Goal: Transaction & Acquisition: Book appointment/travel/reservation

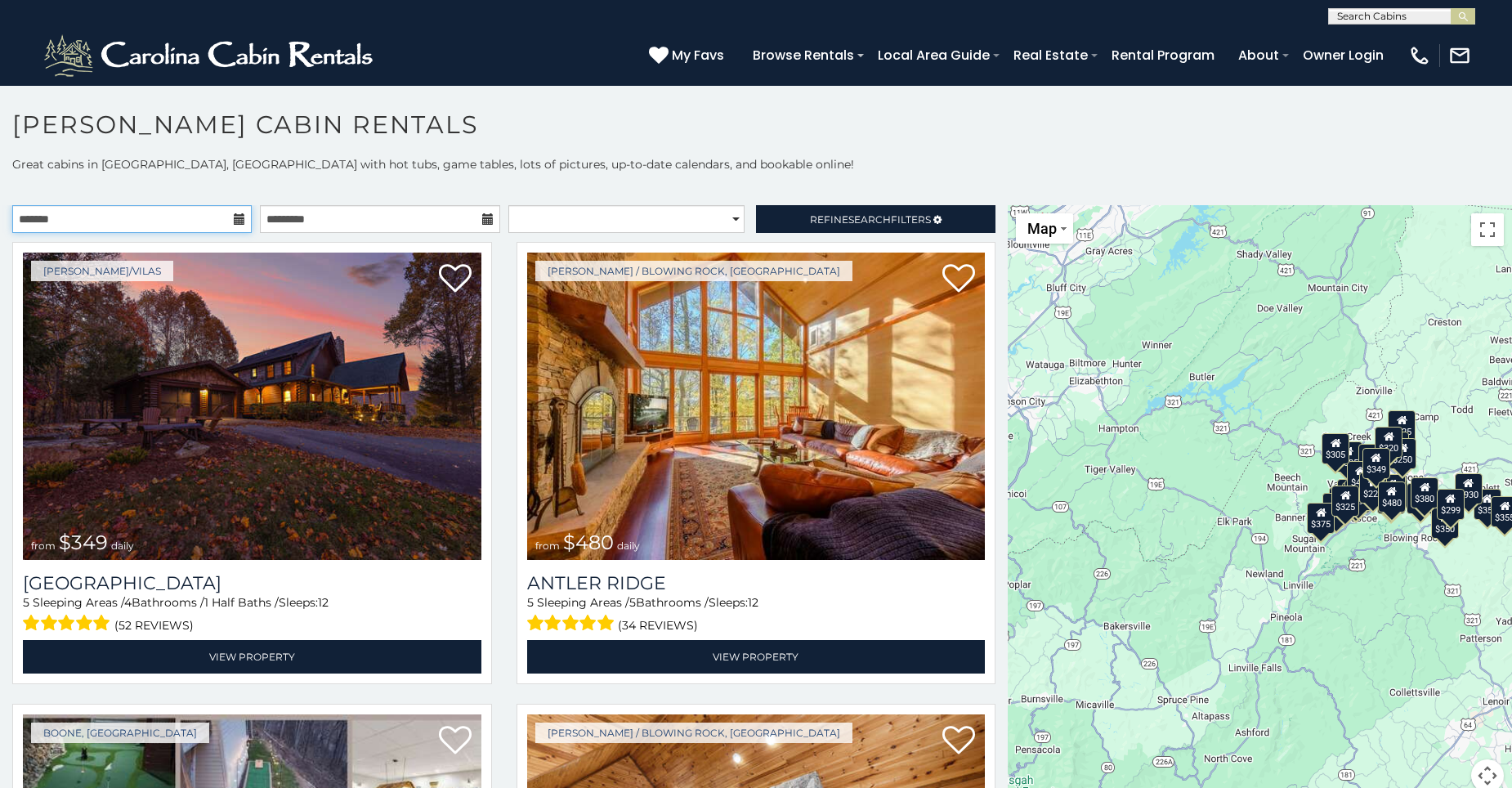
click at [213, 223] on input "text" at bounding box center [131, 219] width 240 height 28
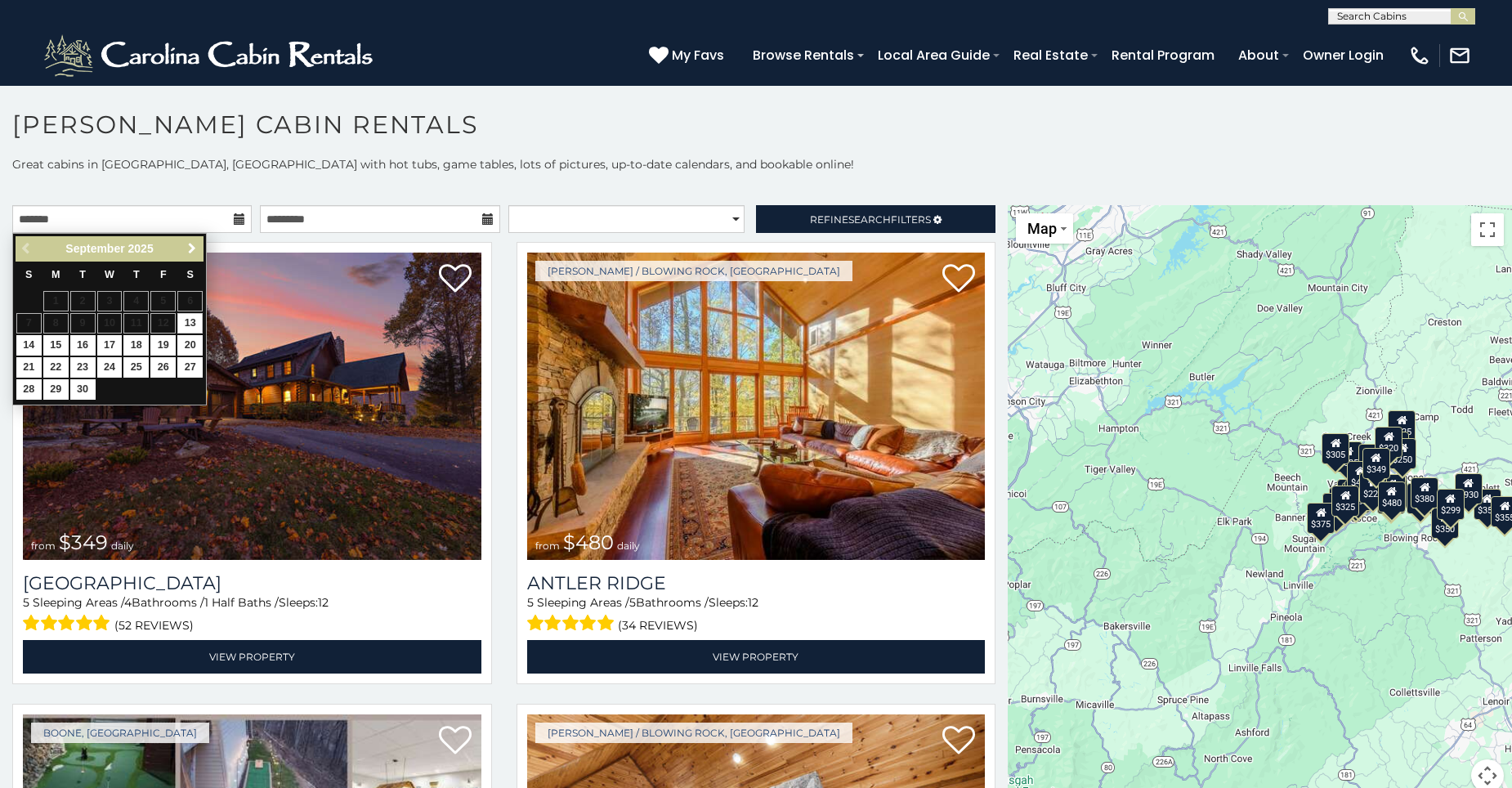
click at [194, 249] on span "Next" at bounding box center [191, 248] width 13 height 13
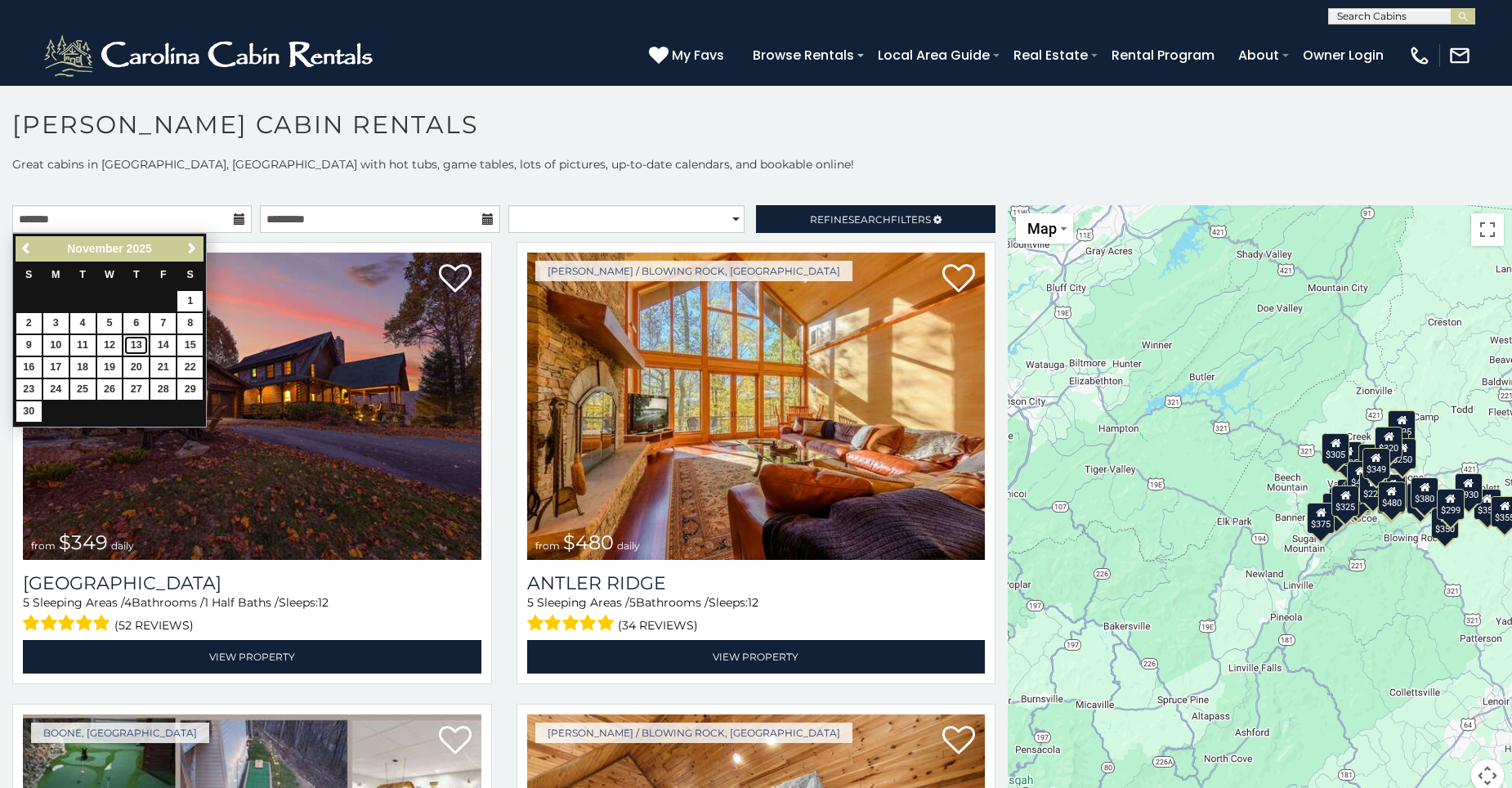
click at [138, 344] on link "13" at bounding box center [136, 345] width 26 height 21
type input "**********"
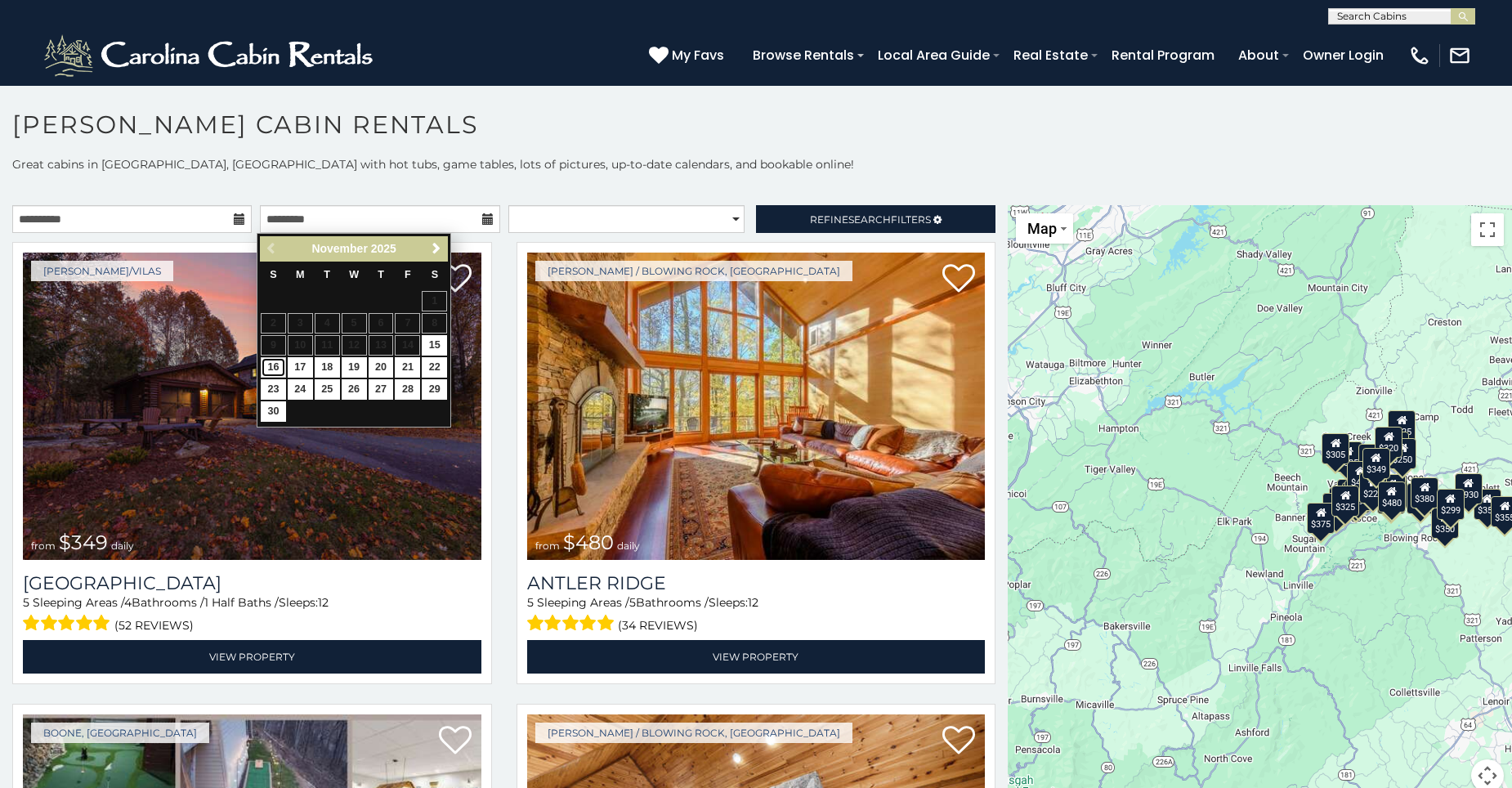
click at [275, 366] on link "16" at bounding box center [274, 367] width 26 height 21
type input "**********"
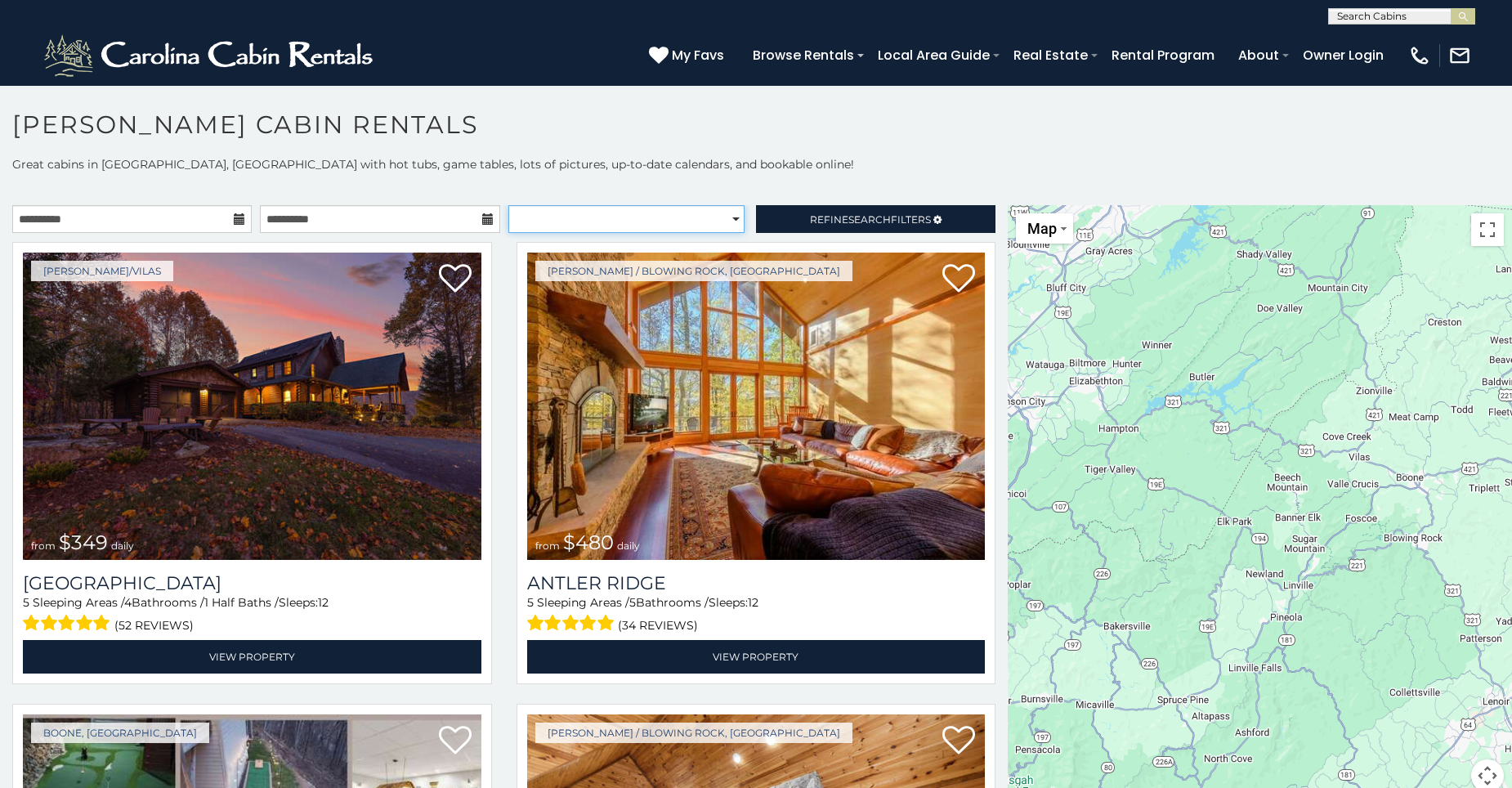
click at [730, 222] on select "**********" at bounding box center [627, 219] width 237 height 28
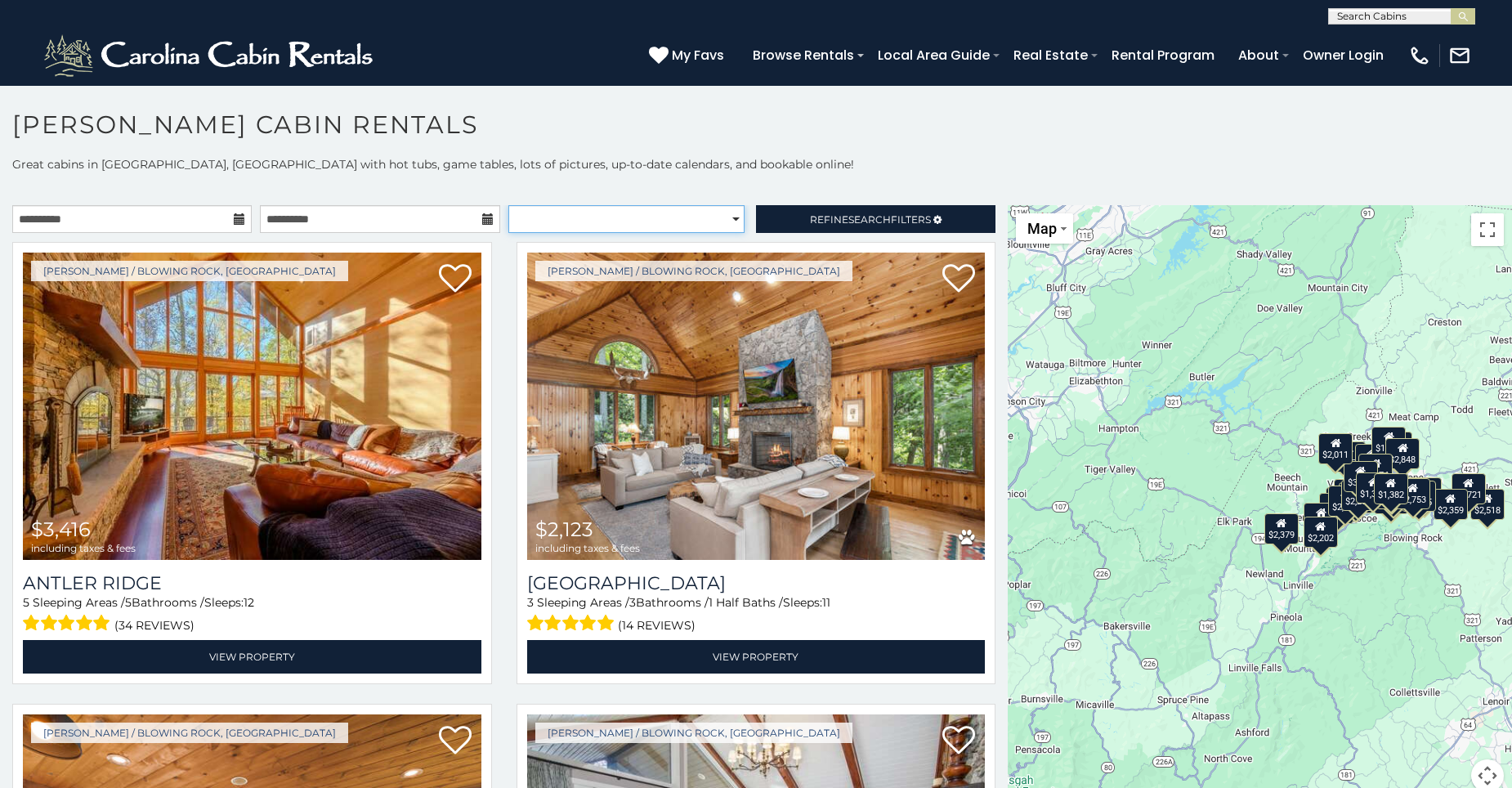
select select "**********"
click at [509, 205] on select "**********" at bounding box center [627, 219] width 237 height 28
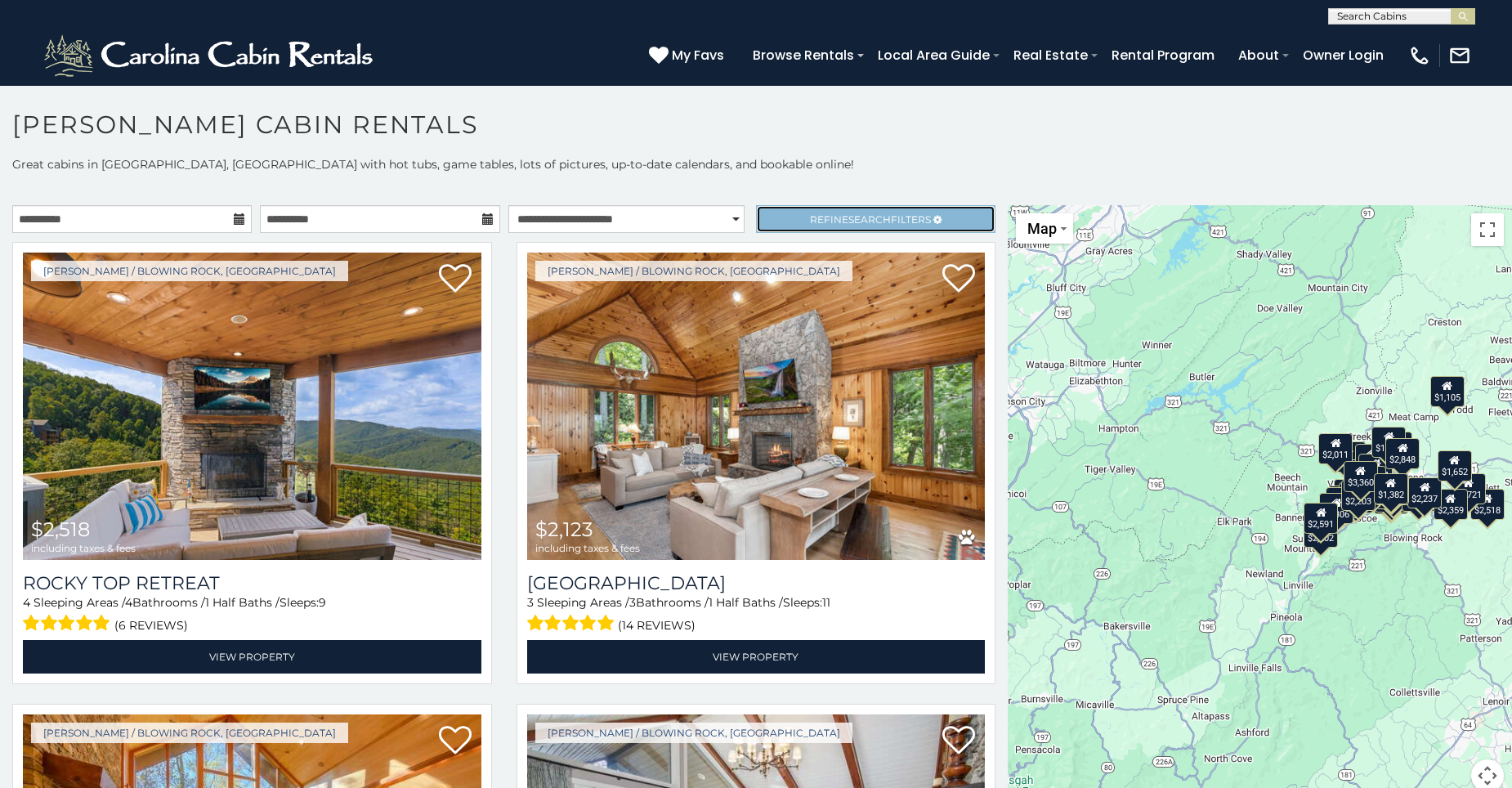
click at [910, 216] on span "Refine Search Filters" at bounding box center [870, 219] width 121 height 12
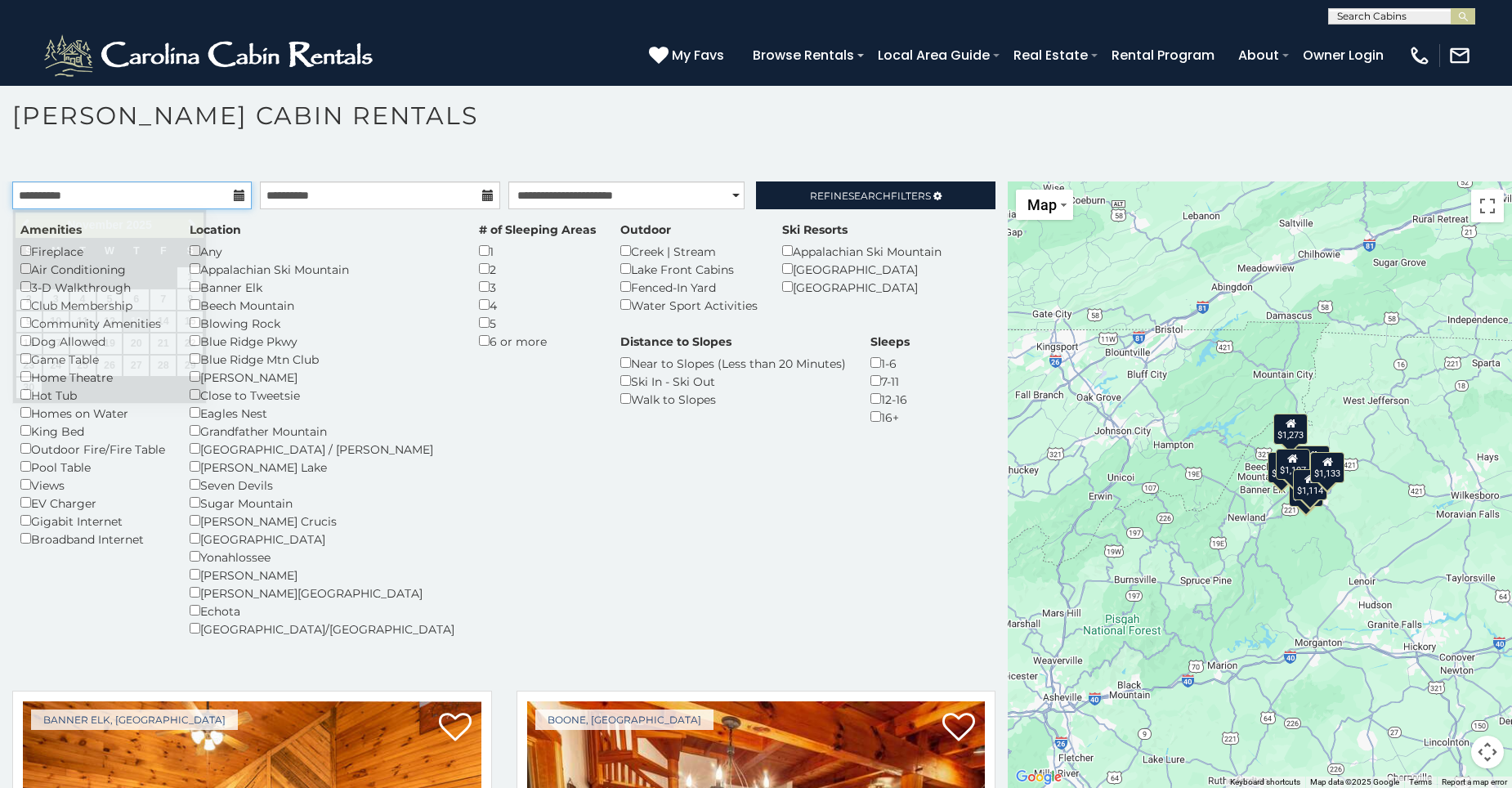
click at [208, 192] on input "**********" at bounding box center [131, 195] width 240 height 28
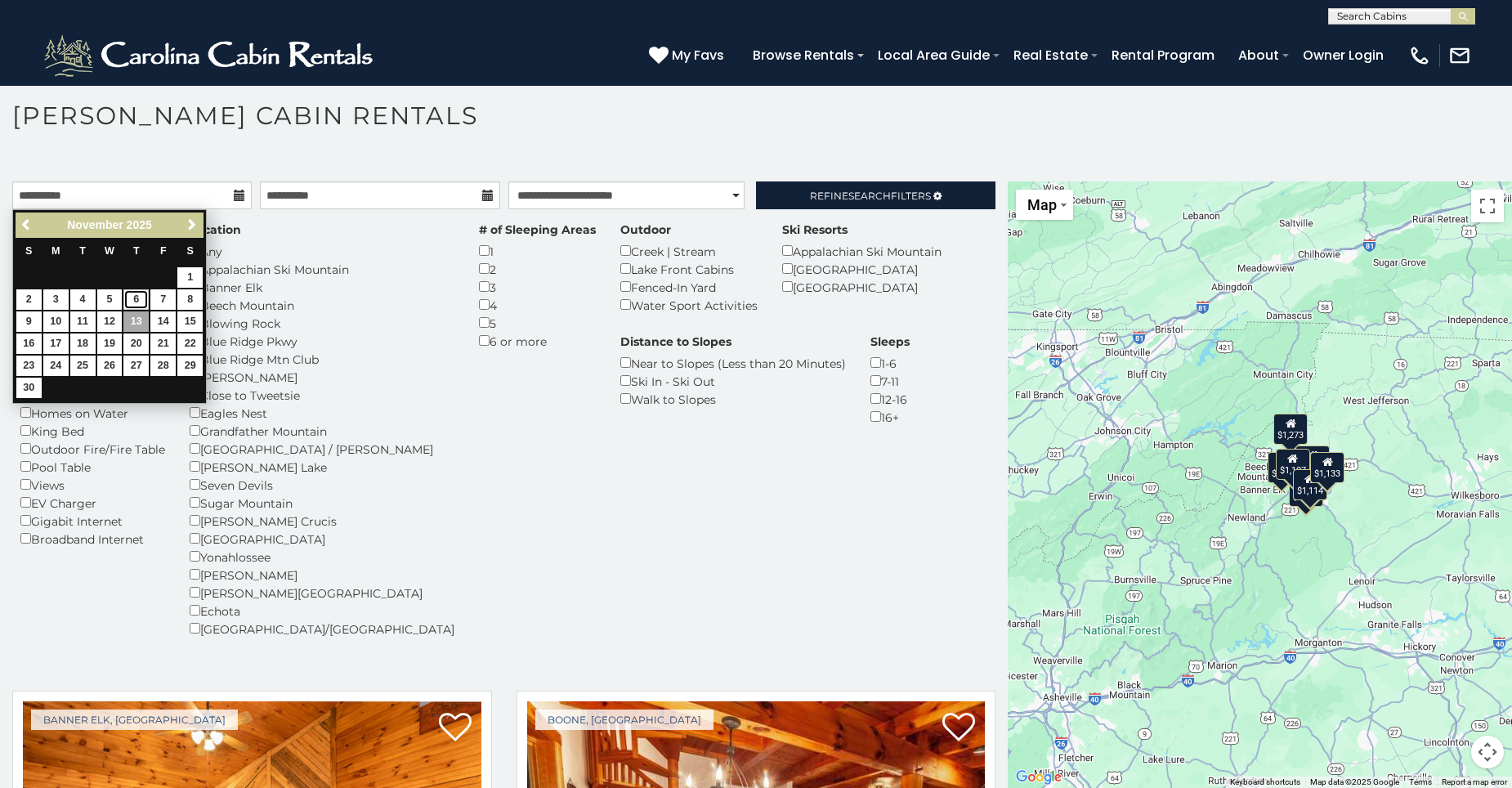
click at [135, 299] on link "6" at bounding box center [136, 300] width 26 height 21
type input "**********"
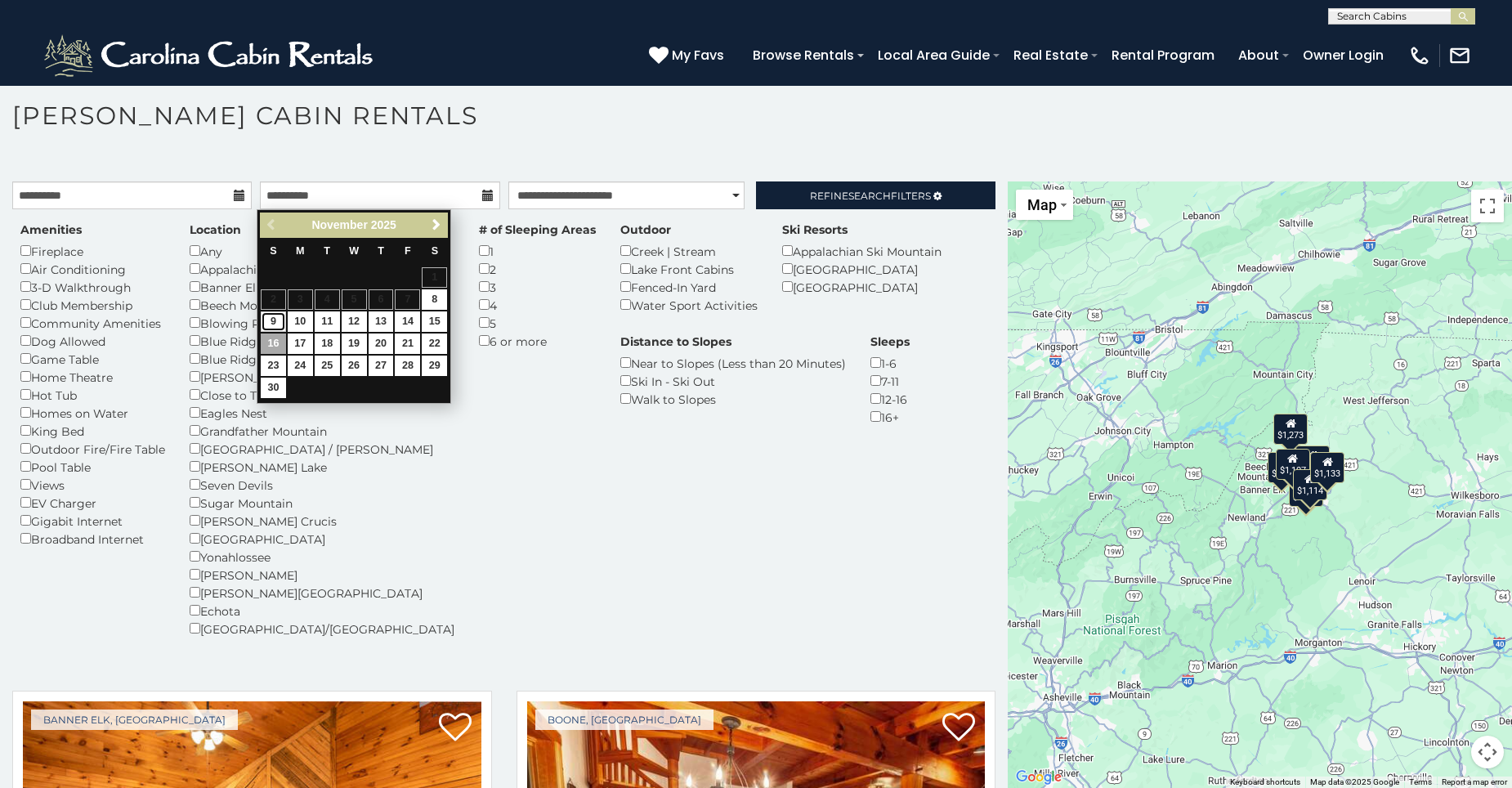
click at [273, 323] on link "9" at bounding box center [274, 322] width 26 height 21
type input "**********"
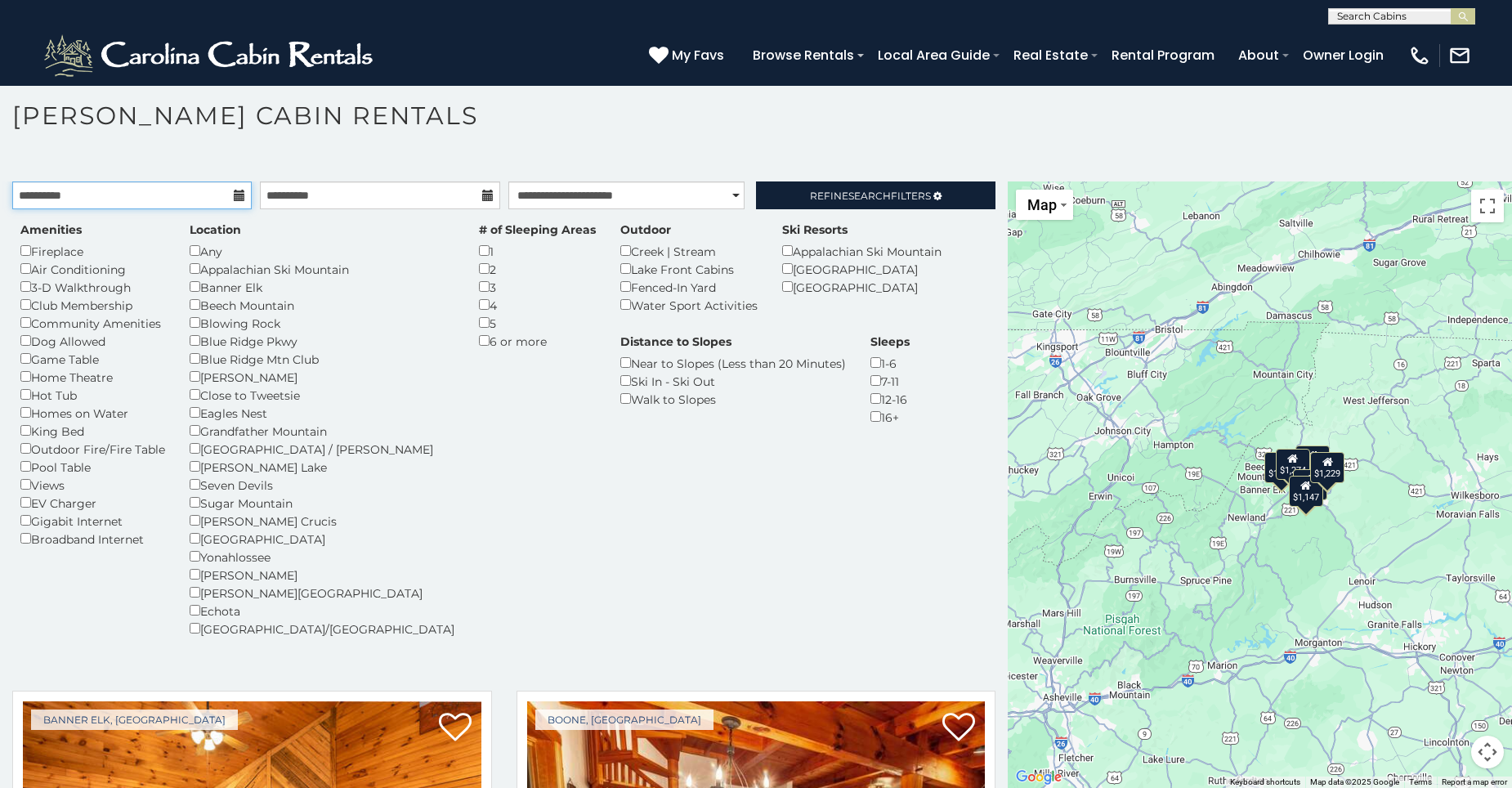
click at [189, 199] on input "**********" at bounding box center [131, 195] width 240 height 28
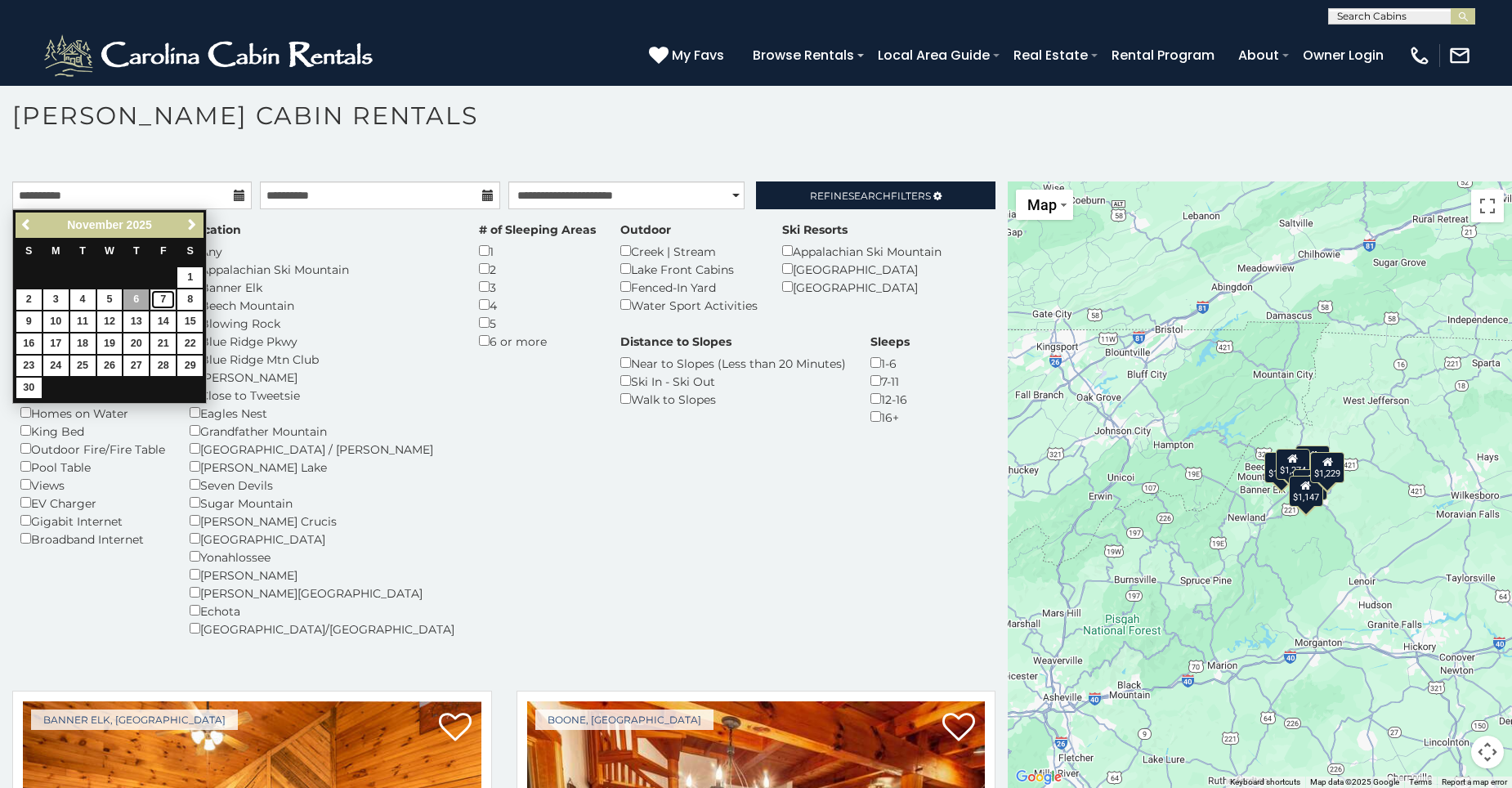
click at [168, 297] on link "7" at bounding box center [164, 300] width 26 height 21
type input "**********"
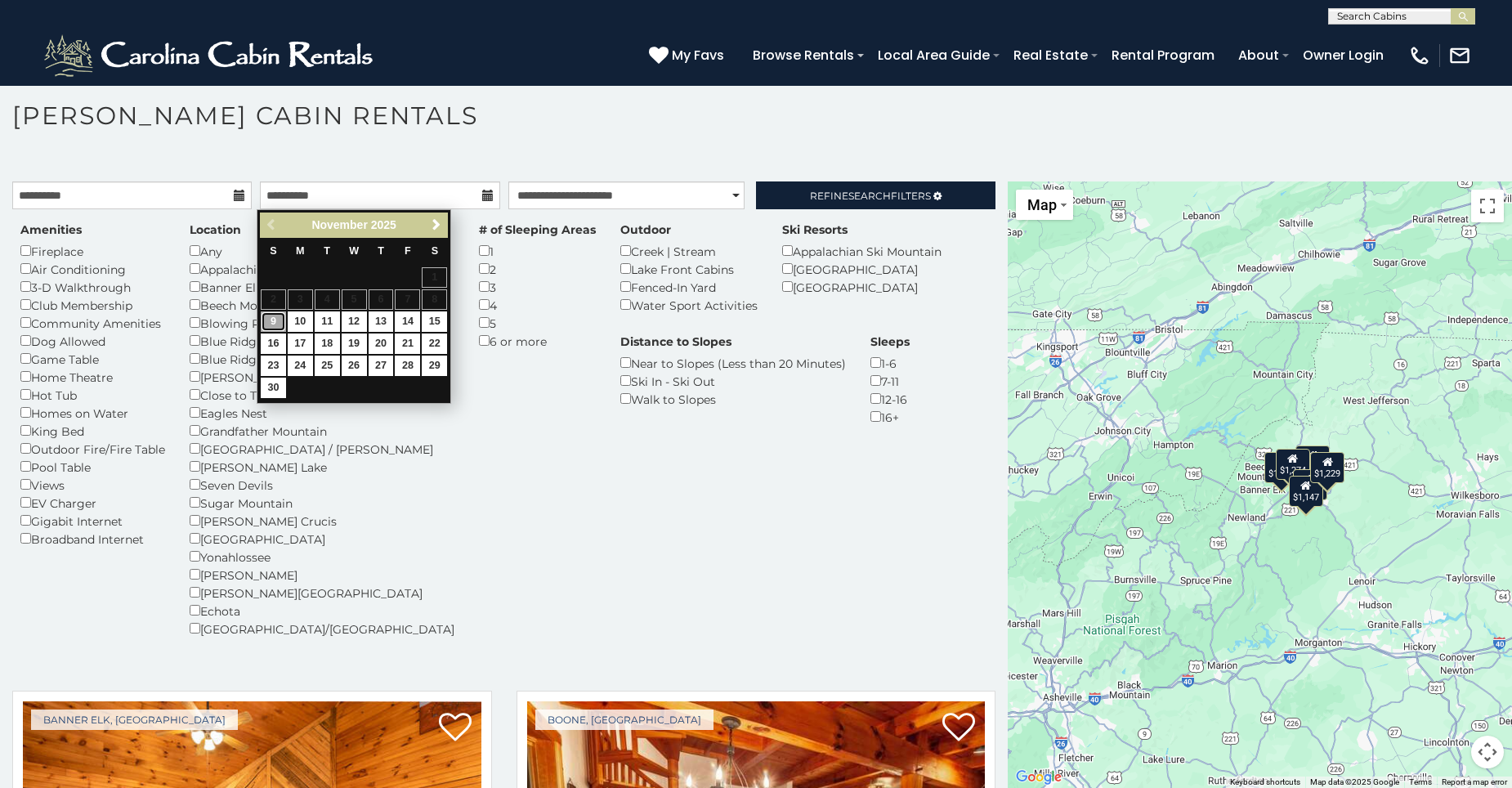
click at [270, 320] on link "9" at bounding box center [274, 322] width 26 height 21
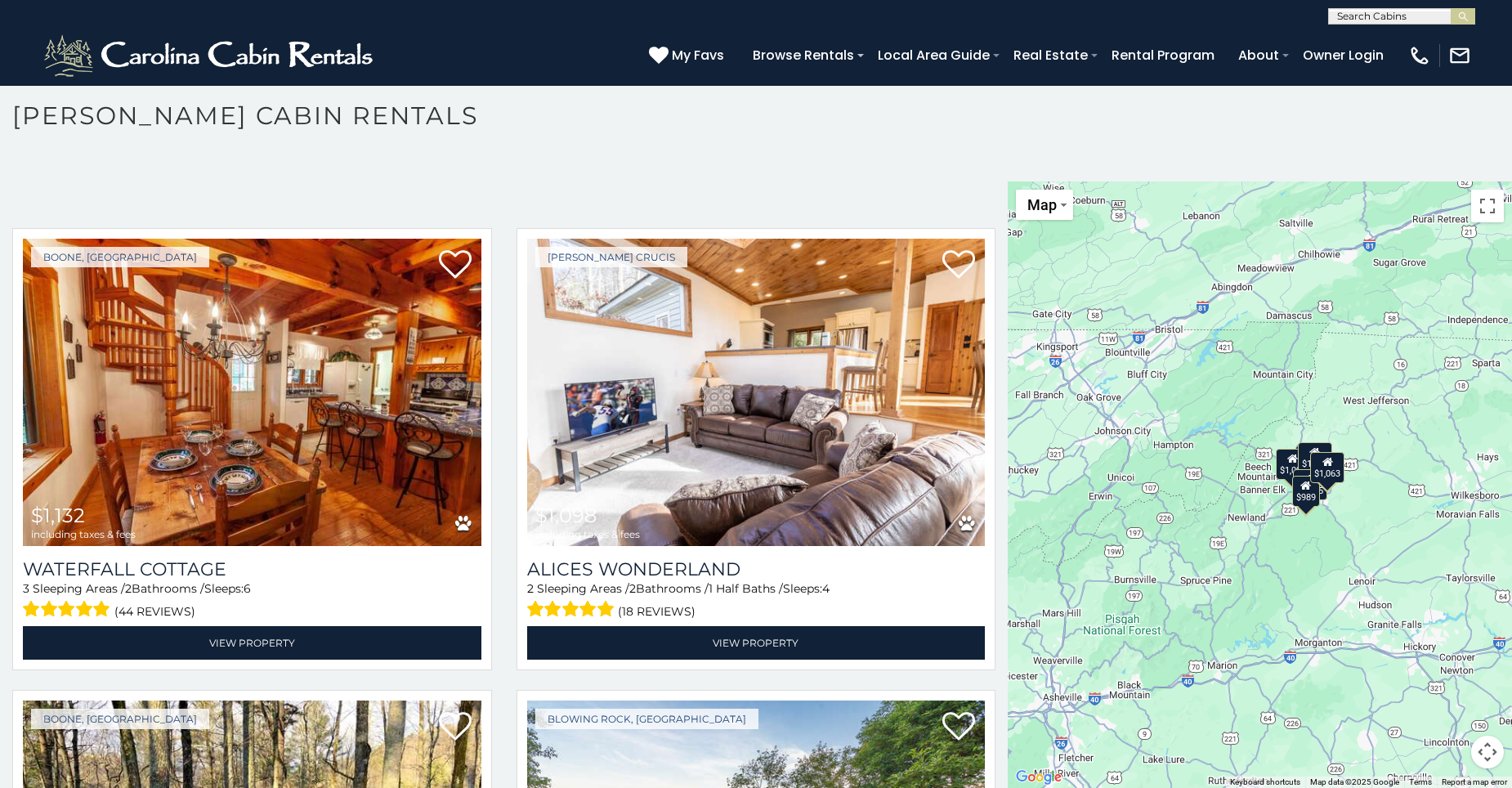
scroll to position [491, 0]
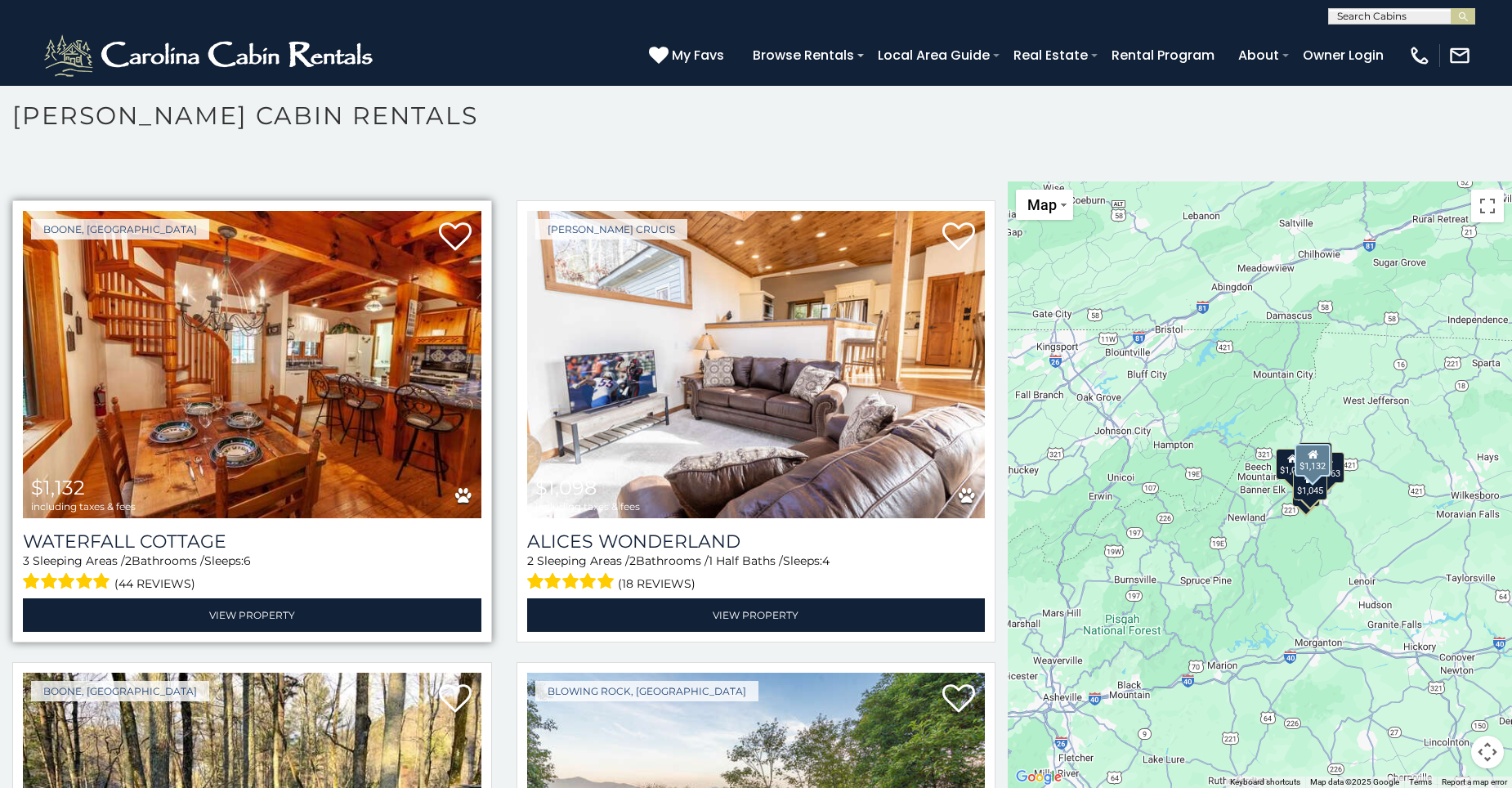
click at [310, 450] on img at bounding box center [251, 365] width 458 height 308
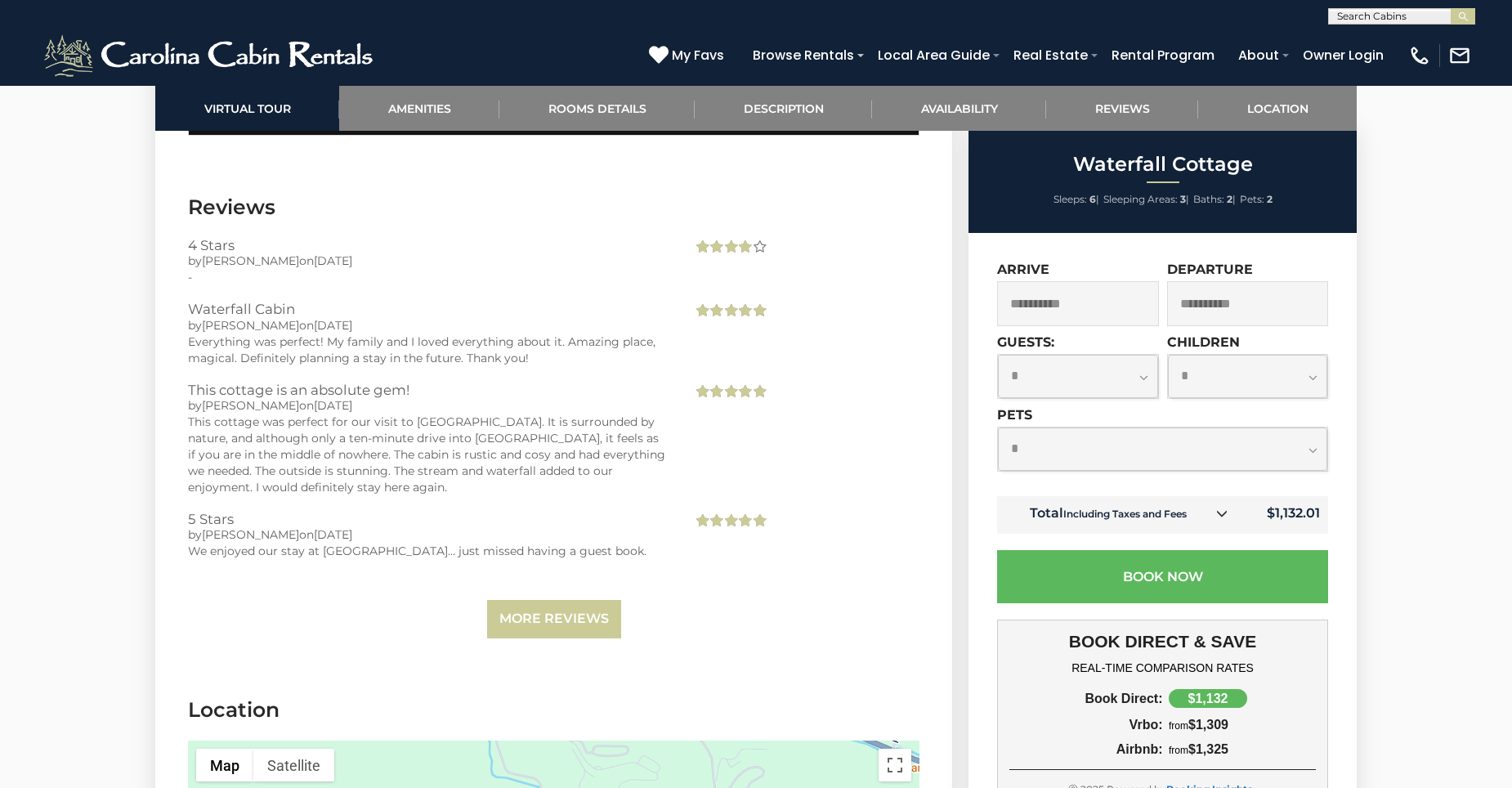
scroll to position [3353, 0]
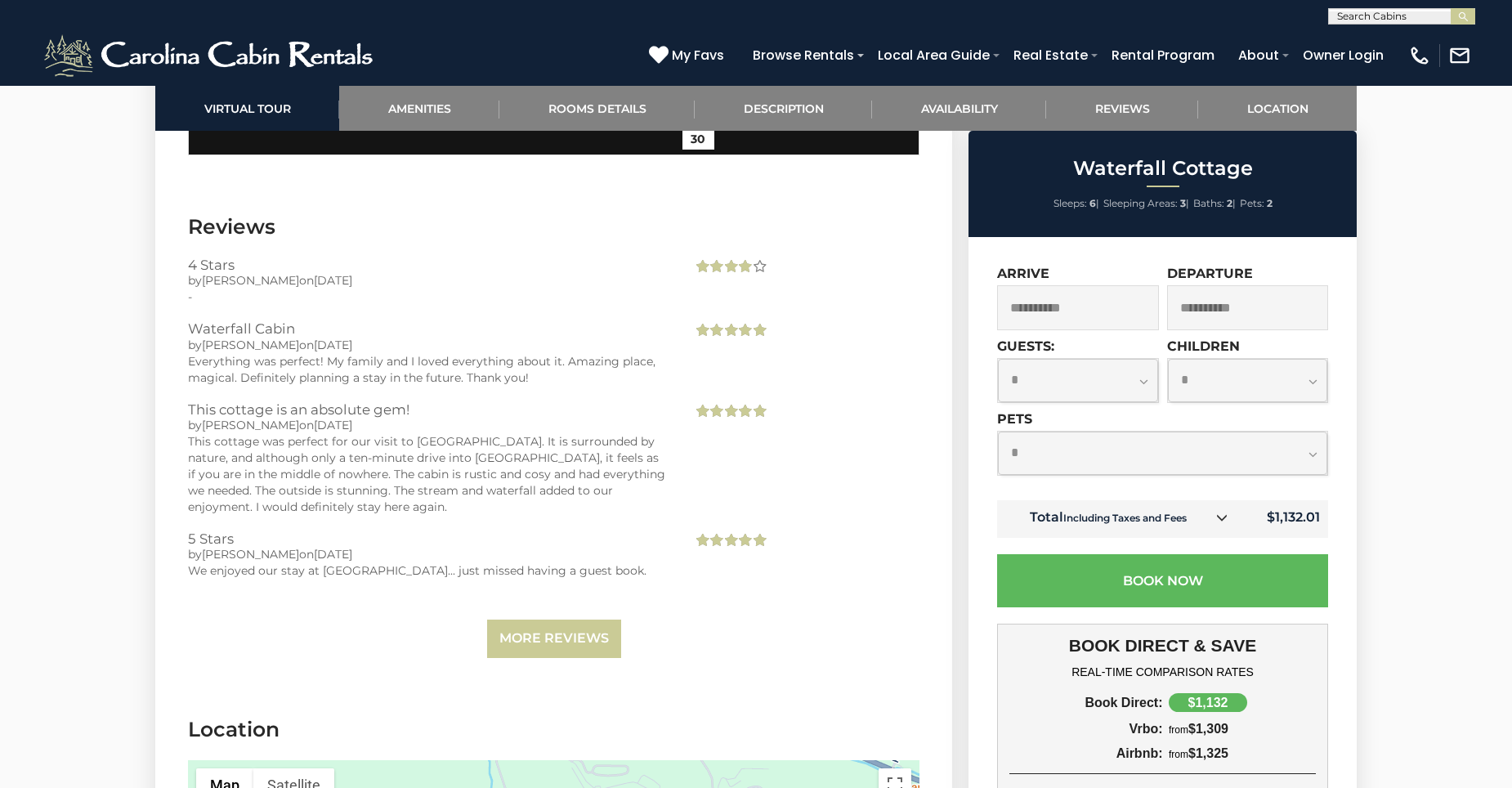
click at [1146, 377] on select "**********" at bounding box center [1078, 381] width 161 height 43
select select "*"
click at [998, 359] on select "**********" at bounding box center [1078, 381] width 161 height 43
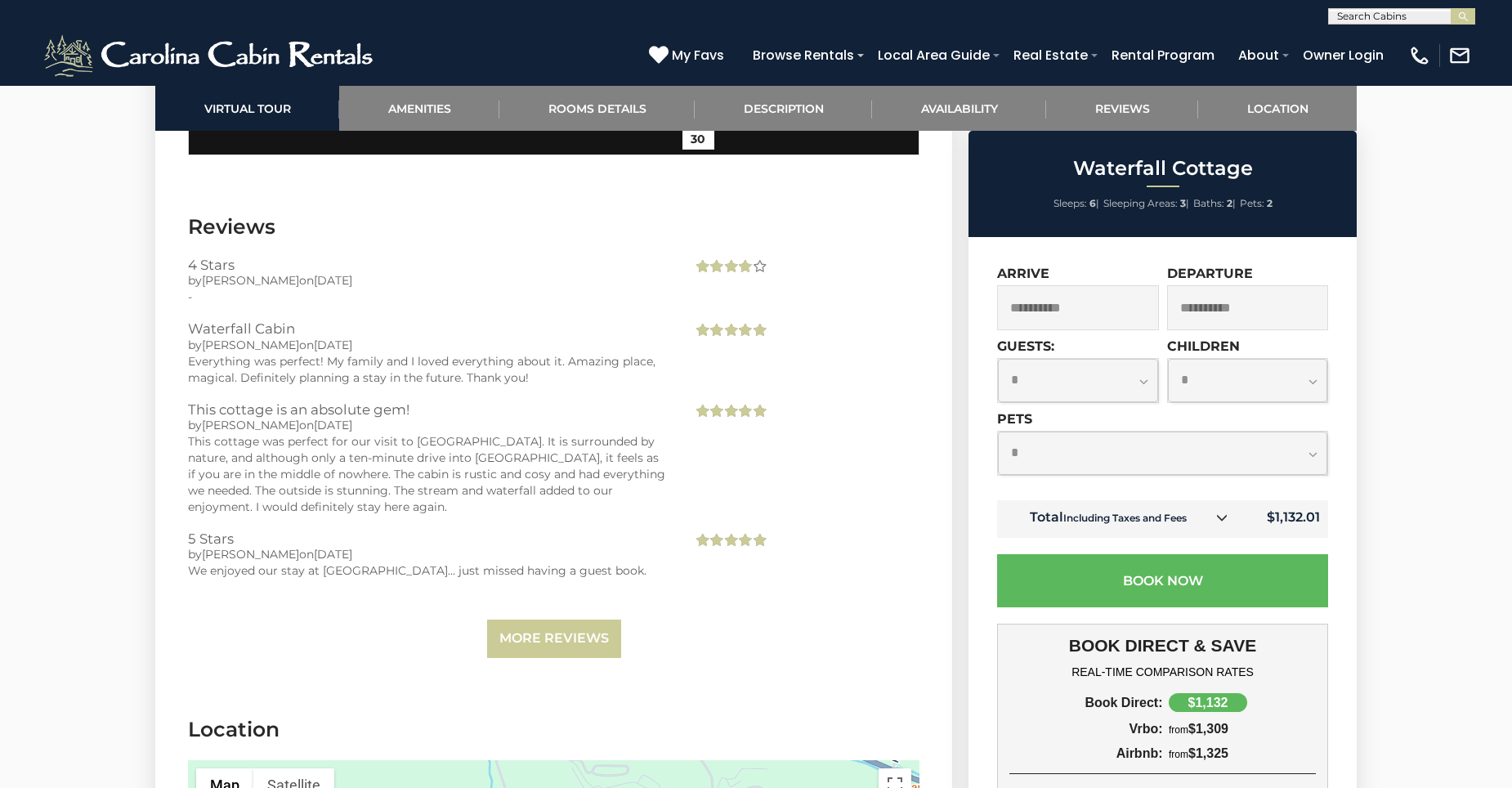
click at [1322, 448] on select "**********" at bounding box center [1163, 454] width 329 height 43
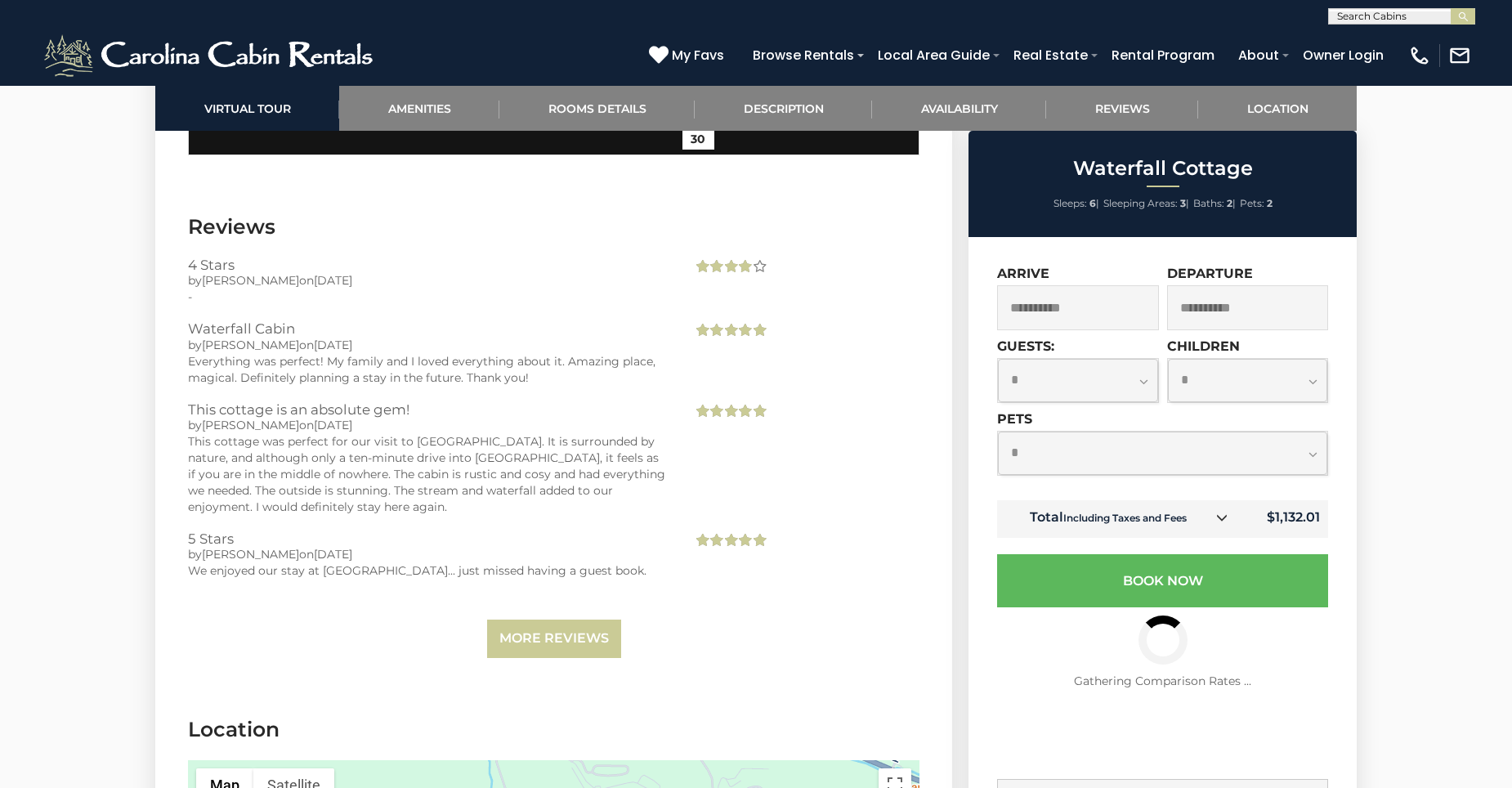
select select "*"
click at [998, 432] on select "**********" at bounding box center [1163, 454] width 329 height 43
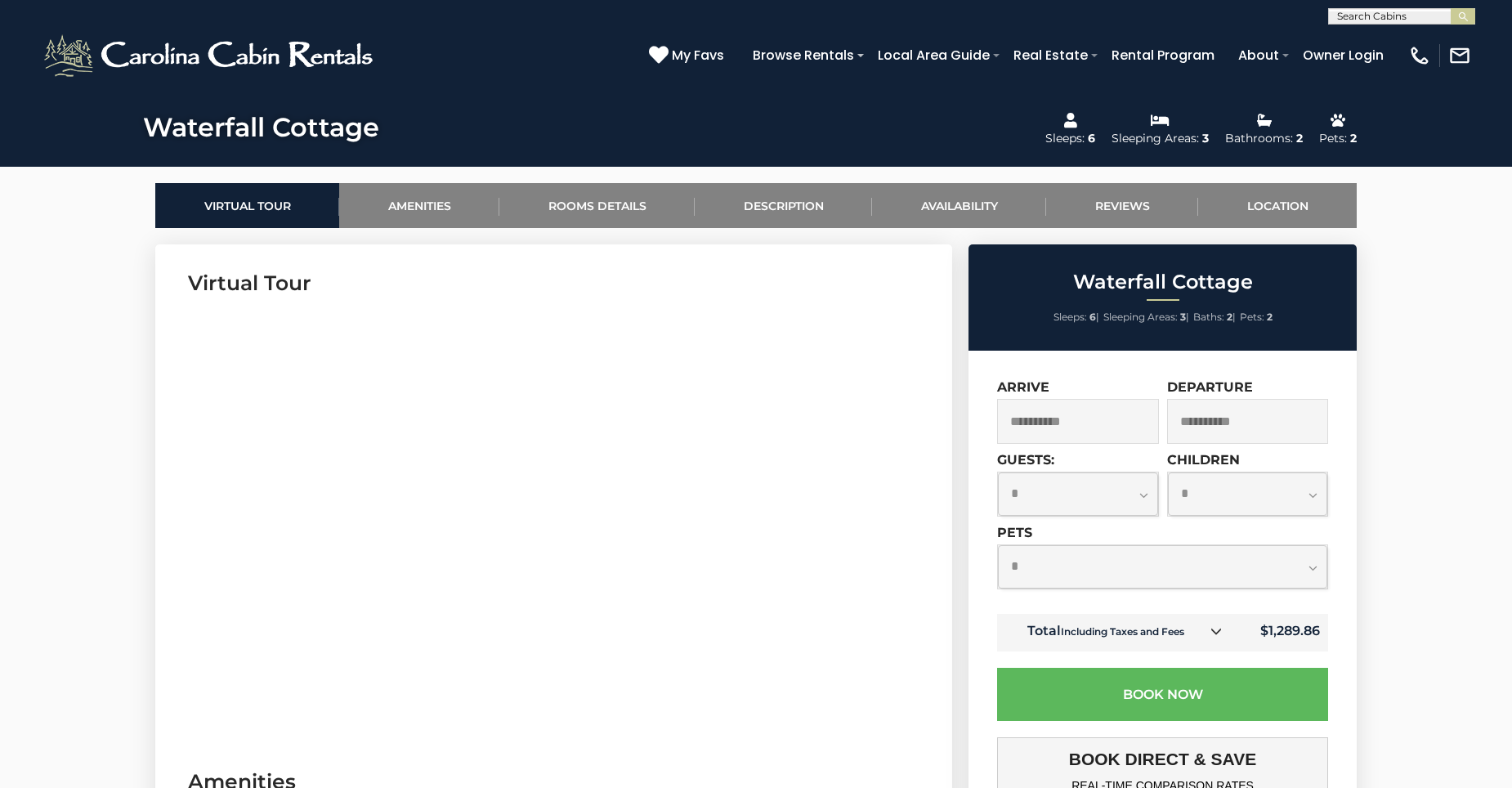
scroll to position [678, 0]
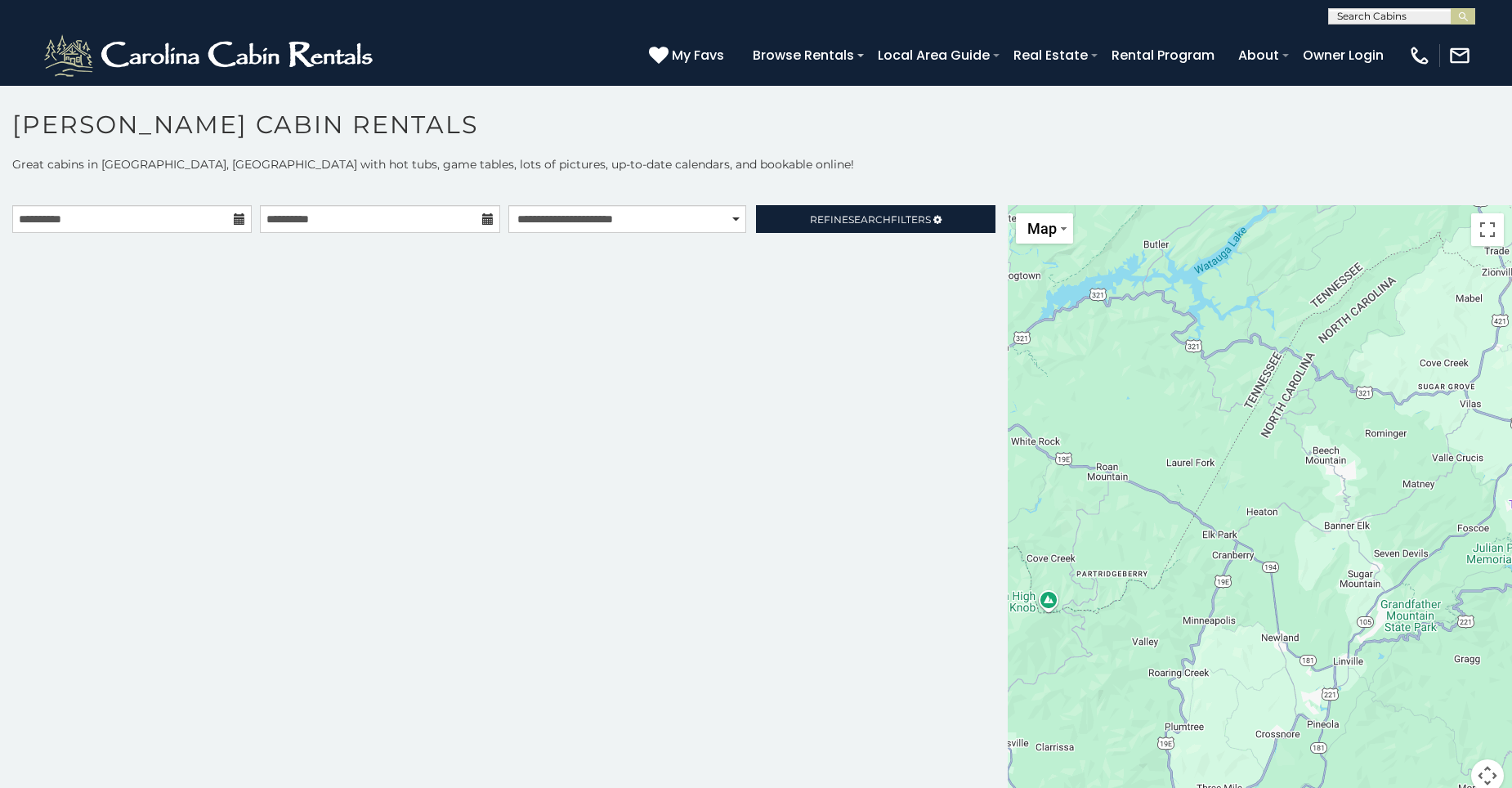
scroll to position [9, 0]
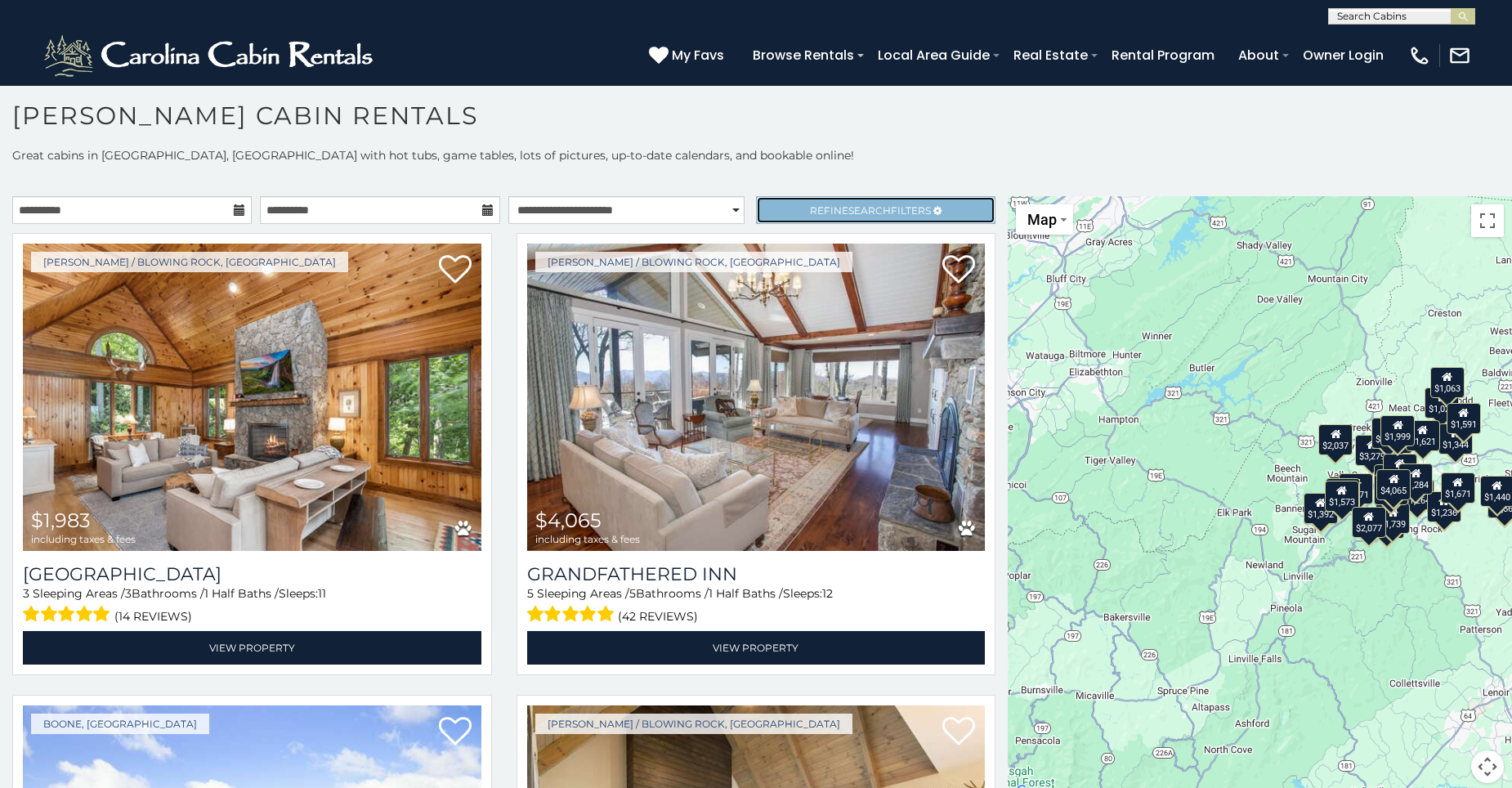
click at [857, 209] on span "Search" at bounding box center [869, 210] width 42 height 12
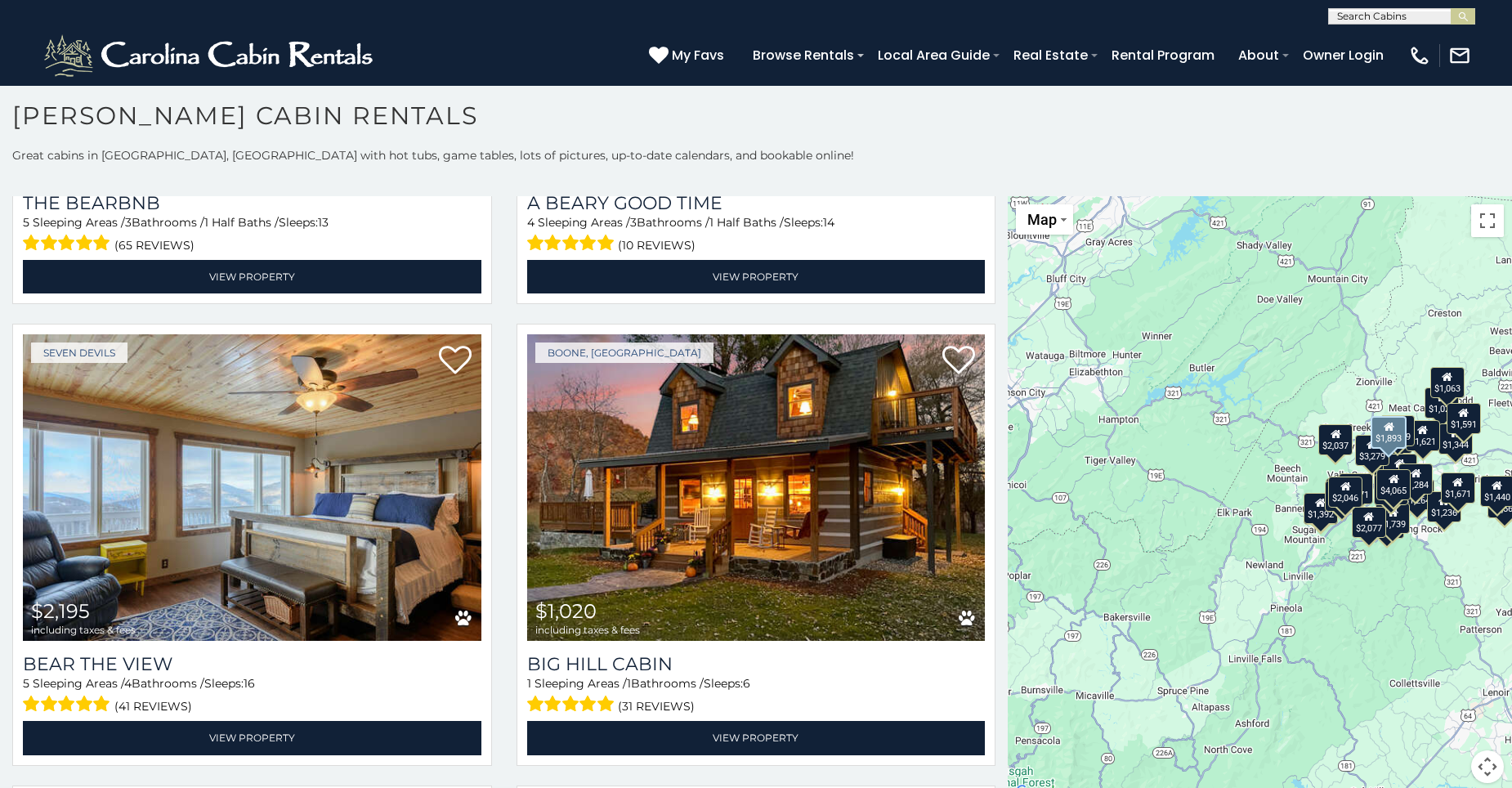
scroll to position [2699, 0]
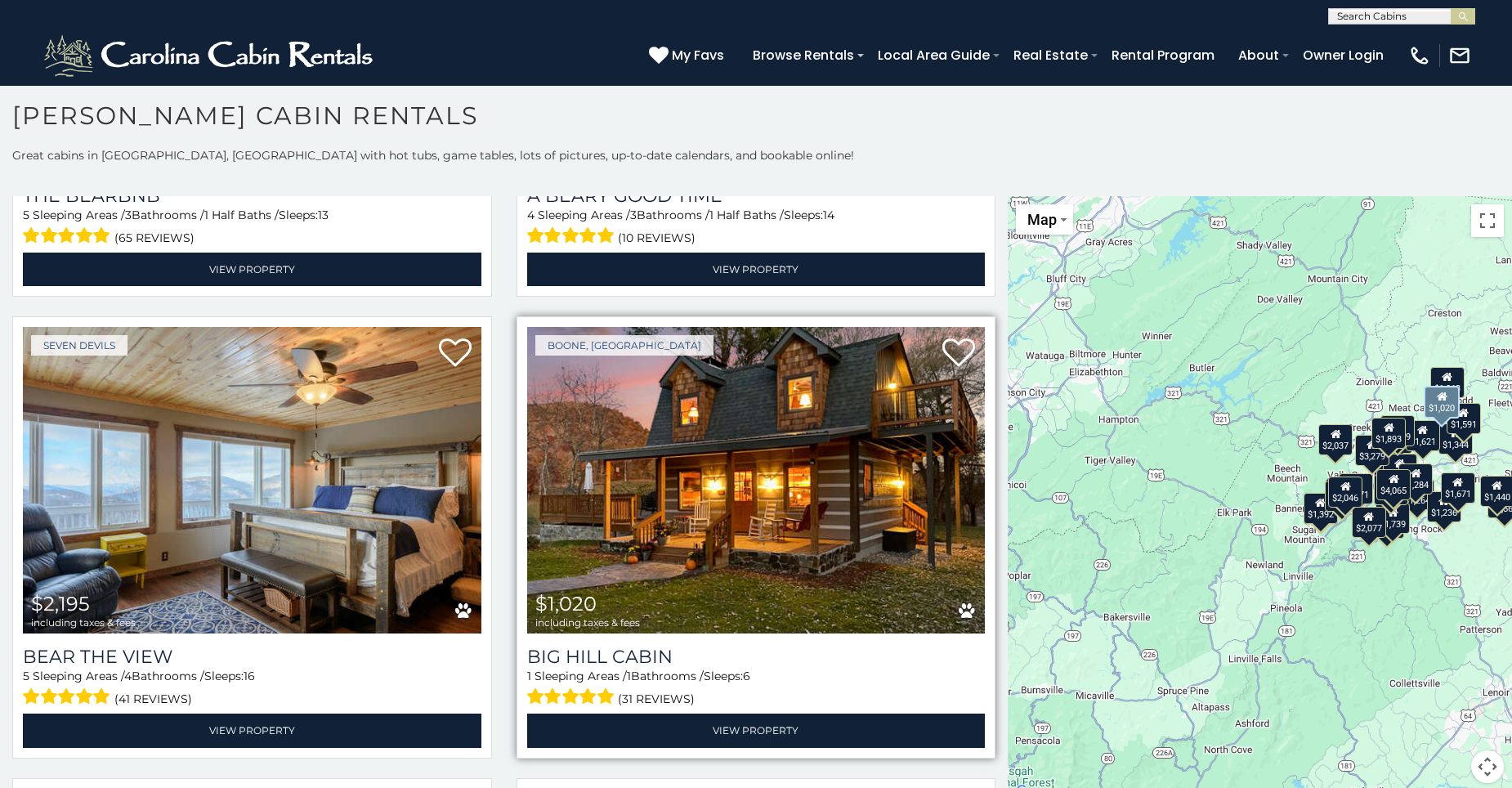
click at [788, 539] on img at bounding box center [756, 481] width 458 height 308
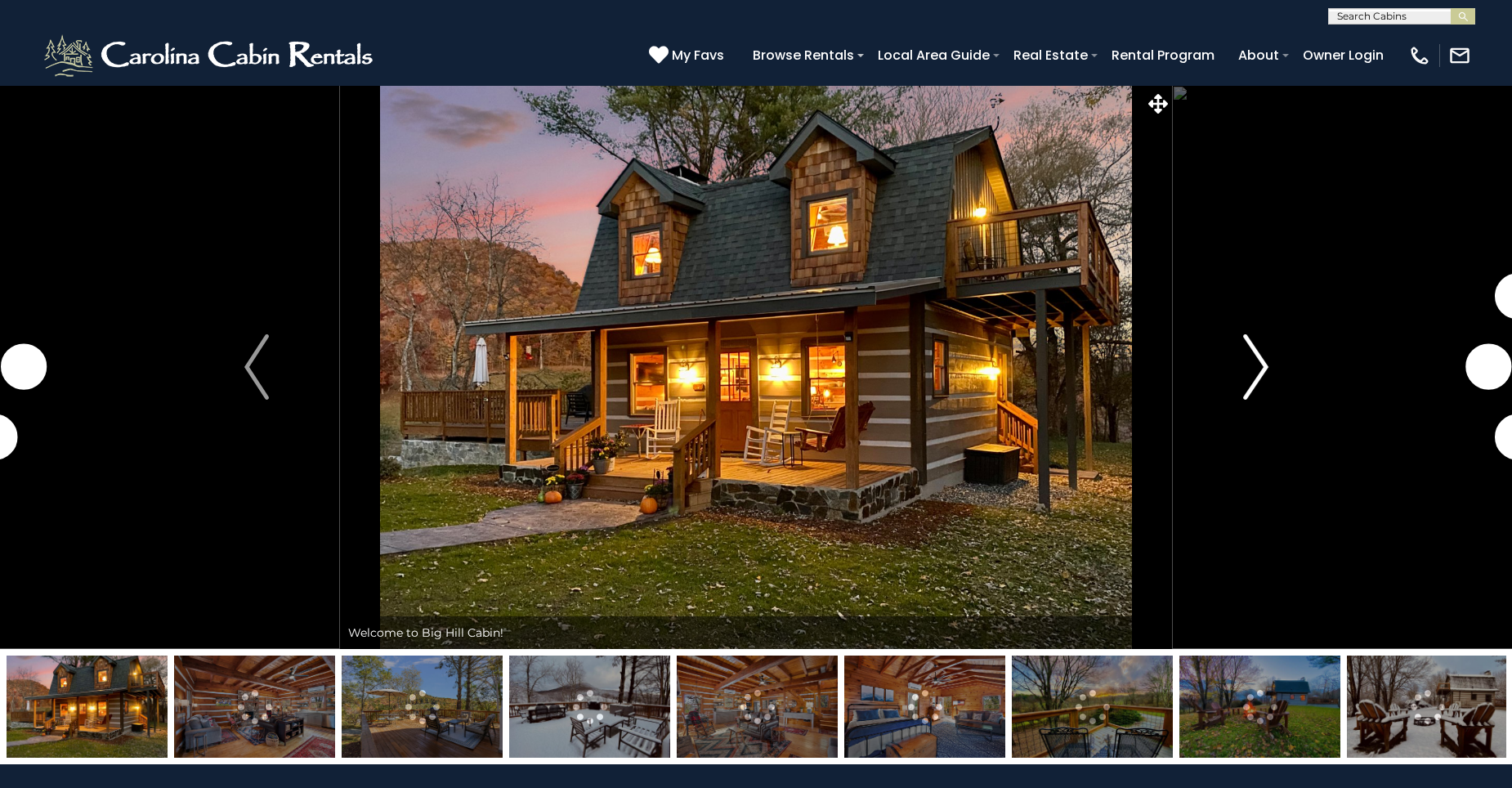
click at [1257, 379] on img "Next" at bounding box center [1255, 367] width 25 height 65
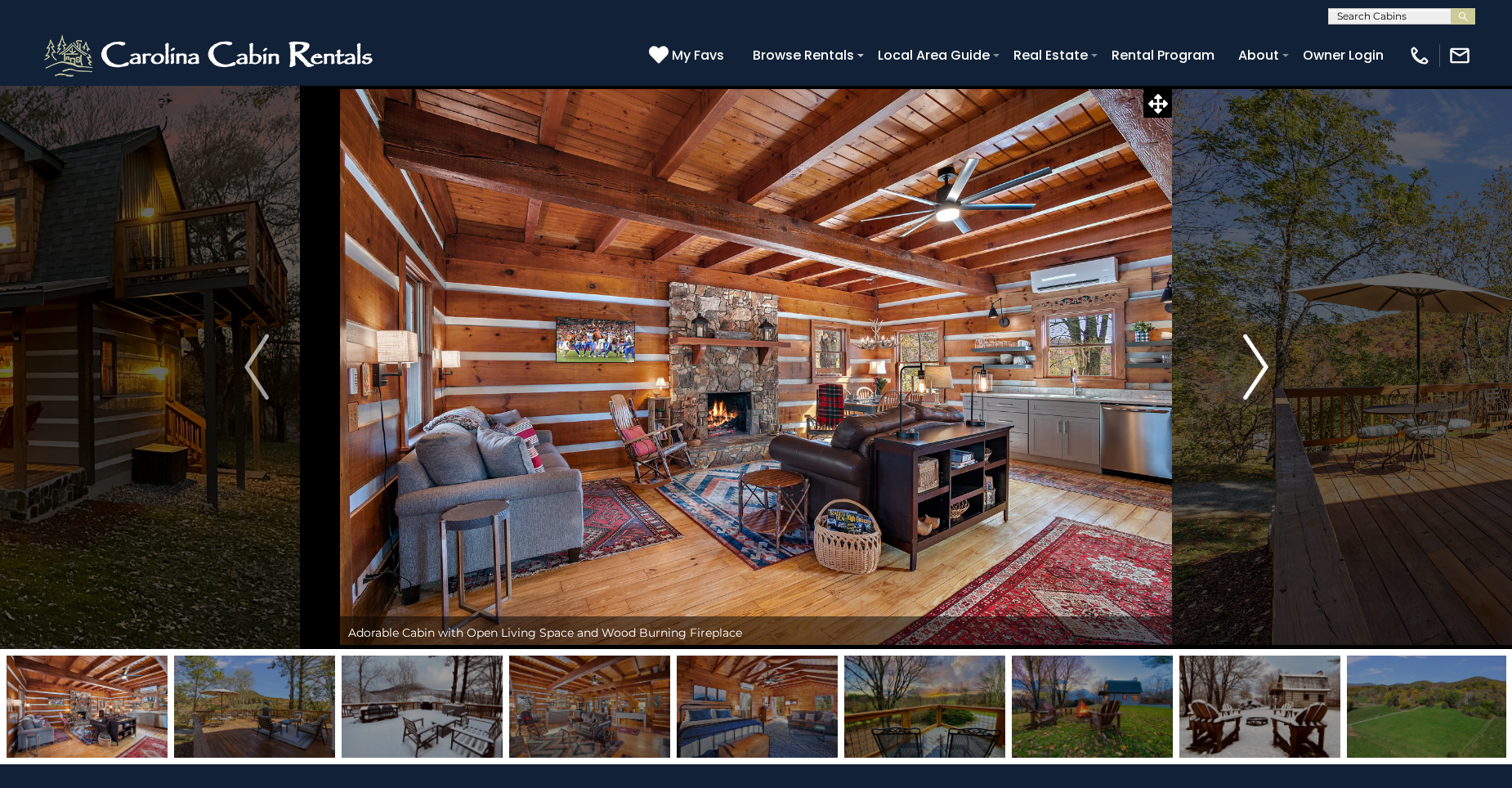
click at [1257, 379] on img "Next" at bounding box center [1255, 367] width 25 height 65
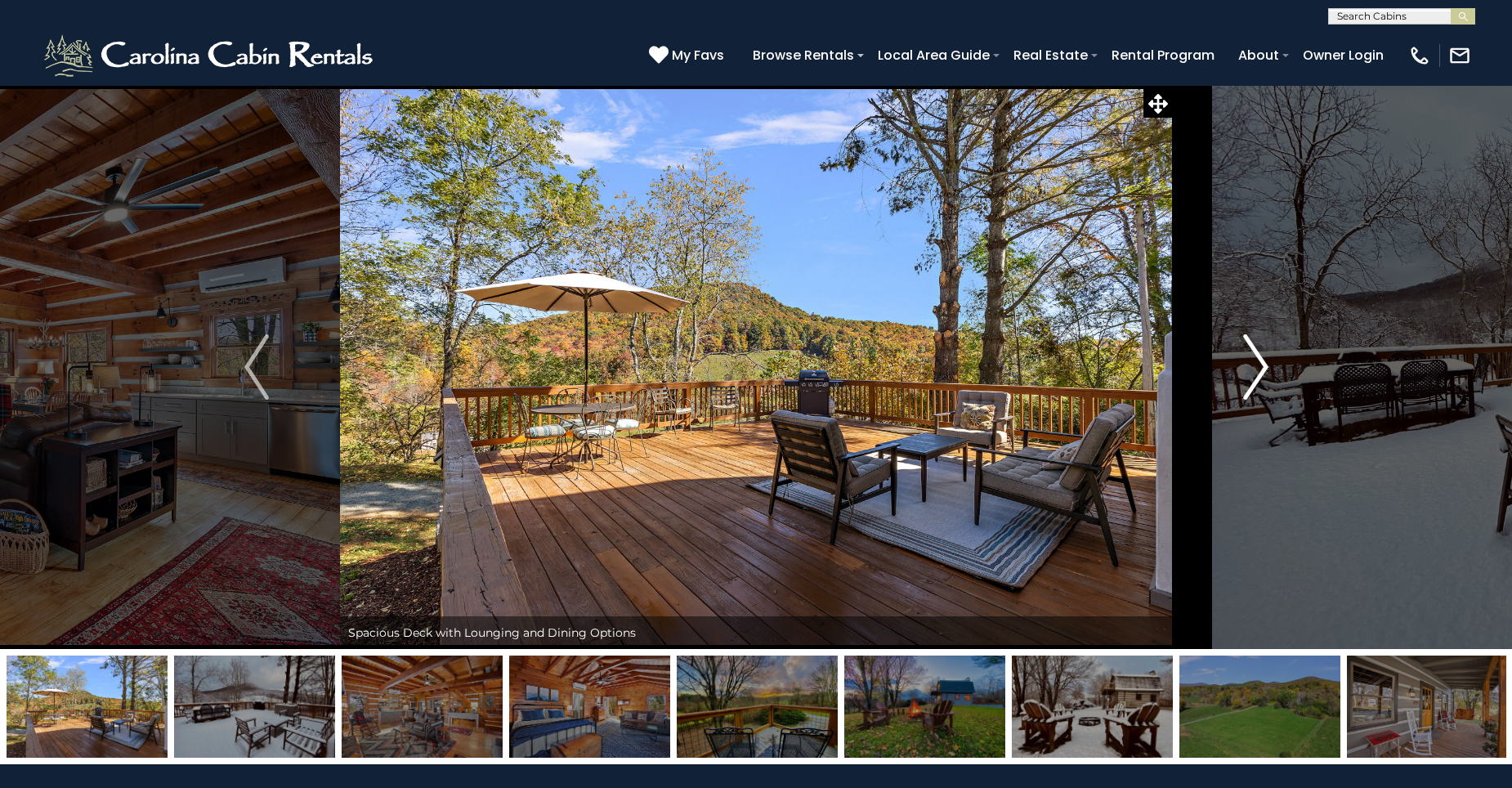
click at [1257, 379] on img "Next" at bounding box center [1255, 367] width 25 height 65
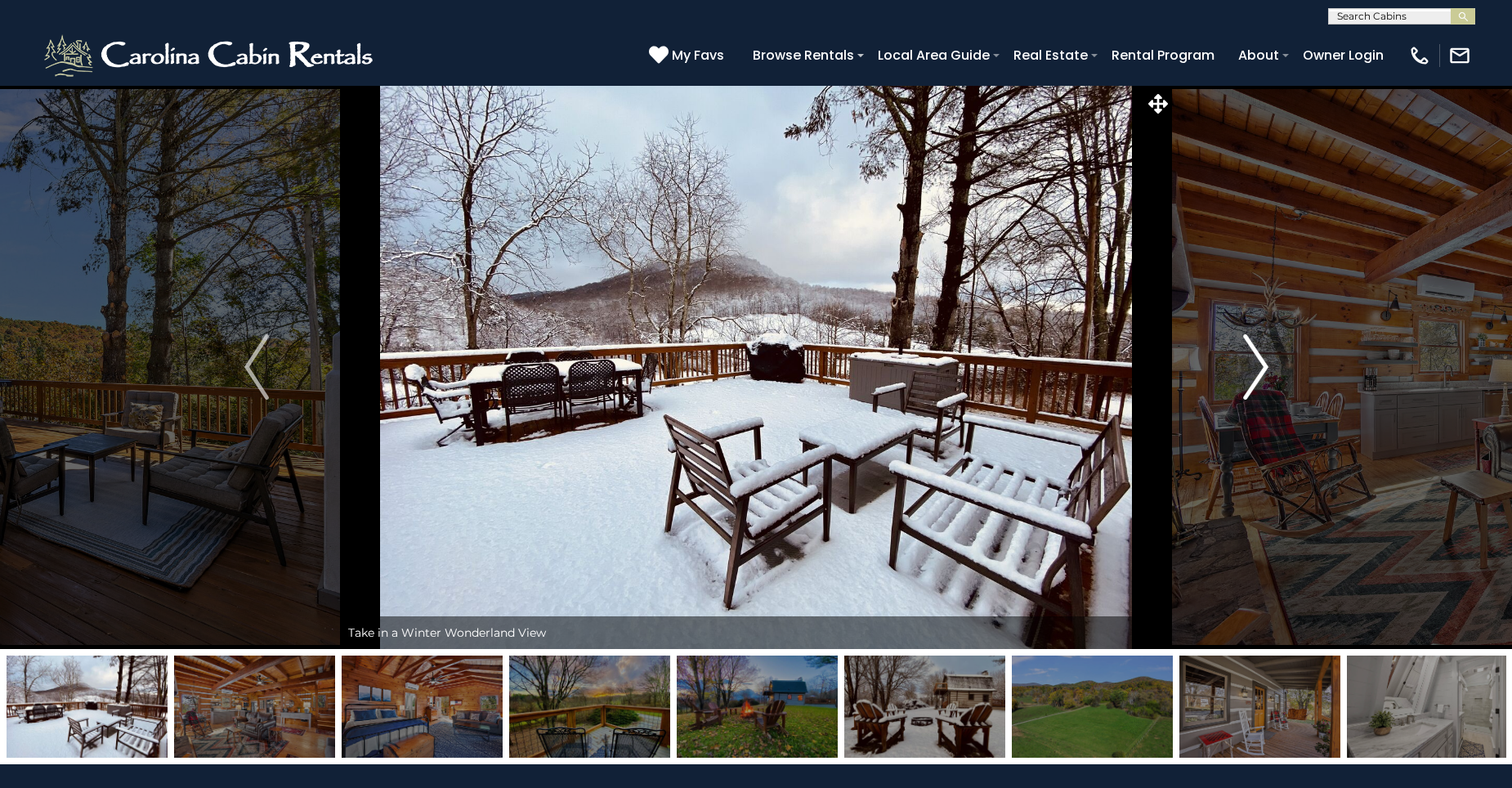
click at [1257, 379] on img "Next" at bounding box center [1255, 367] width 25 height 65
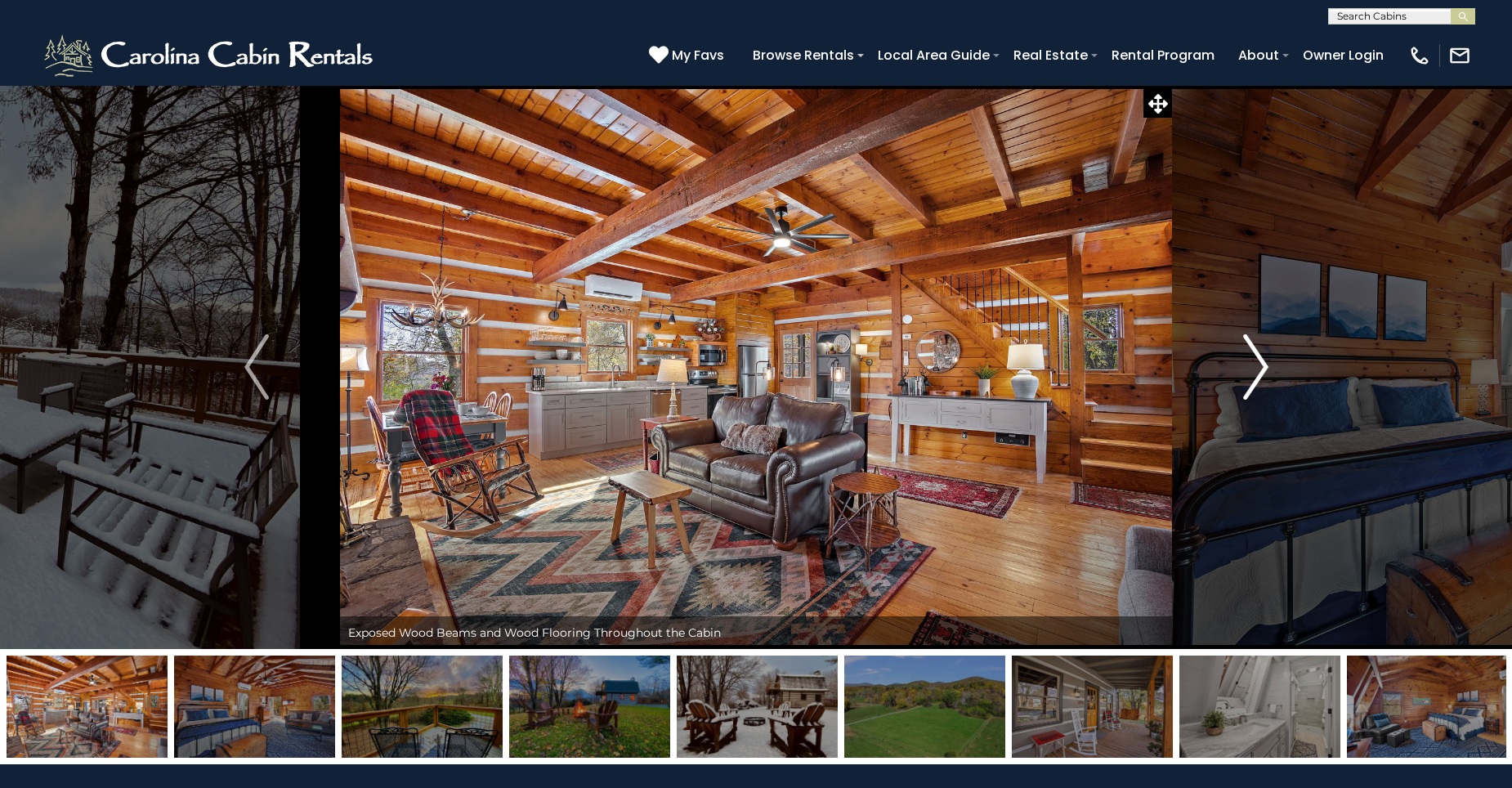
click at [1257, 379] on img "Next" at bounding box center [1255, 367] width 25 height 65
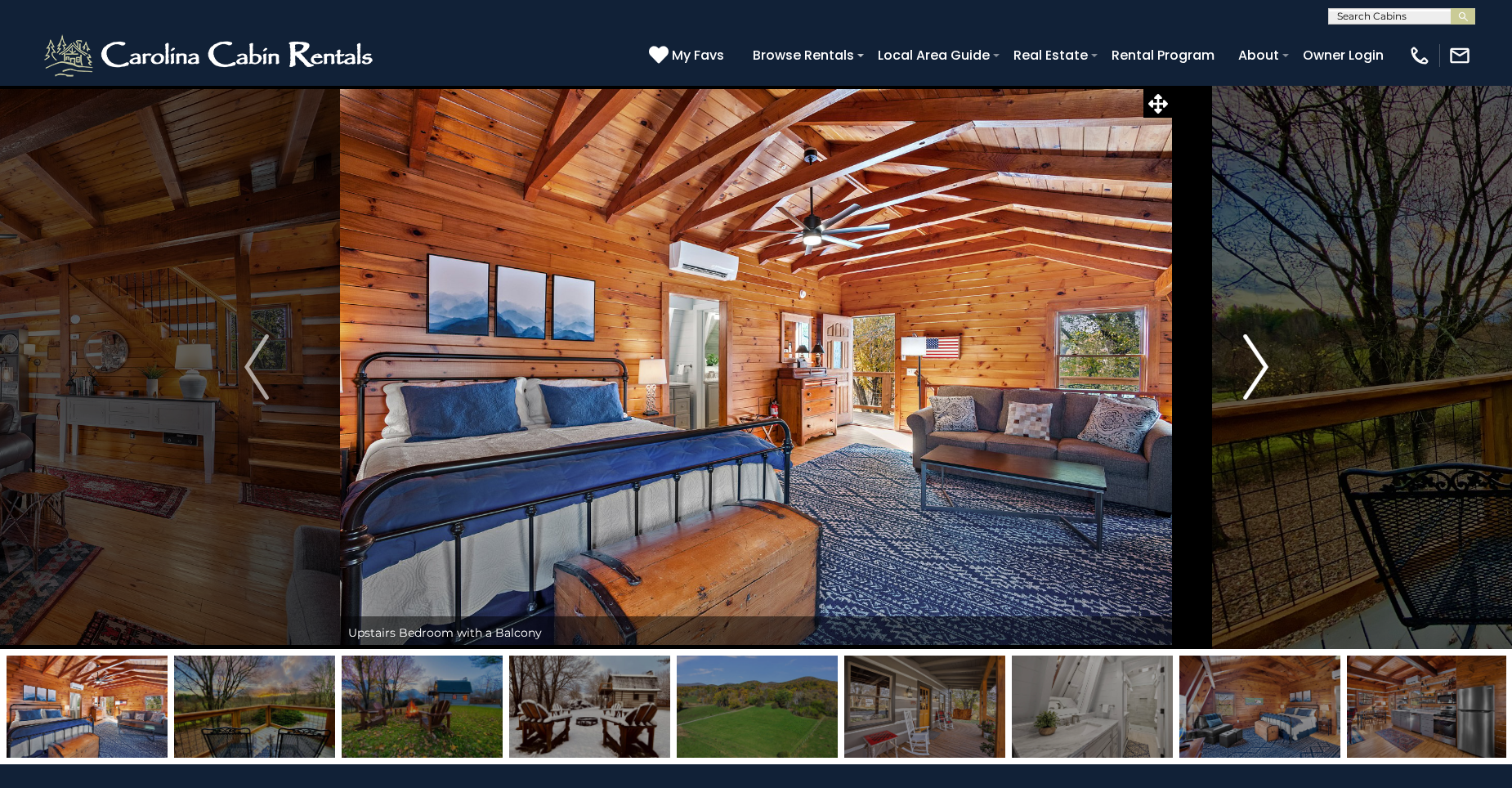
click at [1257, 379] on img "Next" at bounding box center [1255, 367] width 25 height 65
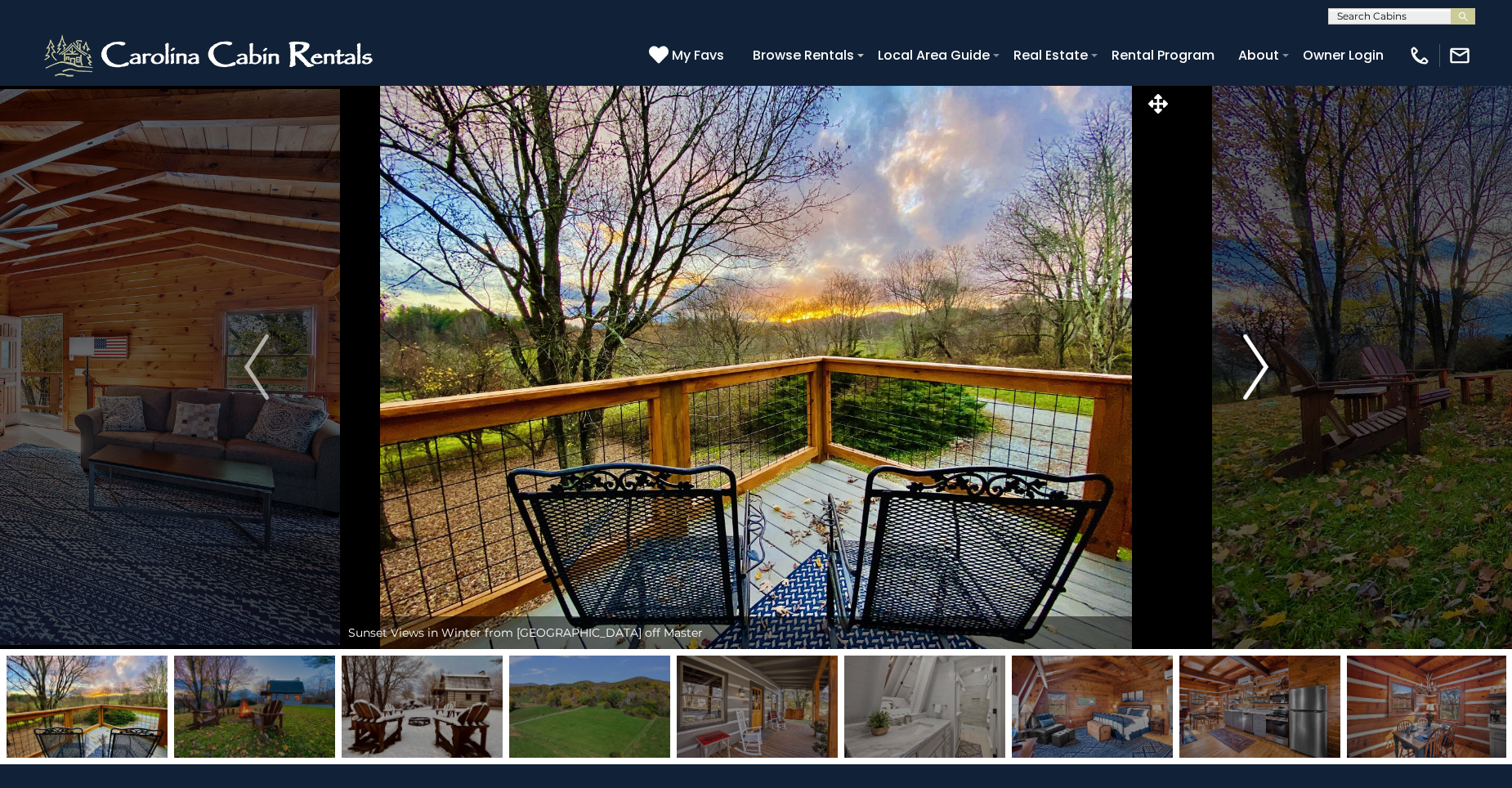
click at [1257, 379] on img "Next" at bounding box center [1255, 367] width 25 height 65
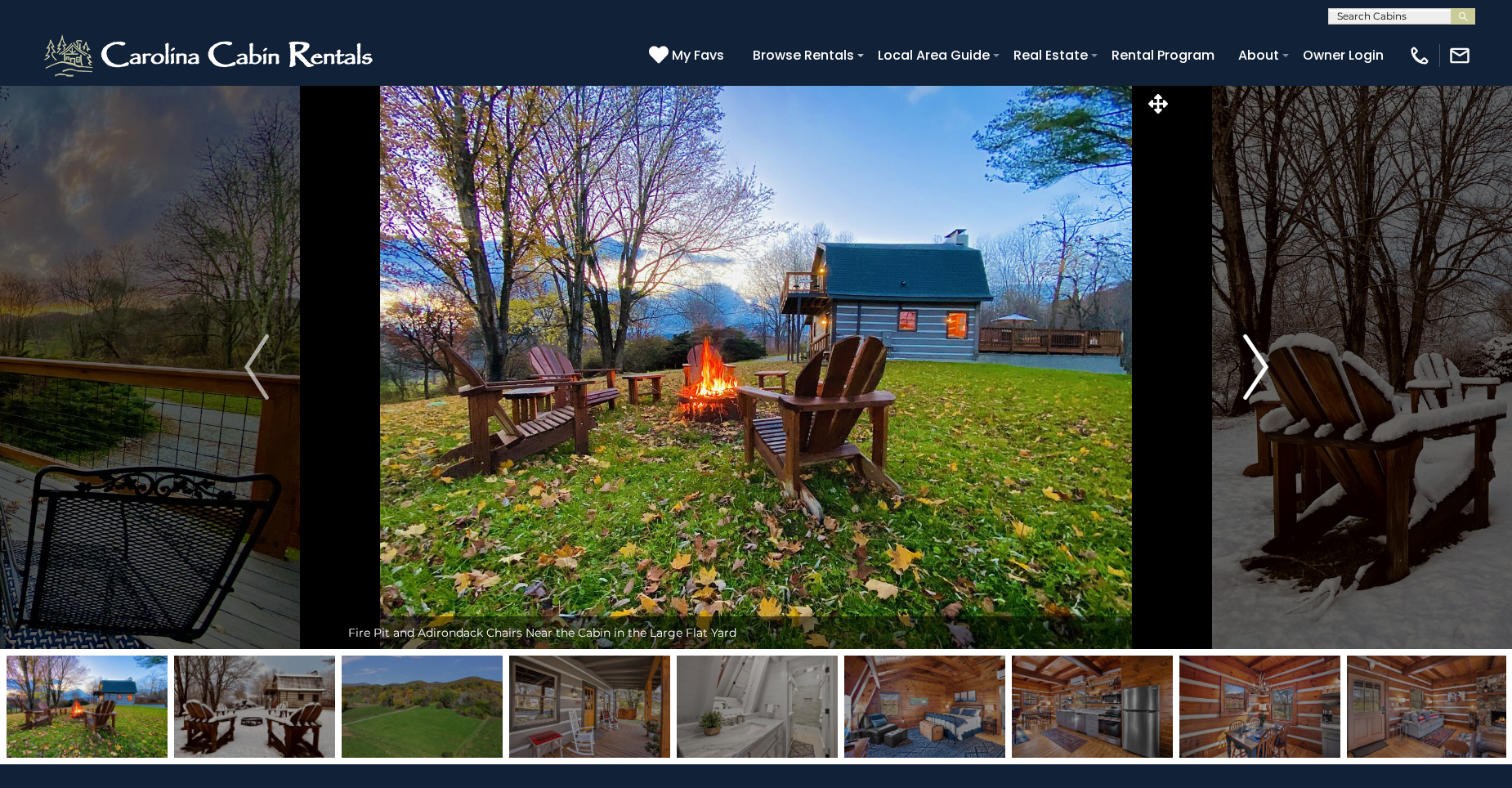
click at [1257, 379] on img "Next" at bounding box center [1255, 367] width 25 height 65
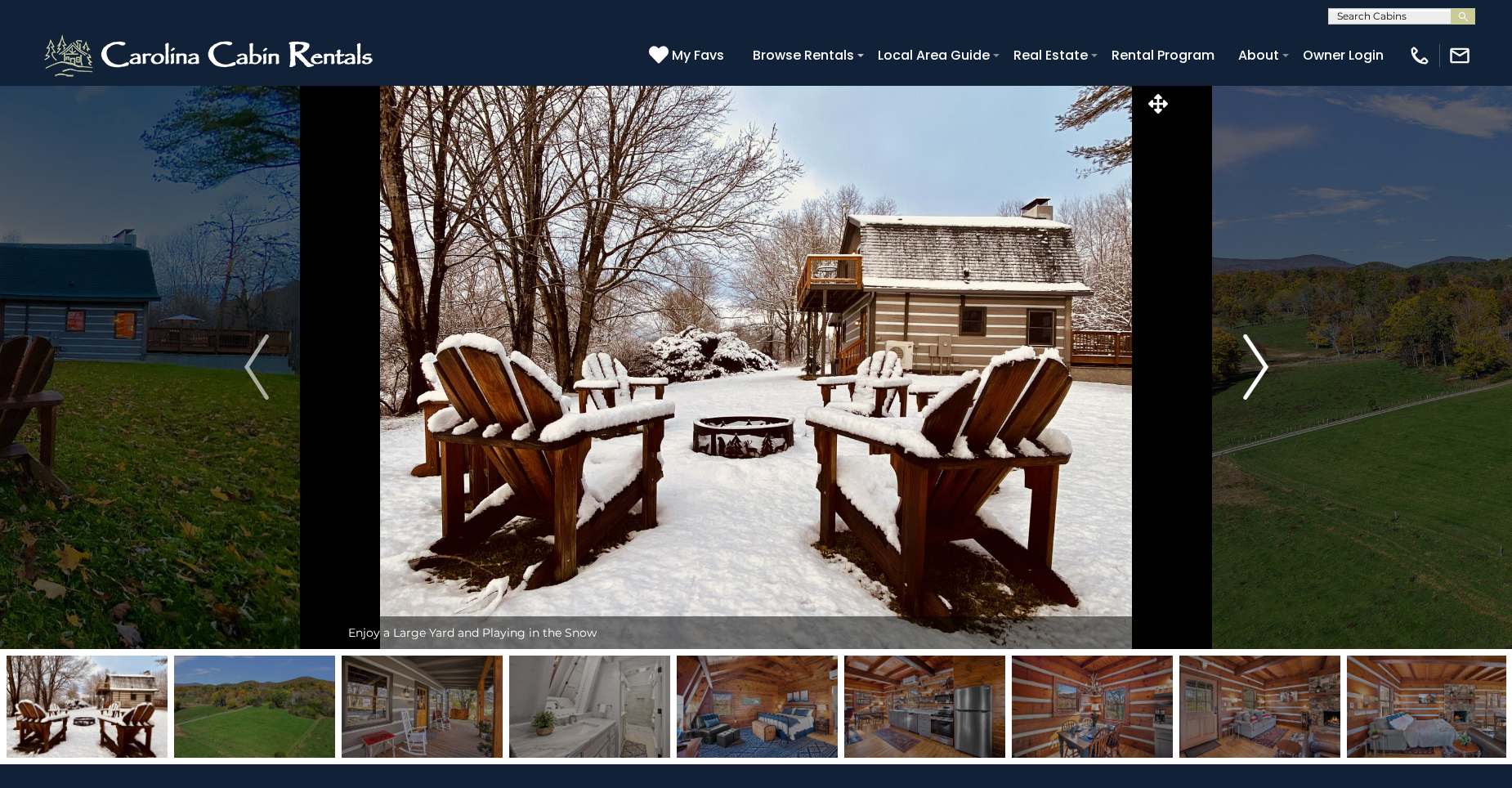
click at [1257, 379] on img "Next" at bounding box center [1255, 367] width 25 height 65
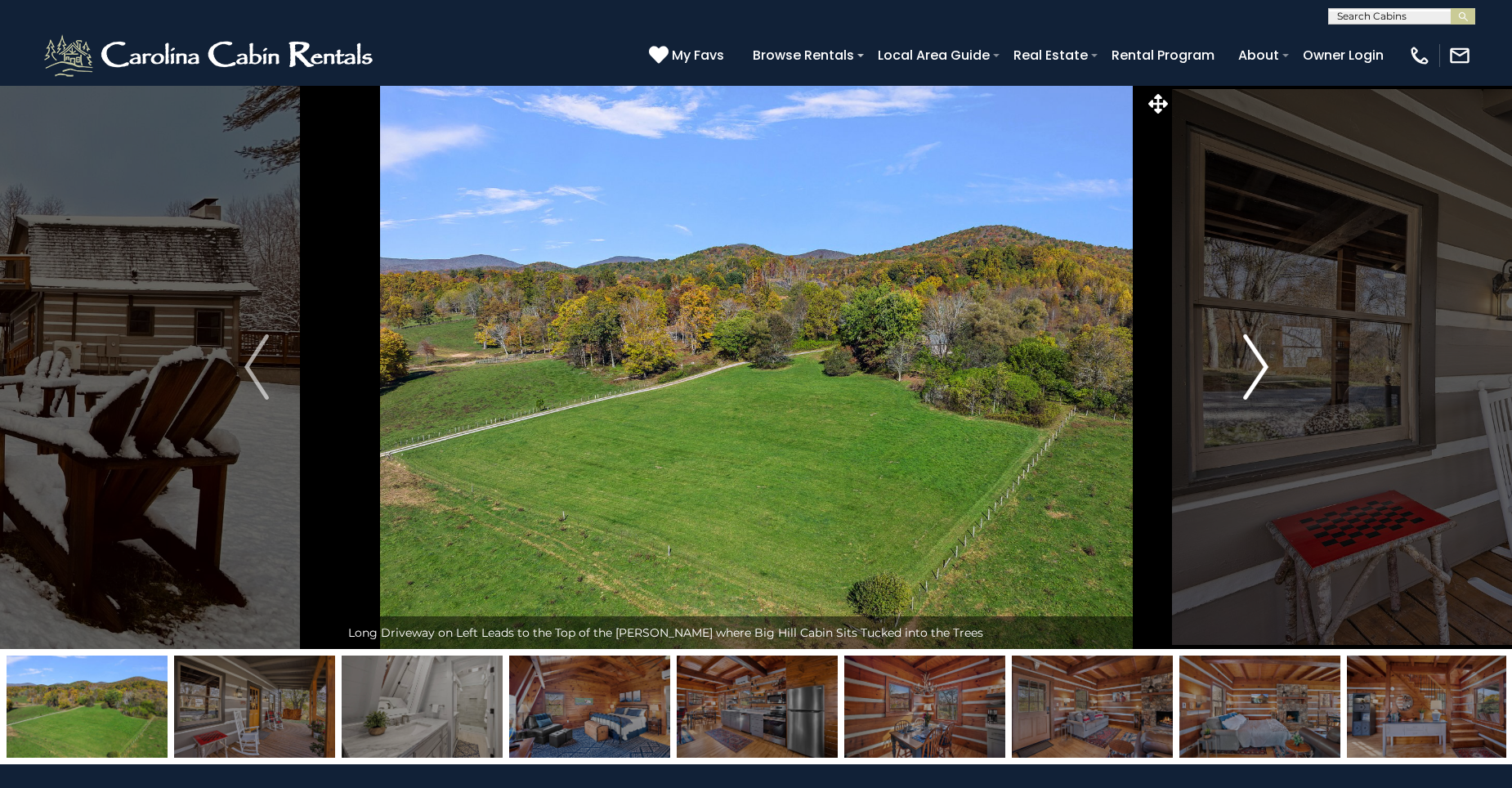
click at [1257, 379] on img "Next" at bounding box center [1255, 367] width 25 height 65
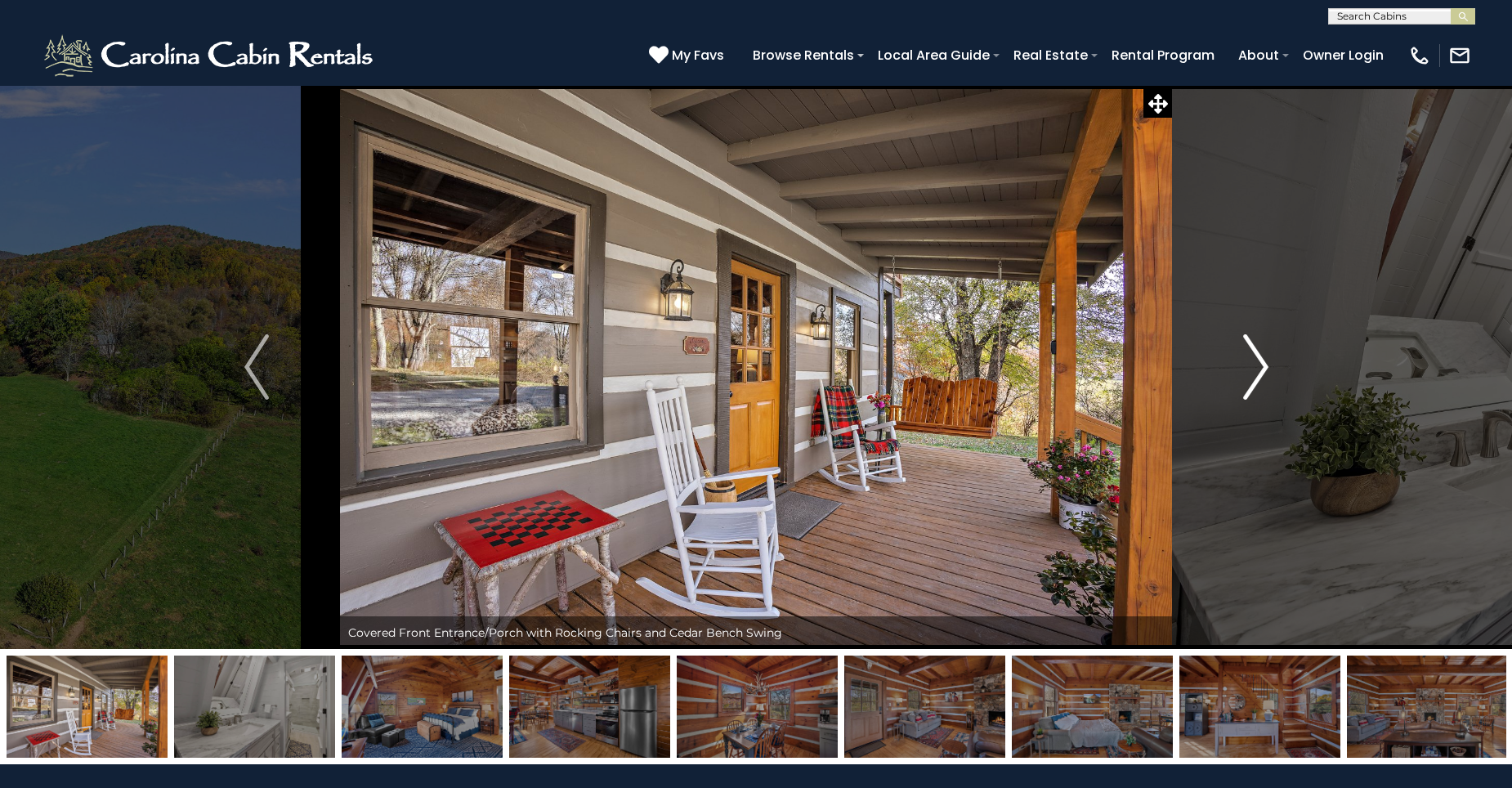
click at [1257, 379] on img "Next" at bounding box center [1255, 367] width 25 height 65
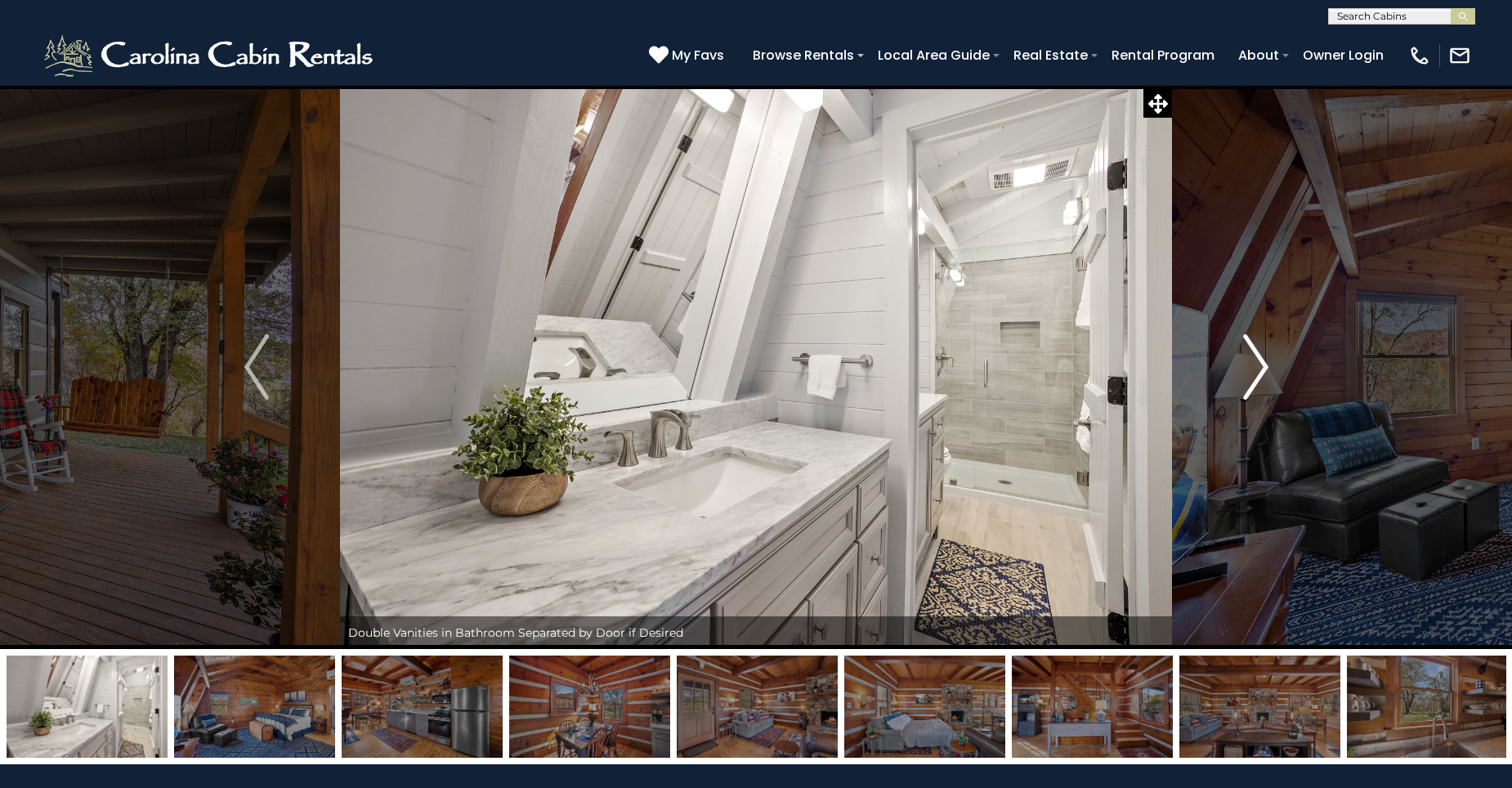
click at [1257, 379] on img "Next" at bounding box center [1255, 367] width 25 height 65
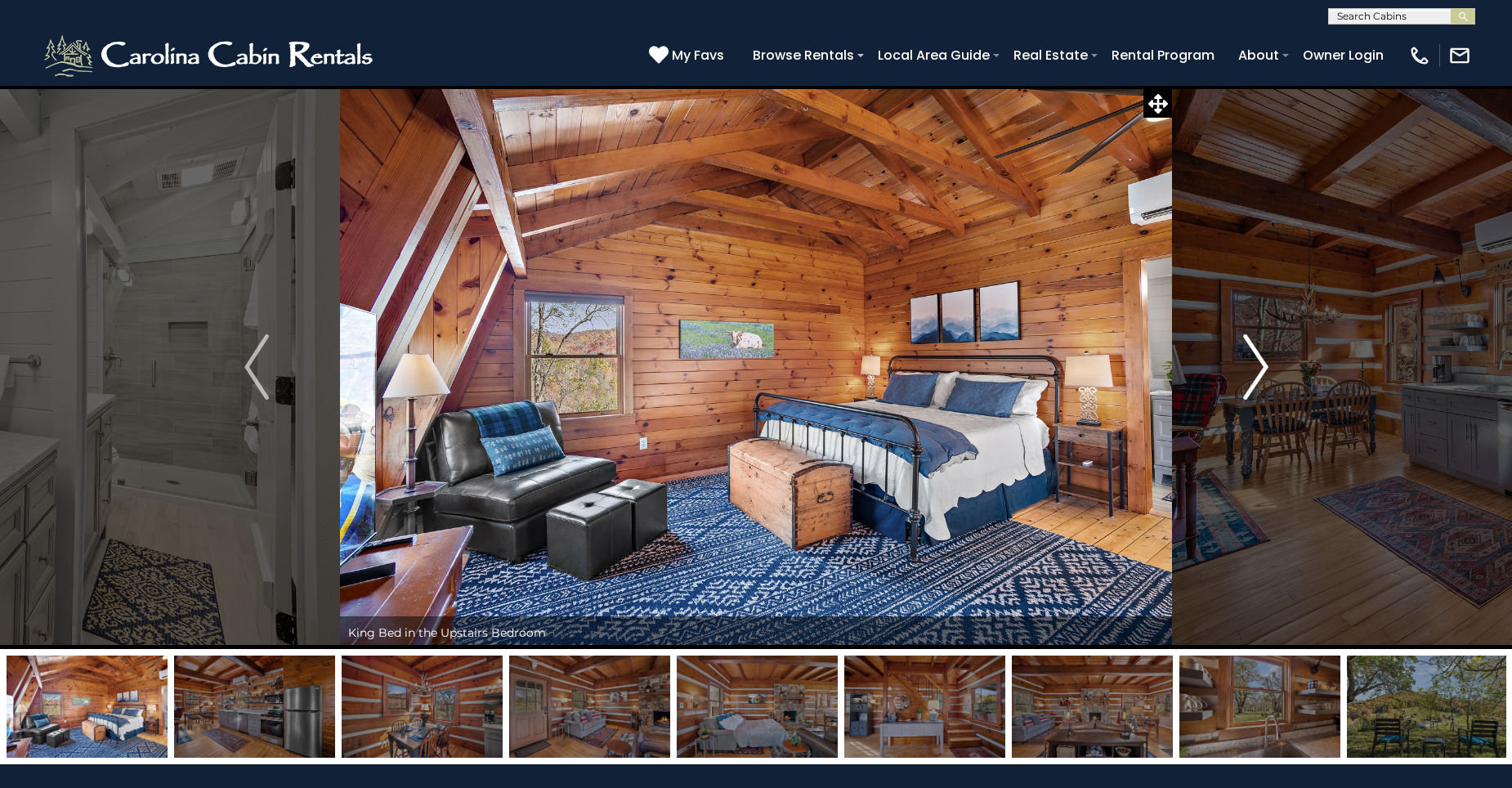
click at [1257, 379] on img "Next" at bounding box center [1255, 367] width 25 height 65
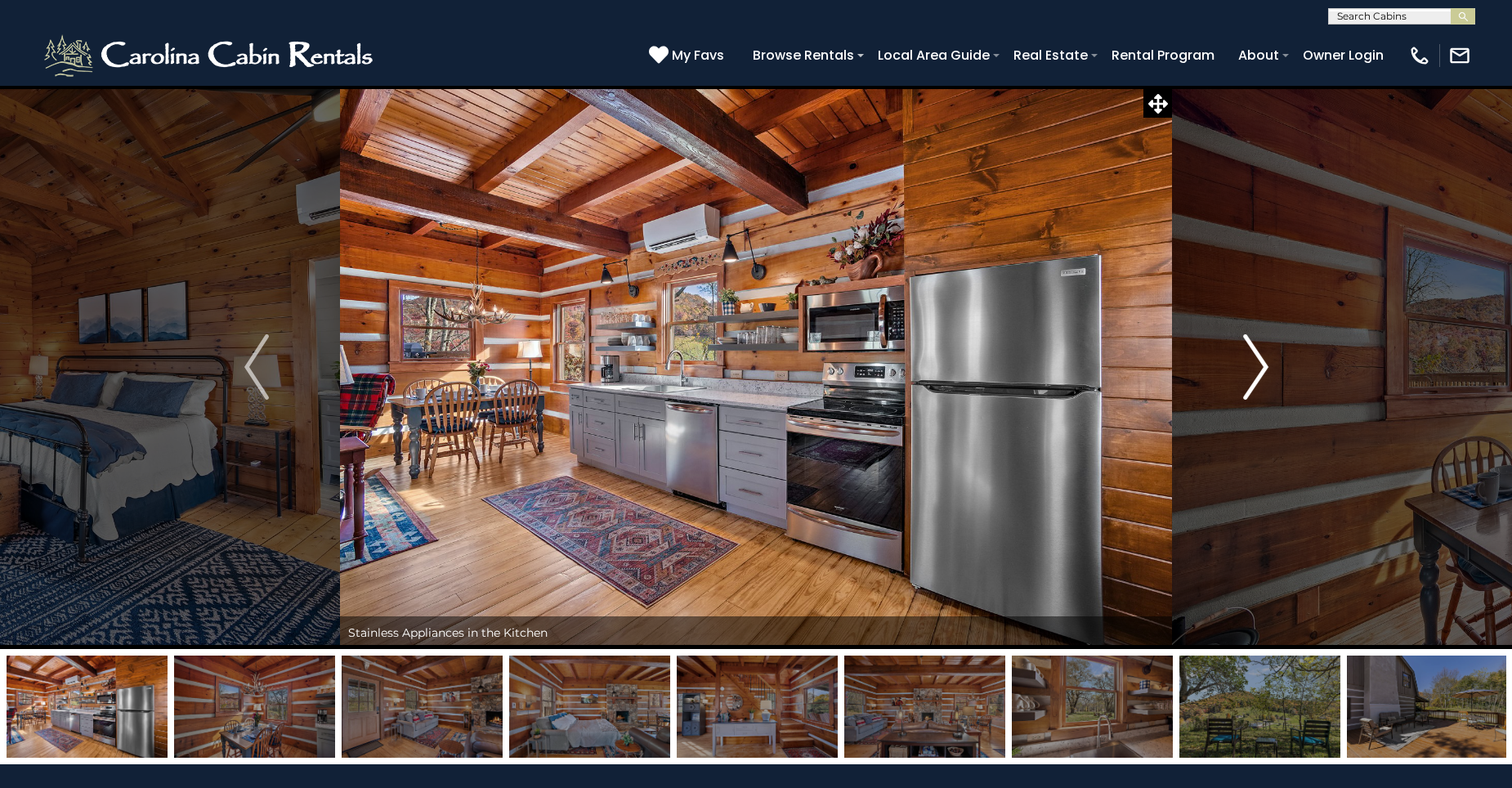
click at [1257, 379] on img "Next" at bounding box center [1255, 367] width 25 height 65
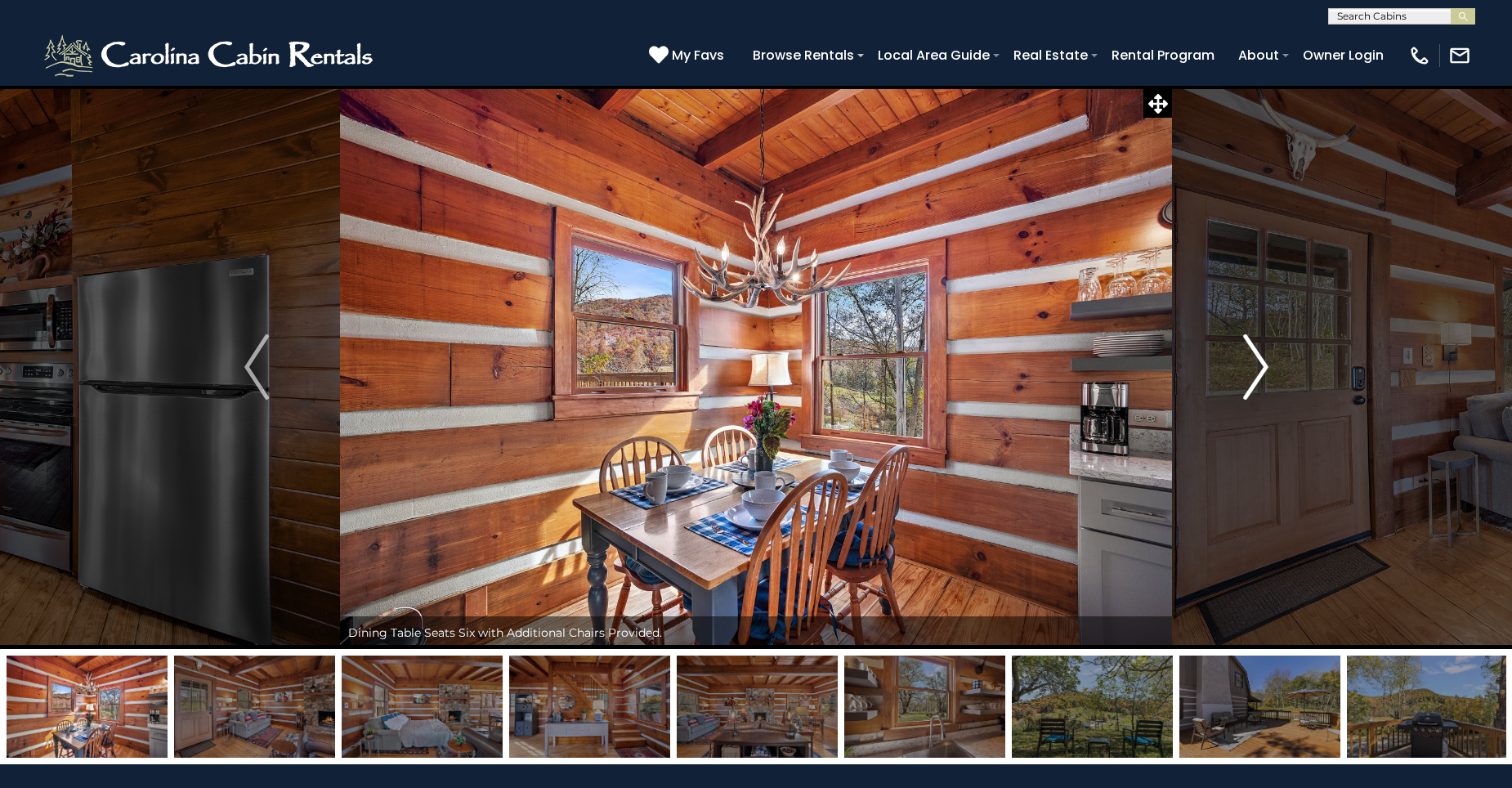
click at [1257, 379] on img "Next" at bounding box center [1255, 367] width 25 height 65
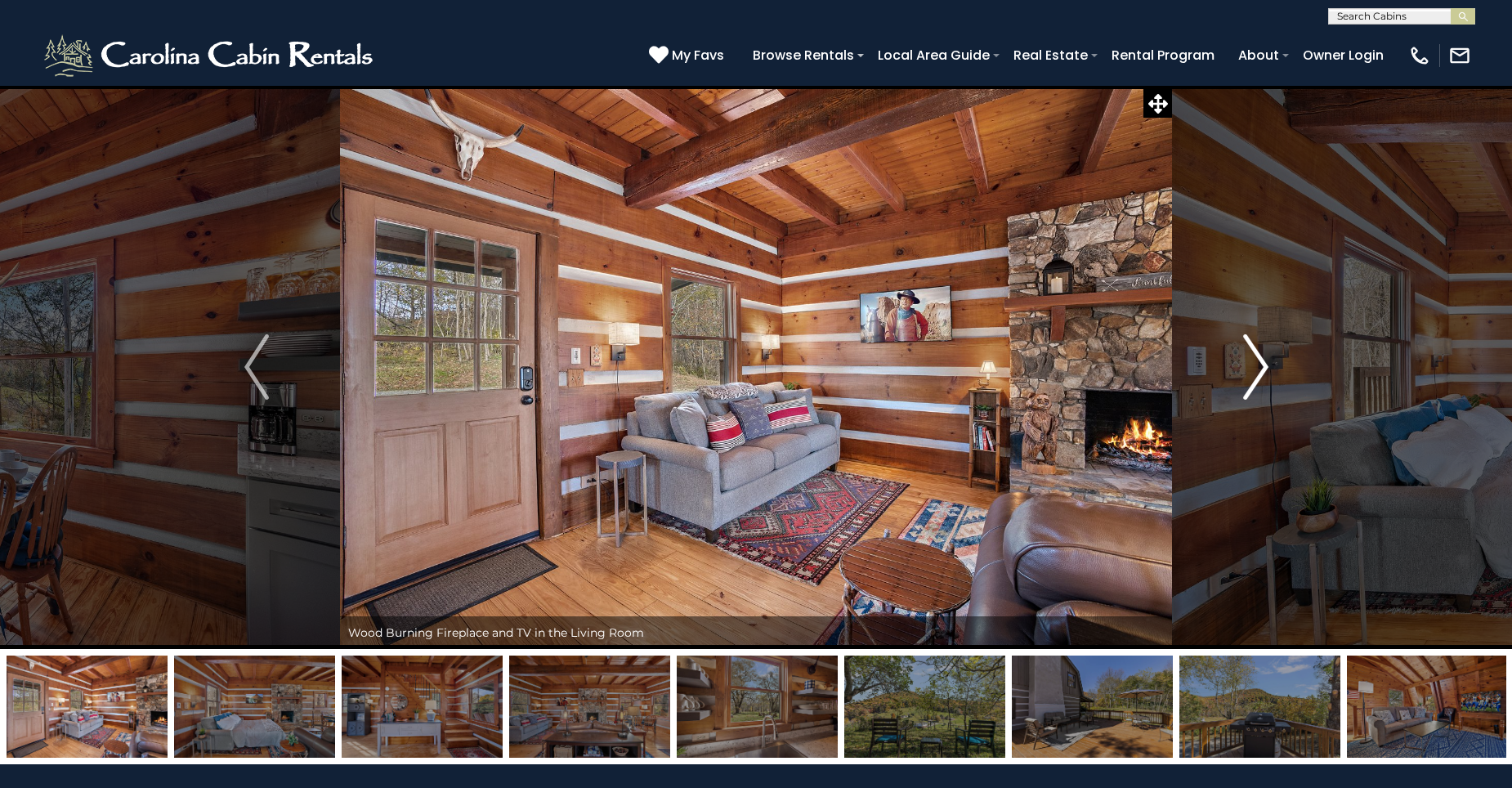
click at [1257, 379] on img "Next" at bounding box center [1255, 367] width 25 height 65
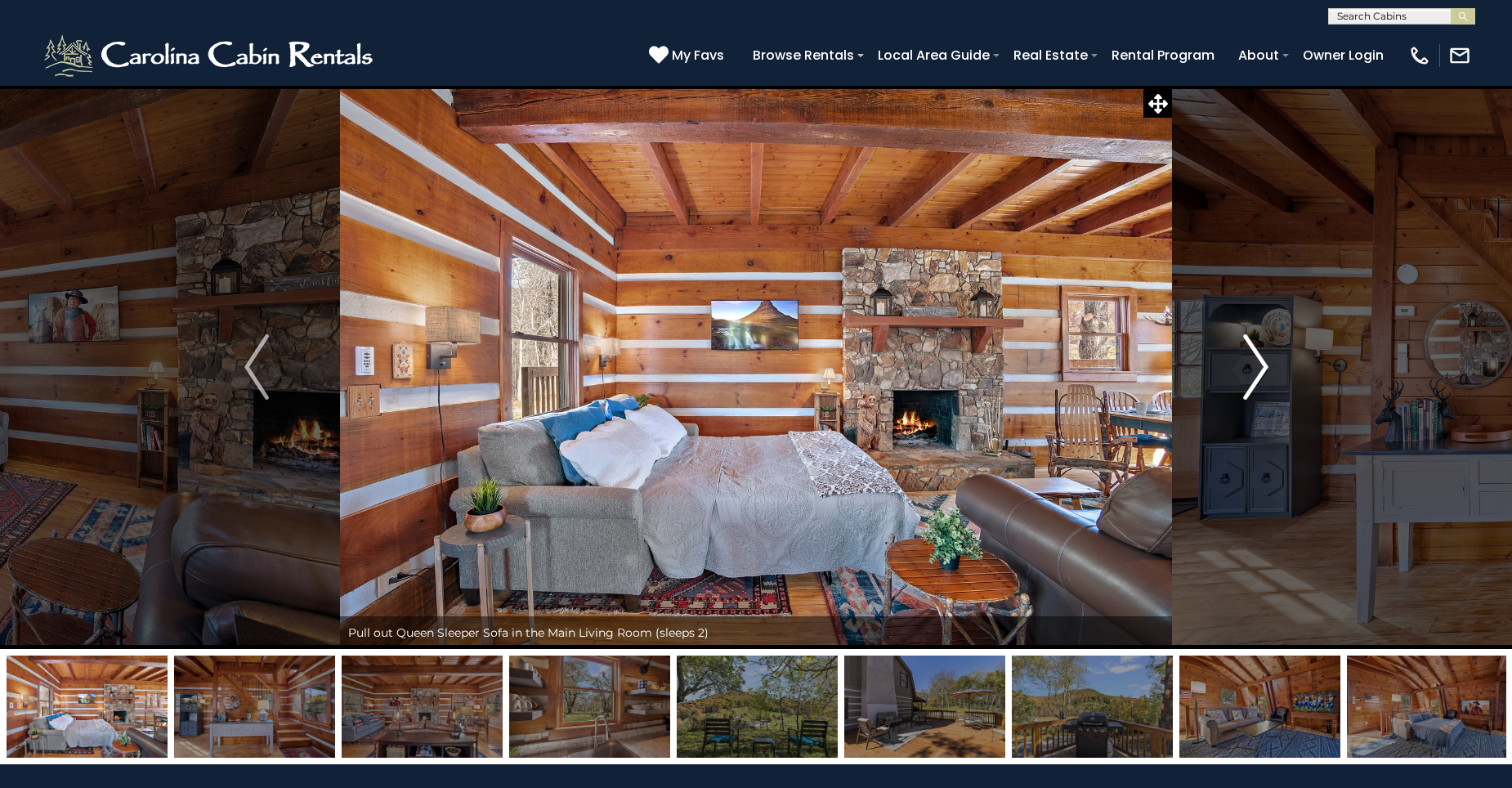
click at [1257, 379] on img "Next" at bounding box center [1255, 367] width 25 height 65
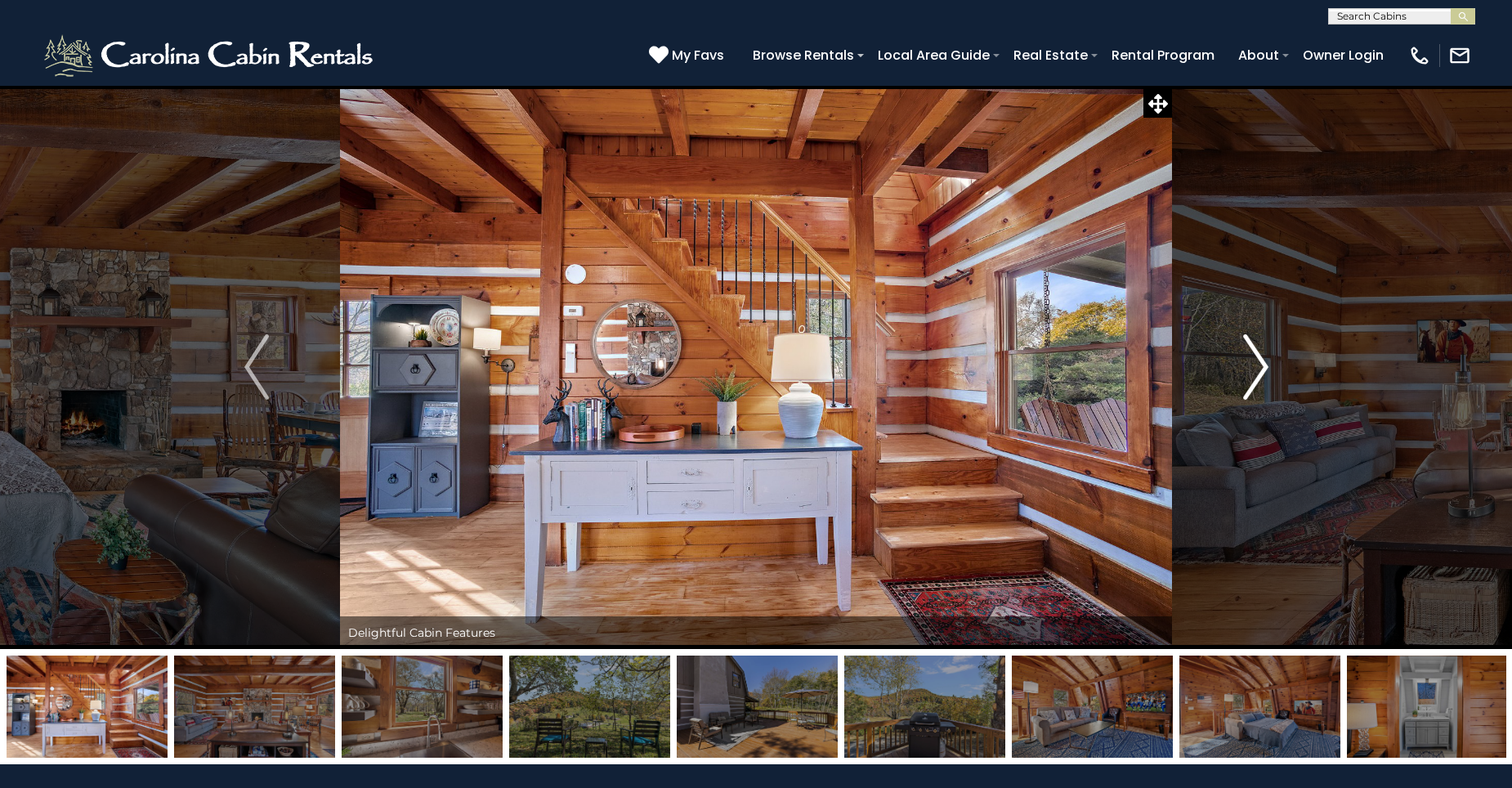
click at [1257, 379] on img "Next" at bounding box center [1255, 367] width 25 height 65
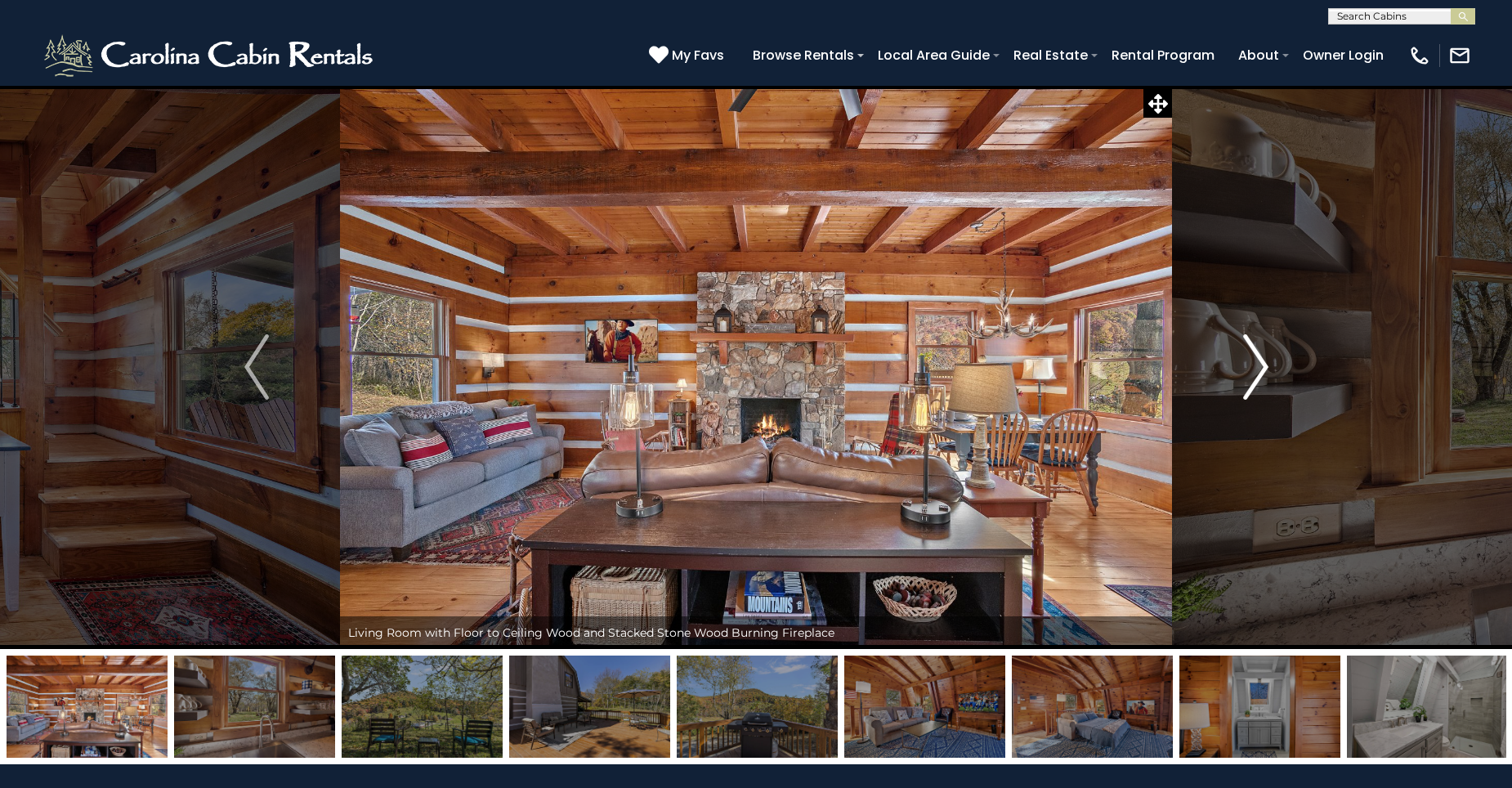
click at [1257, 379] on img "Next" at bounding box center [1255, 367] width 25 height 65
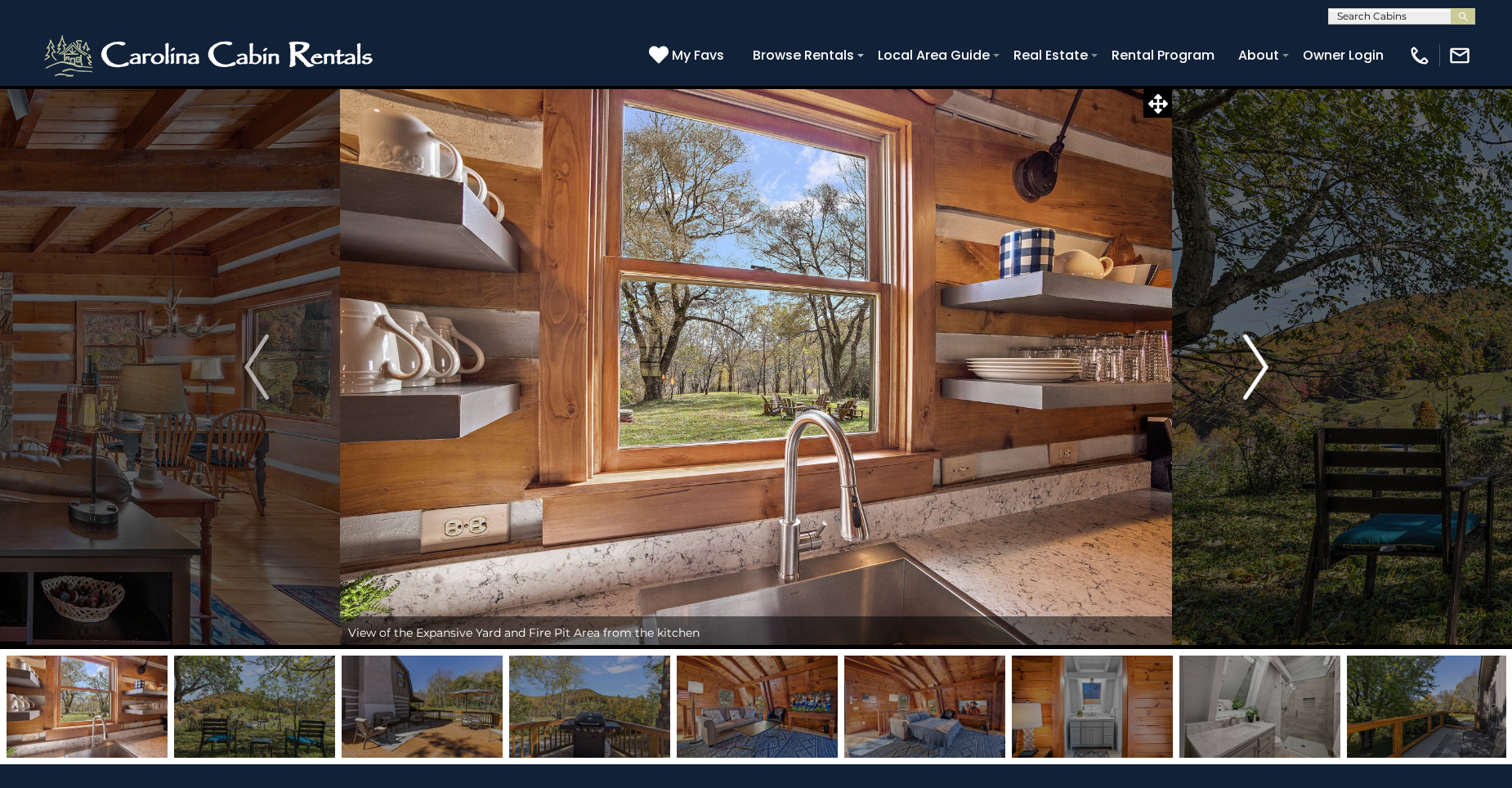
click at [1257, 379] on img "Next" at bounding box center [1255, 367] width 25 height 65
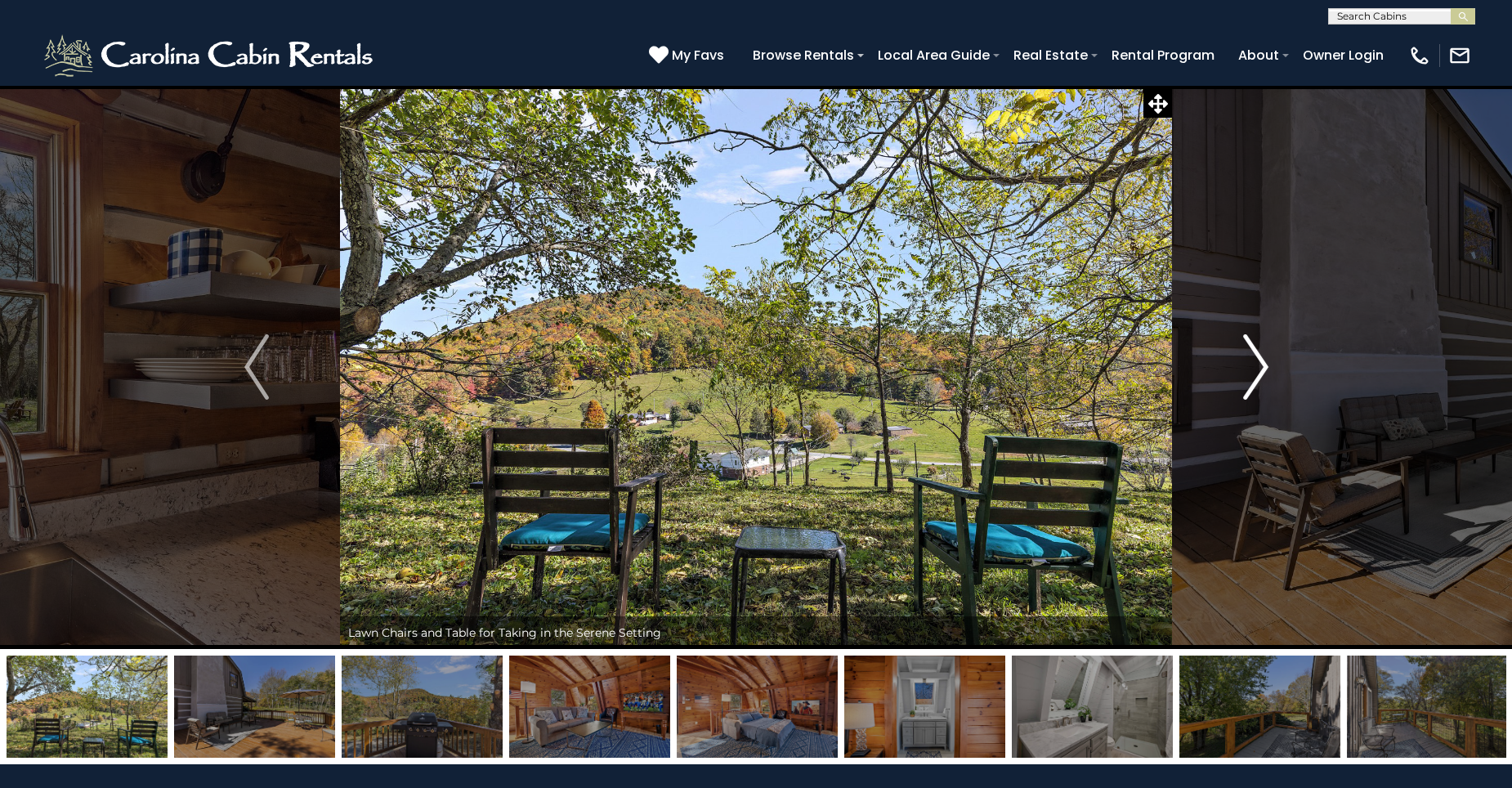
click at [1257, 379] on img "Next" at bounding box center [1255, 367] width 25 height 65
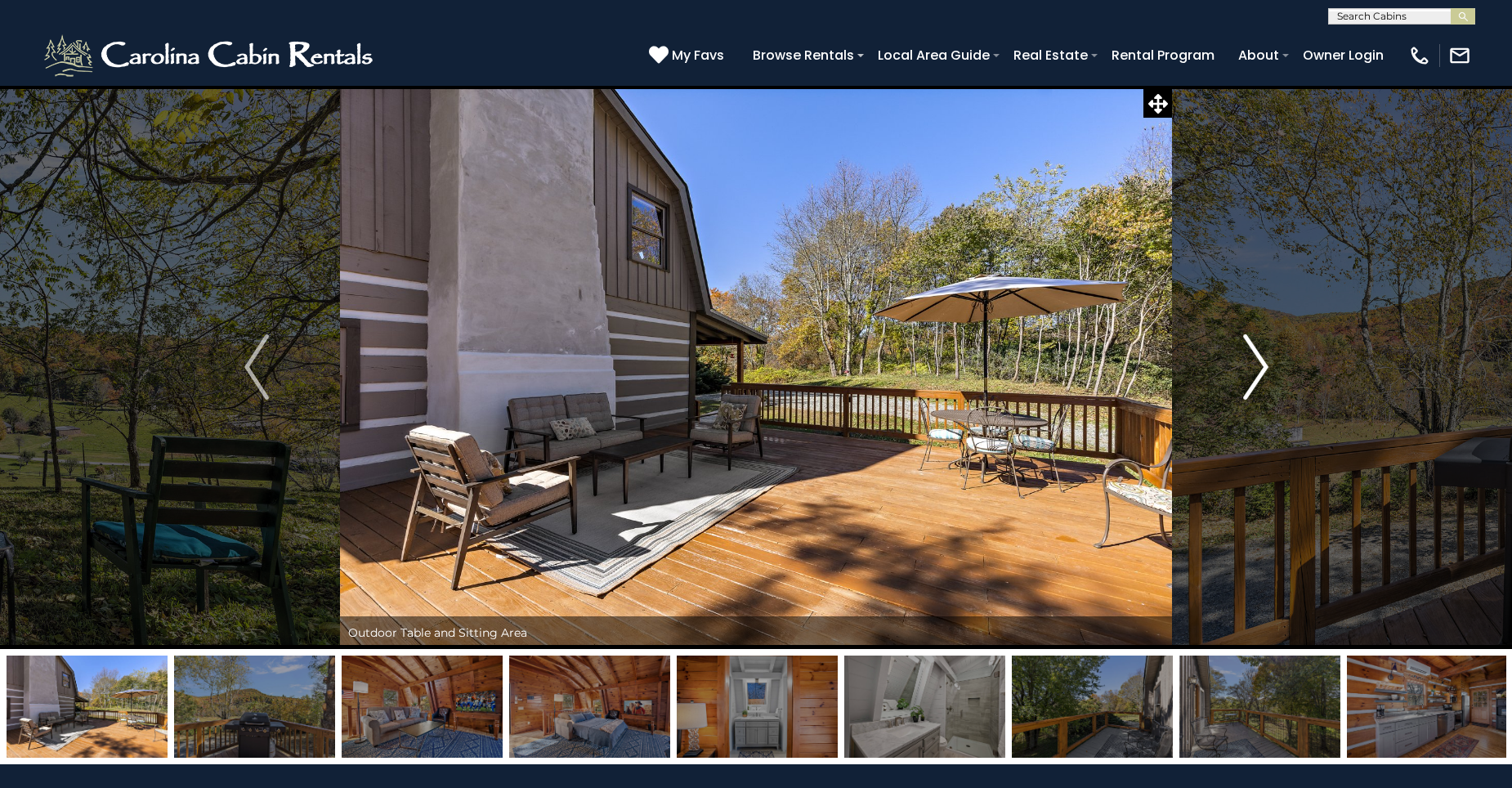
click at [1257, 379] on img "Next" at bounding box center [1255, 367] width 25 height 65
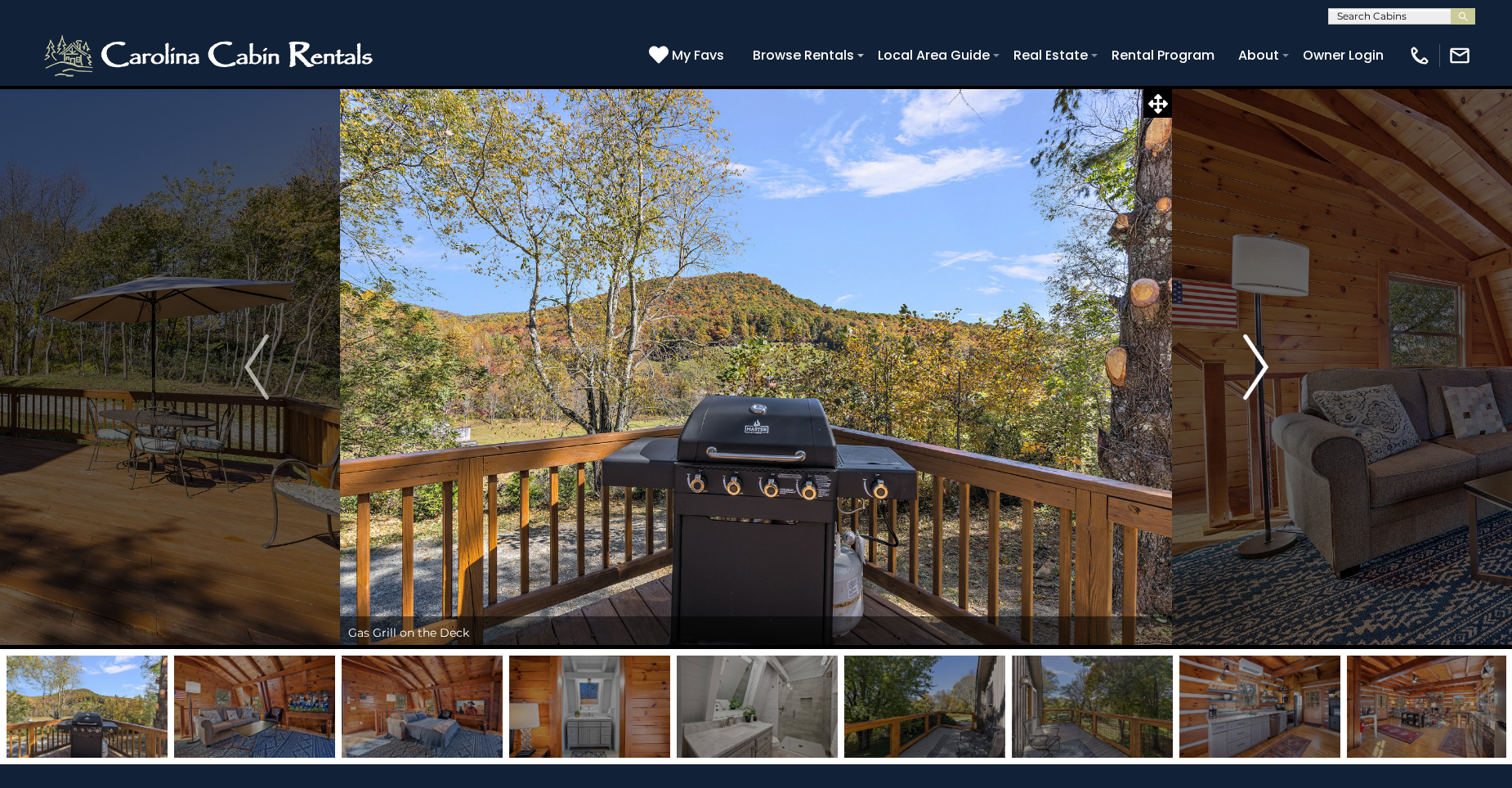
click at [1257, 379] on img "Next" at bounding box center [1255, 367] width 25 height 65
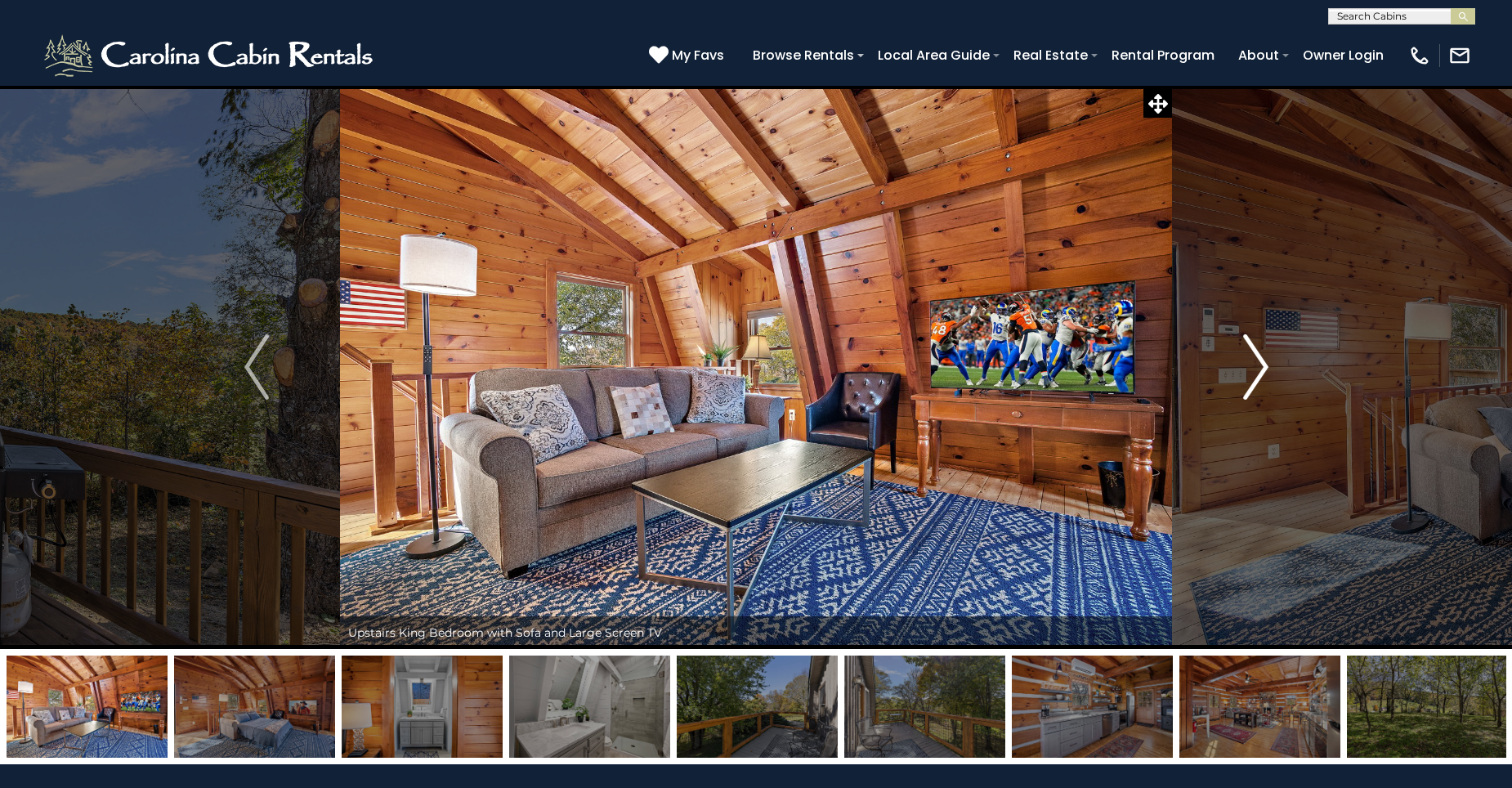
click at [1257, 379] on img "Next" at bounding box center [1255, 367] width 25 height 65
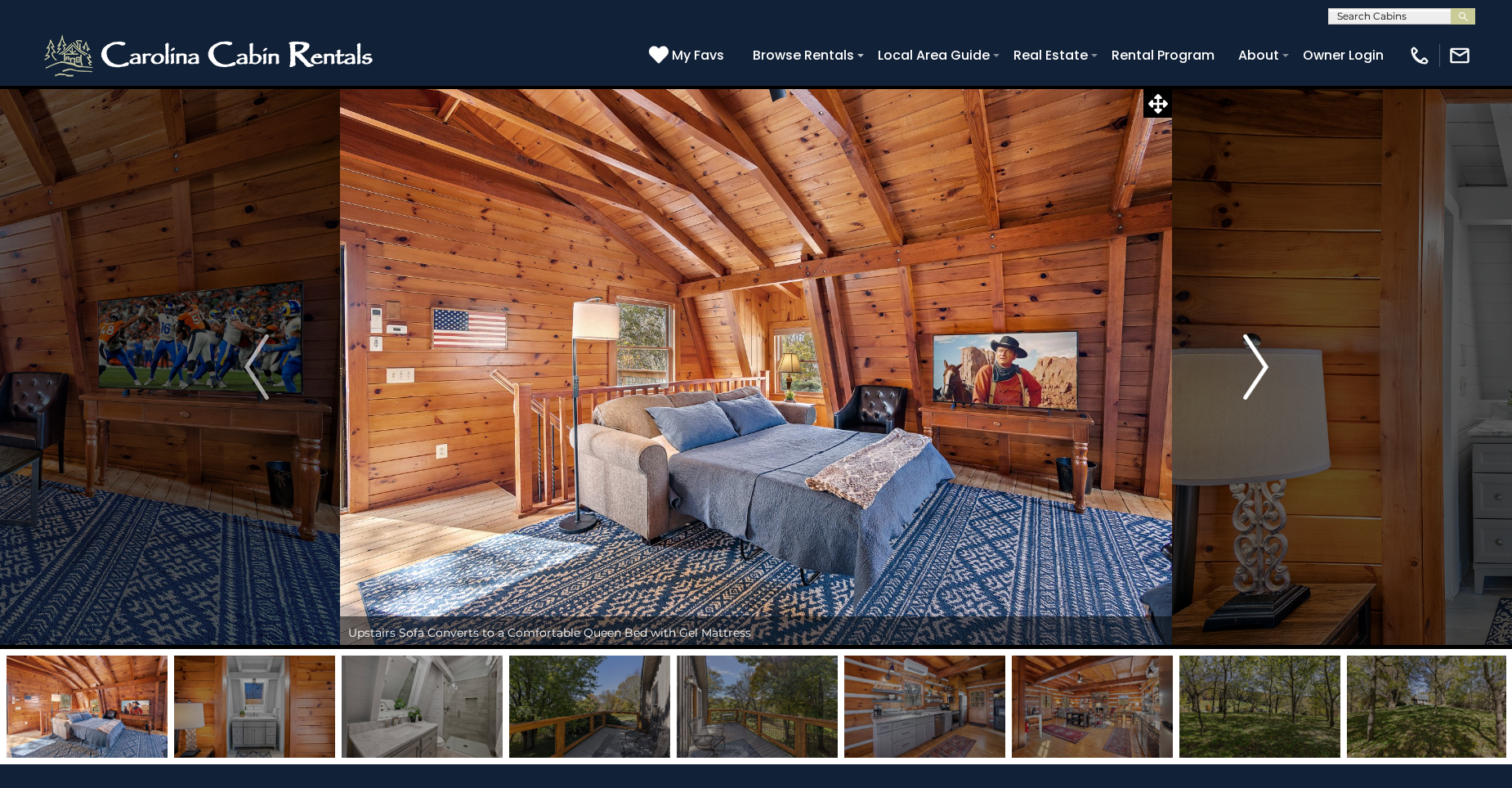
click at [1257, 379] on img "Next" at bounding box center [1255, 367] width 25 height 65
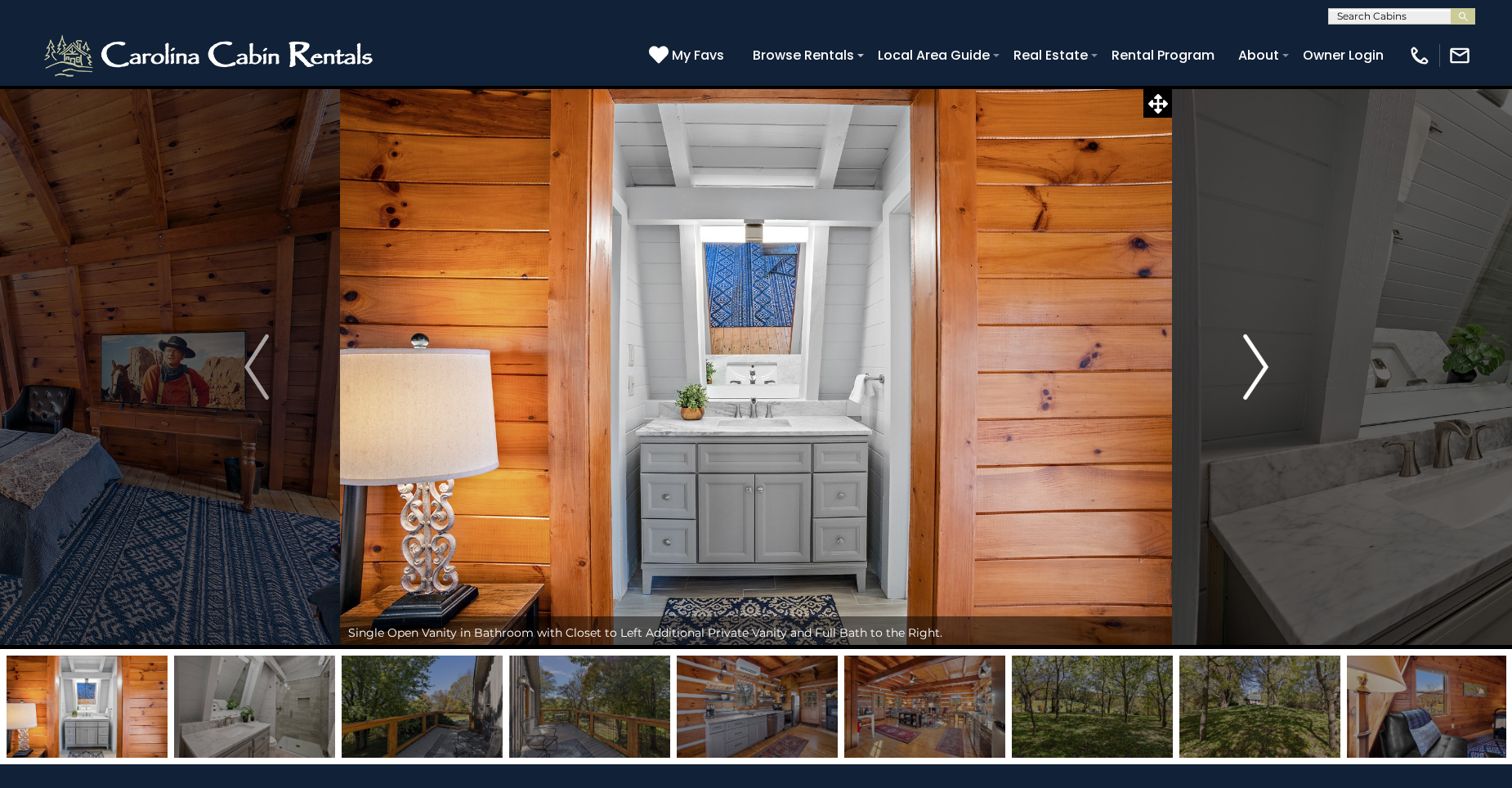
click at [1257, 379] on img "Next" at bounding box center [1255, 367] width 25 height 65
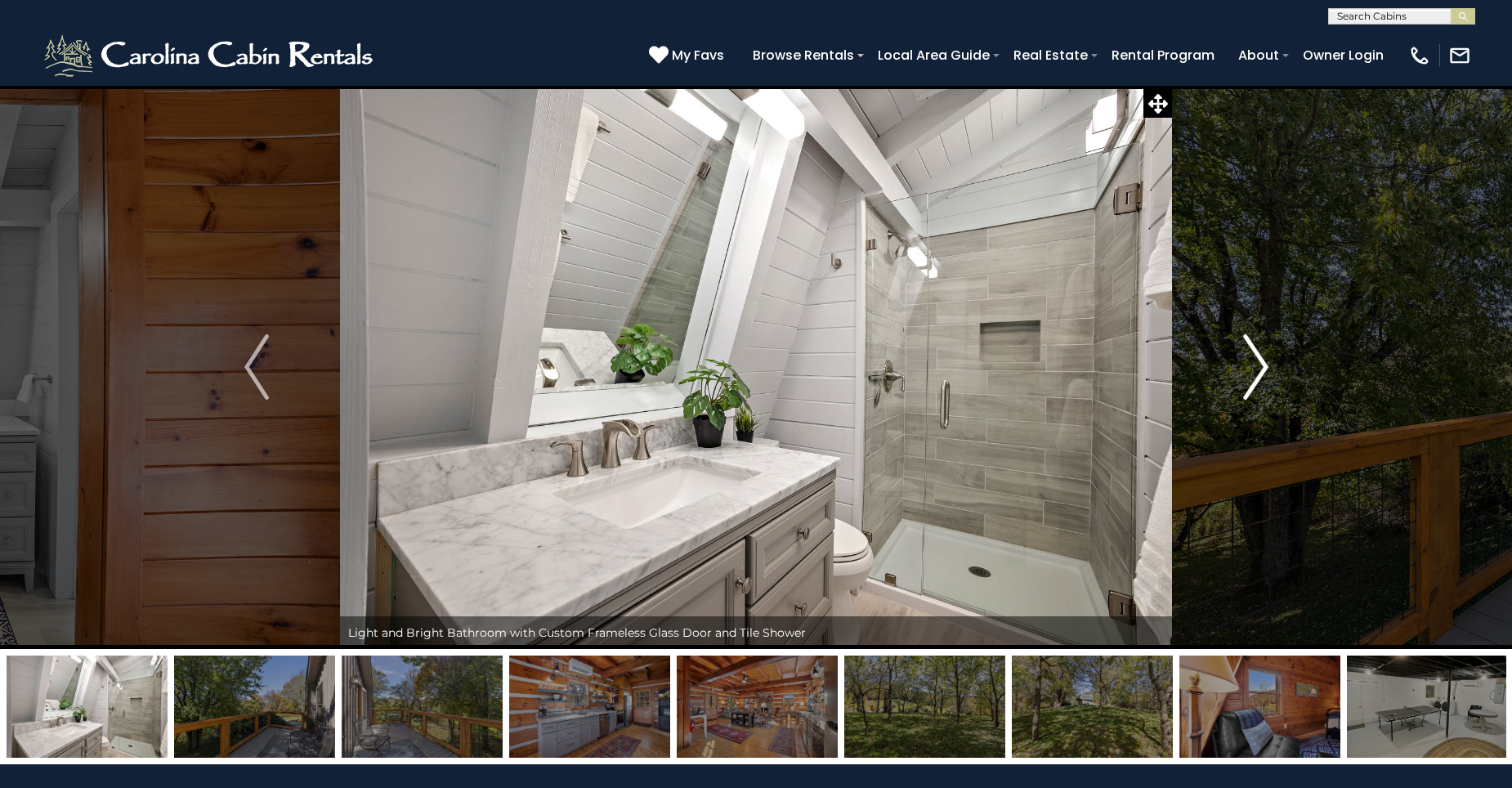
click at [1257, 379] on img "Next" at bounding box center [1255, 367] width 25 height 65
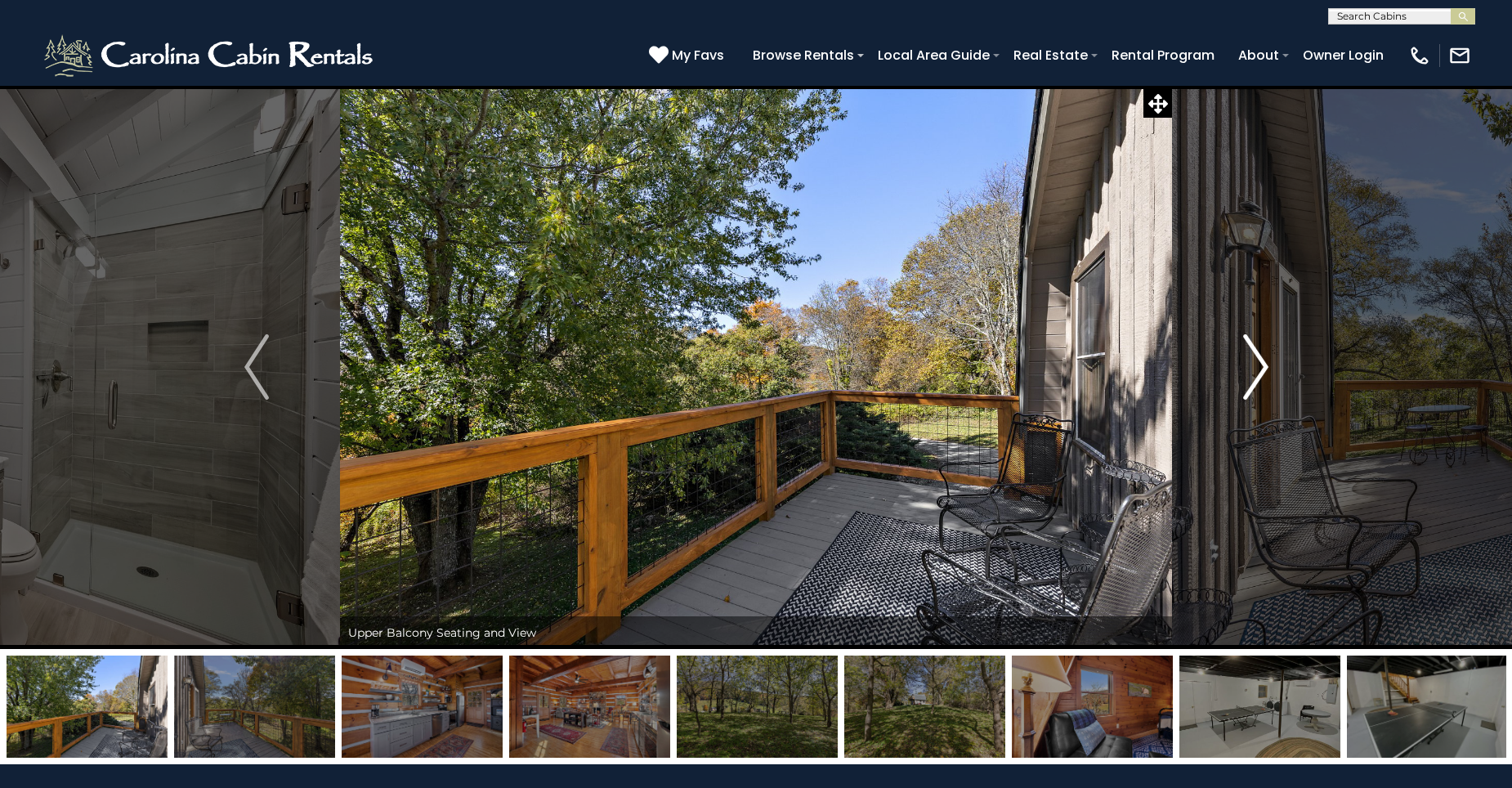
click at [1257, 379] on img "Next" at bounding box center [1255, 367] width 25 height 65
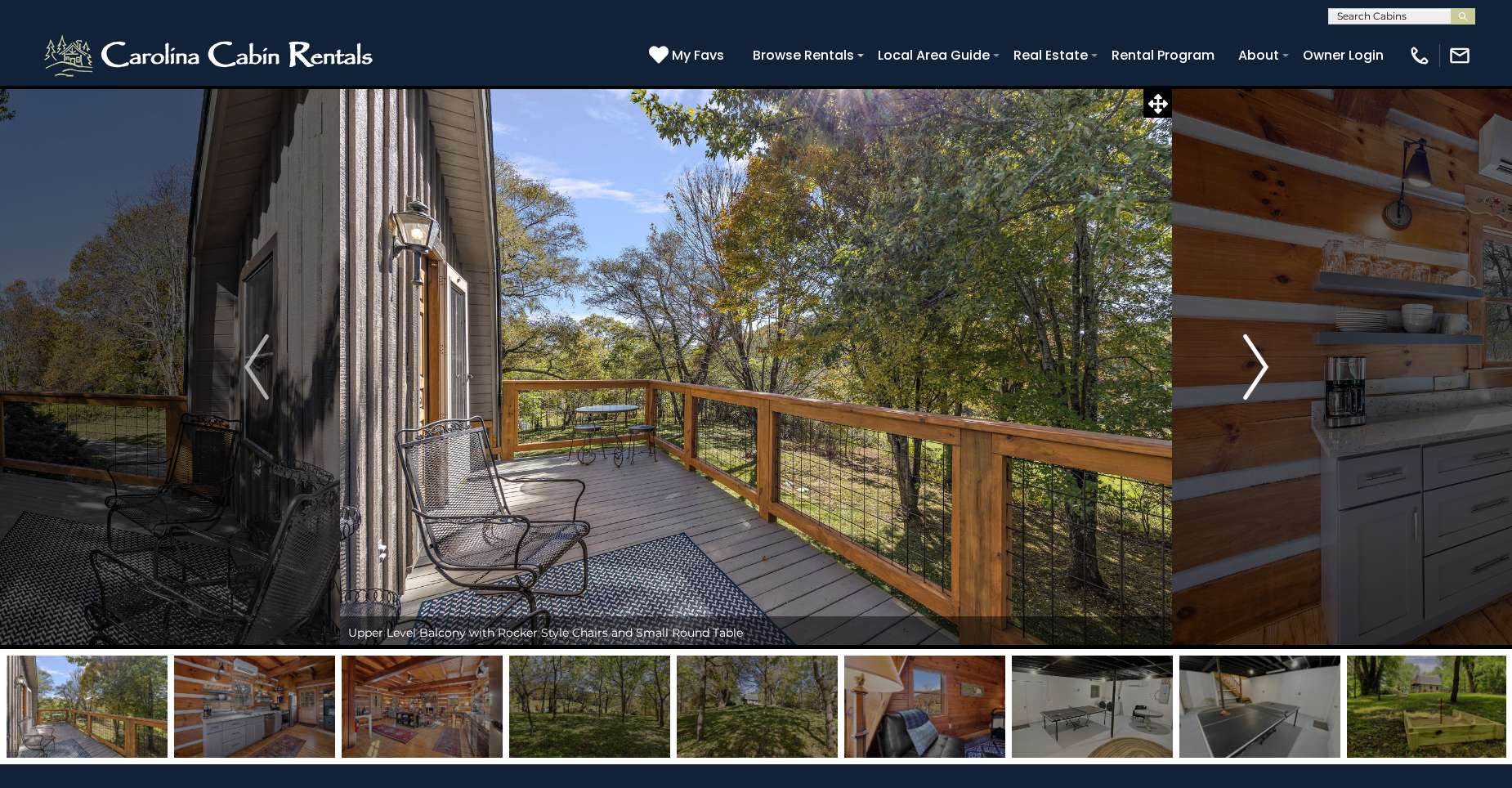
click at [1257, 379] on img "Next" at bounding box center [1255, 367] width 25 height 65
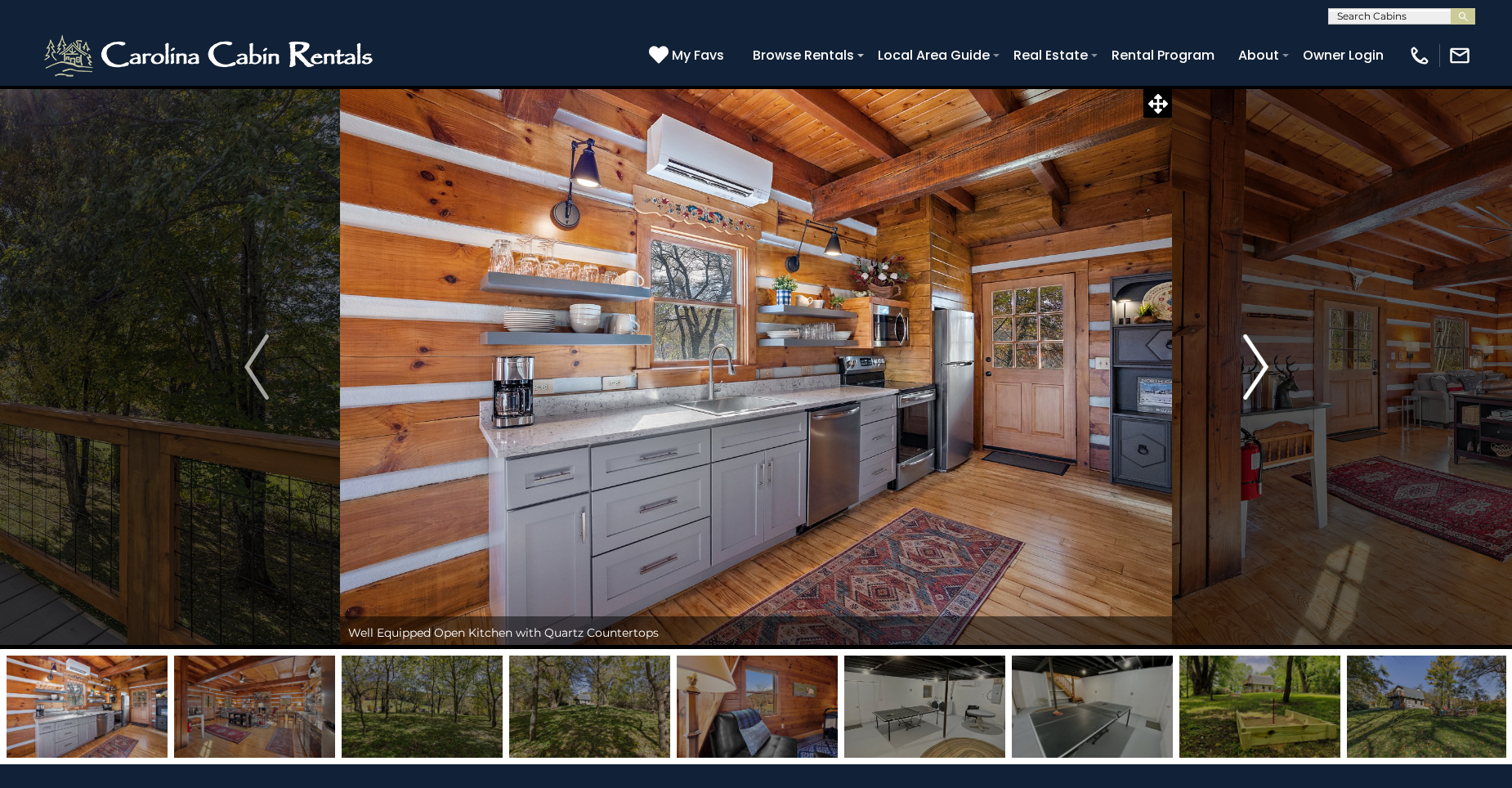
click at [1257, 379] on img "Next" at bounding box center [1255, 367] width 25 height 65
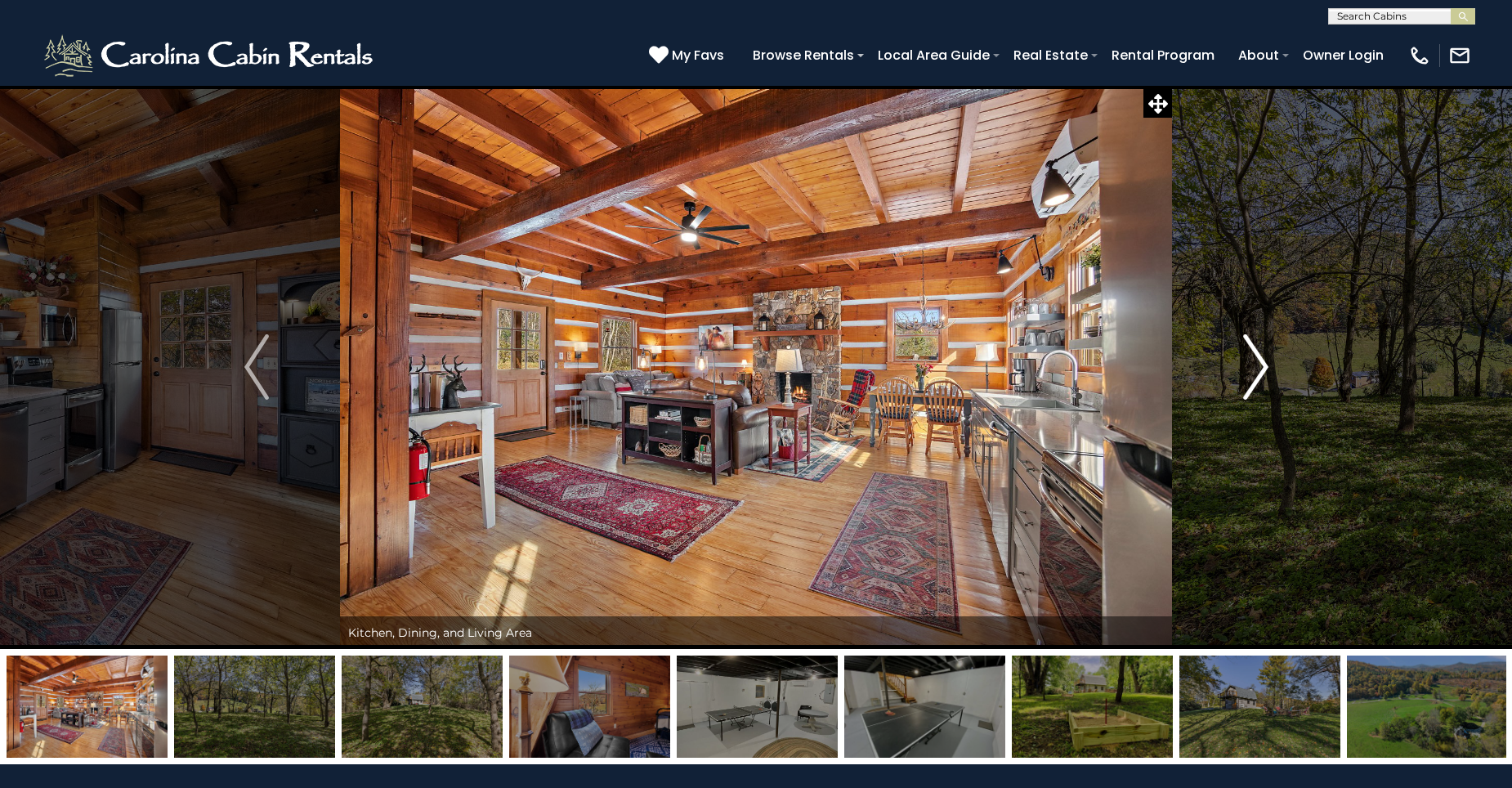
click at [1257, 379] on img "Next" at bounding box center [1255, 367] width 25 height 65
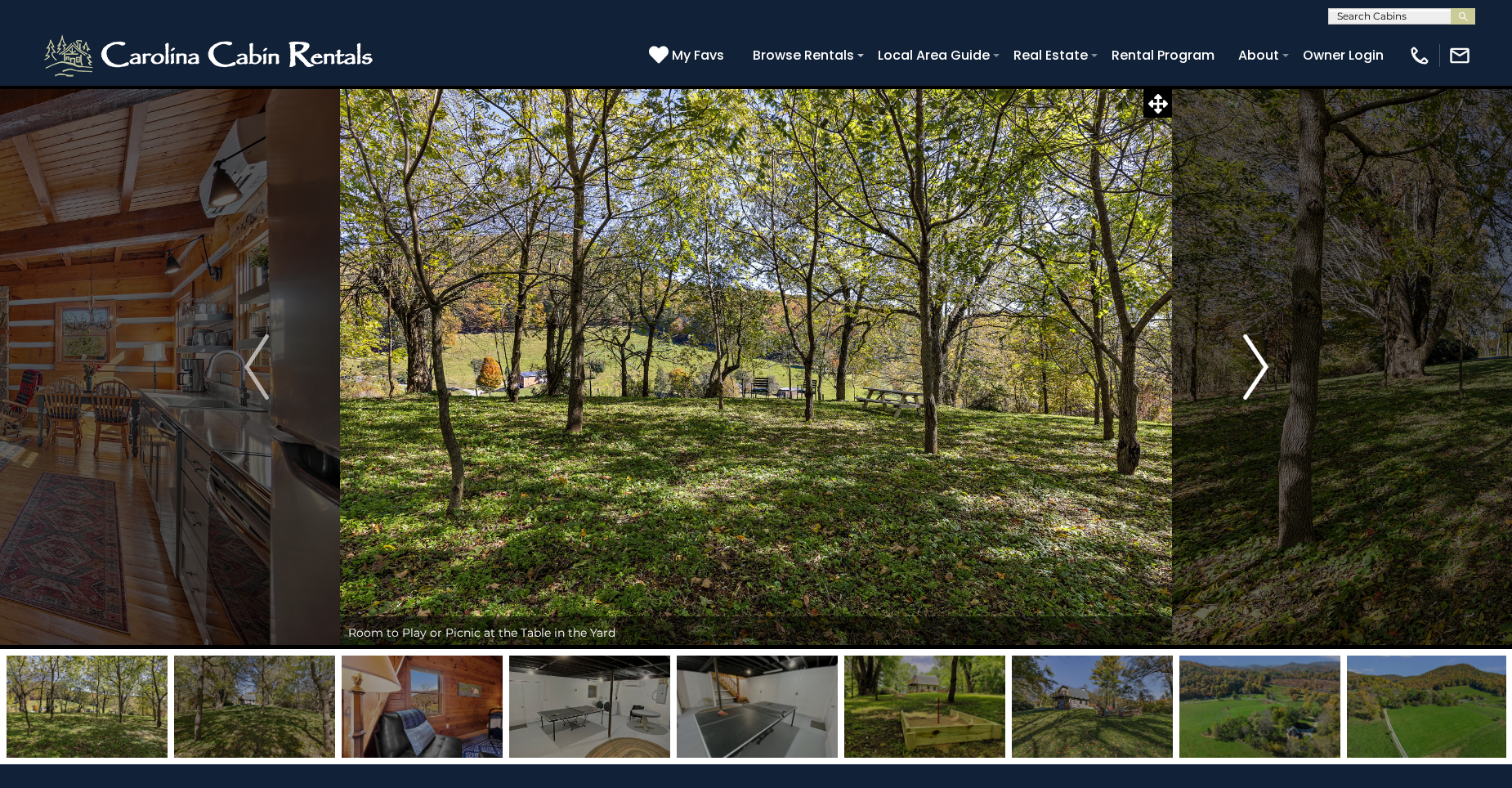
click at [1257, 379] on img "Next" at bounding box center [1255, 367] width 25 height 65
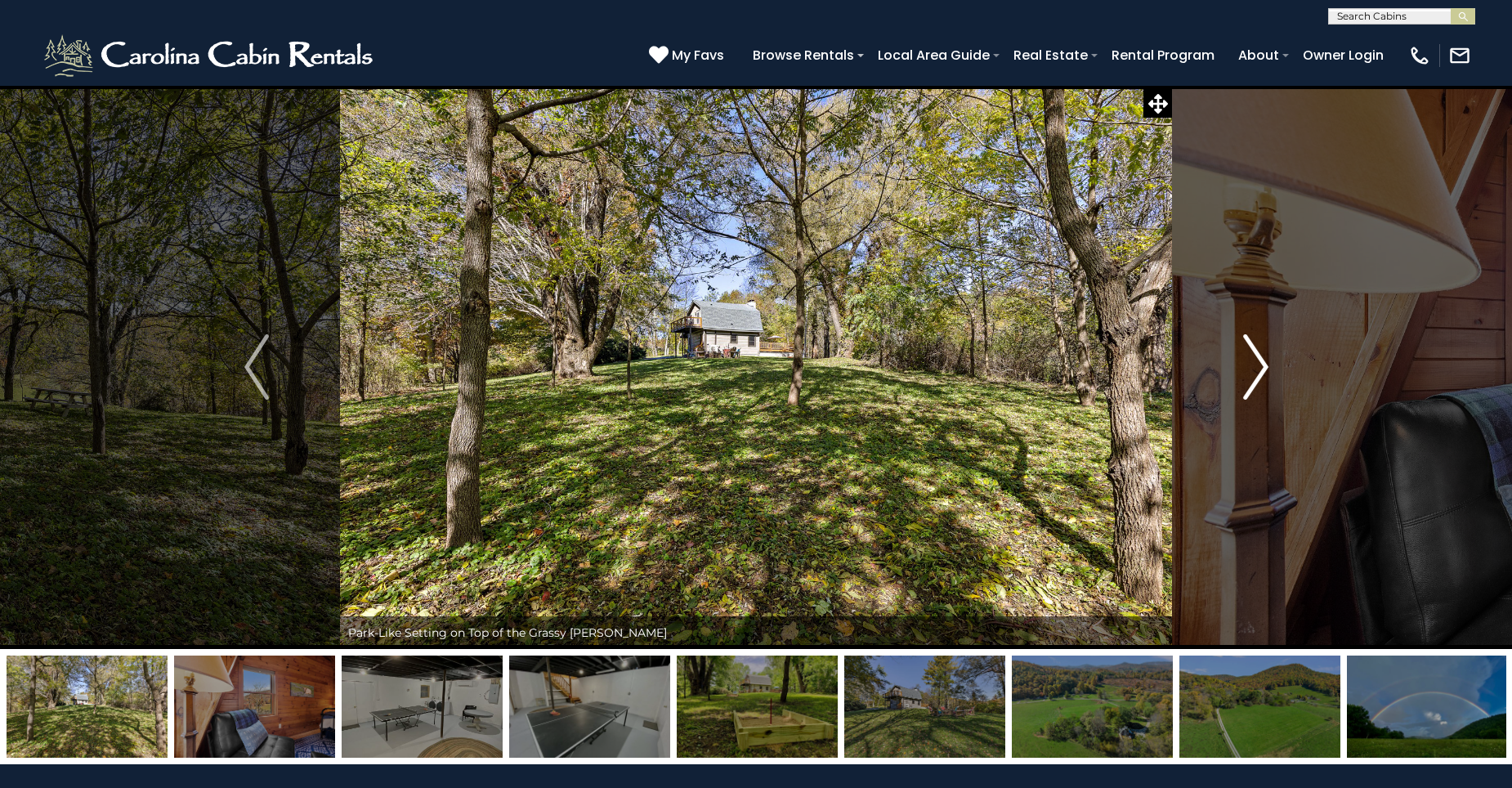
click at [1257, 379] on img "Next" at bounding box center [1255, 367] width 25 height 65
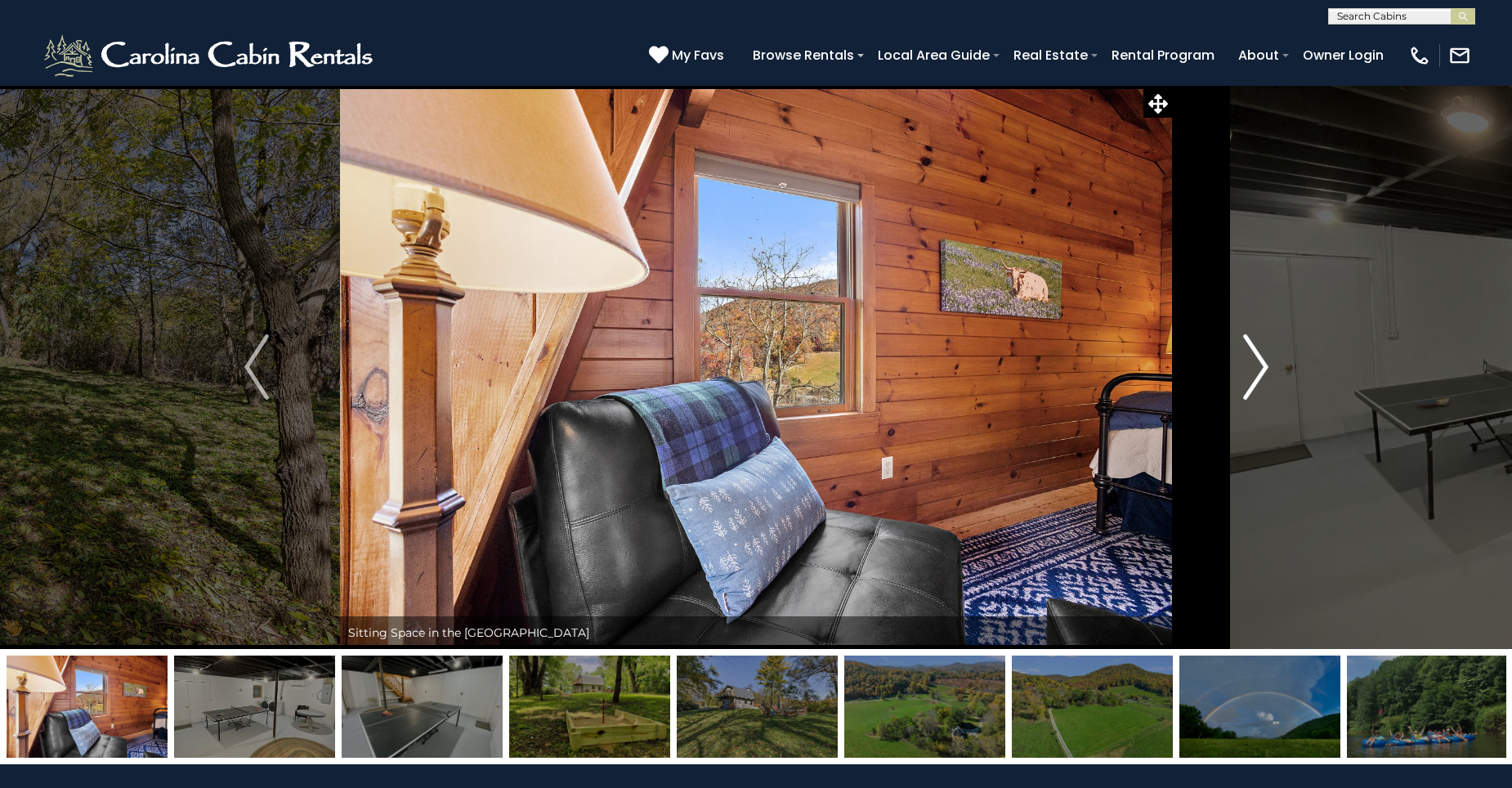
click at [1257, 379] on img "Next" at bounding box center [1255, 367] width 25 height 65
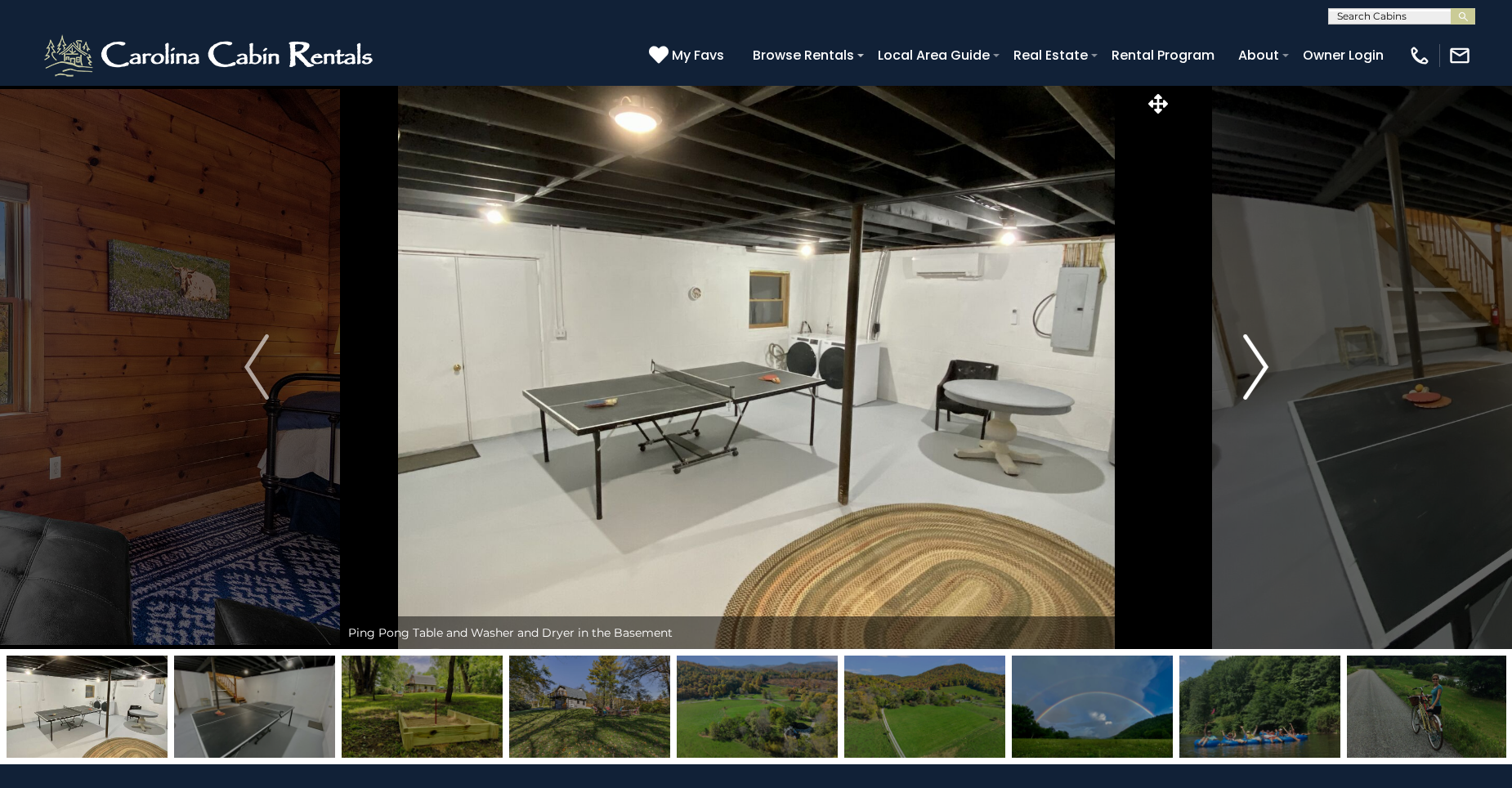
click at [1257, 379] on img "Next" at bounding box center [1255, 367] width 25 height 65
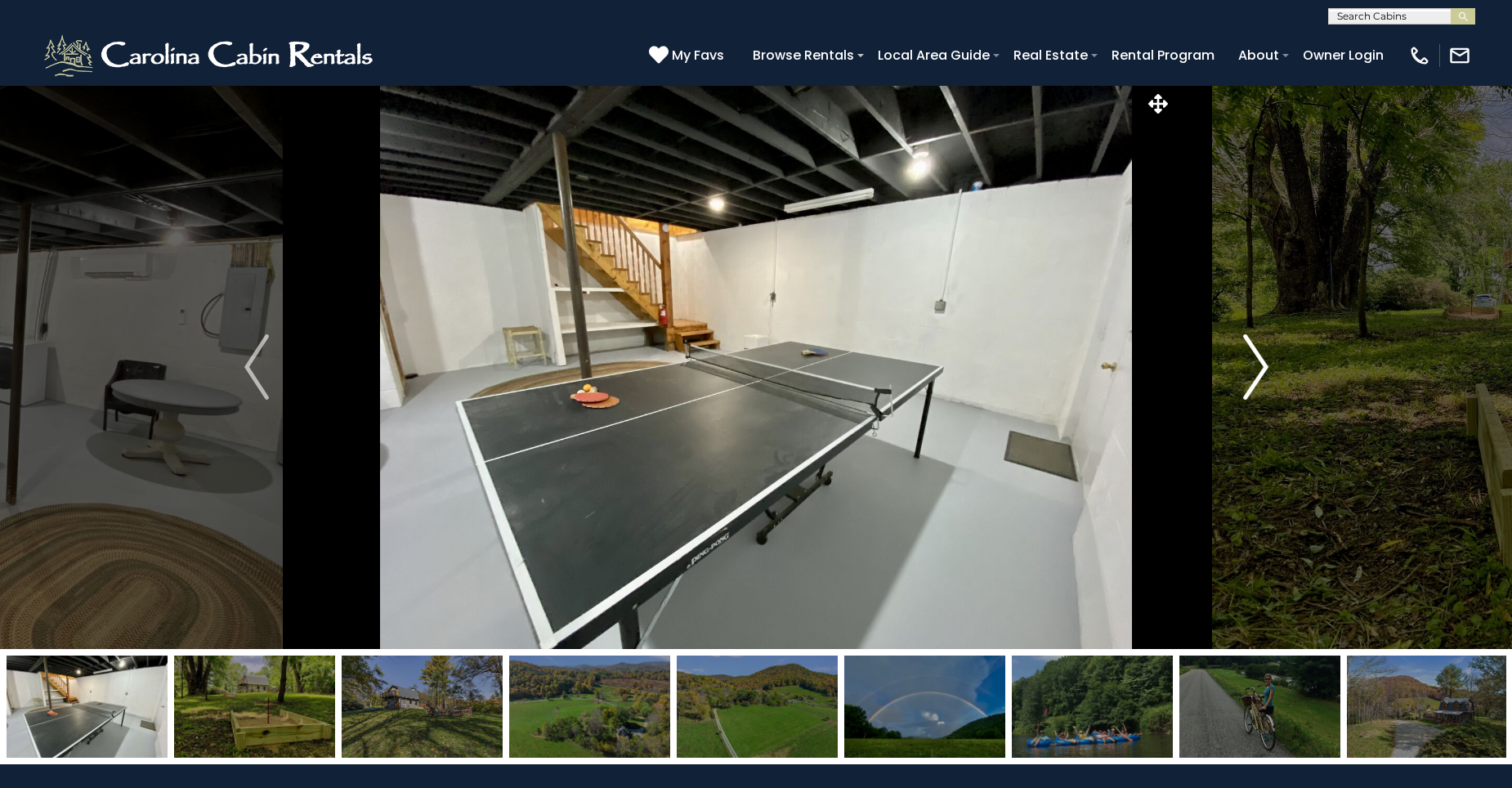
click at [1257, 379] on img "Next" at bounding box center [1255, 367] width 25 height 65
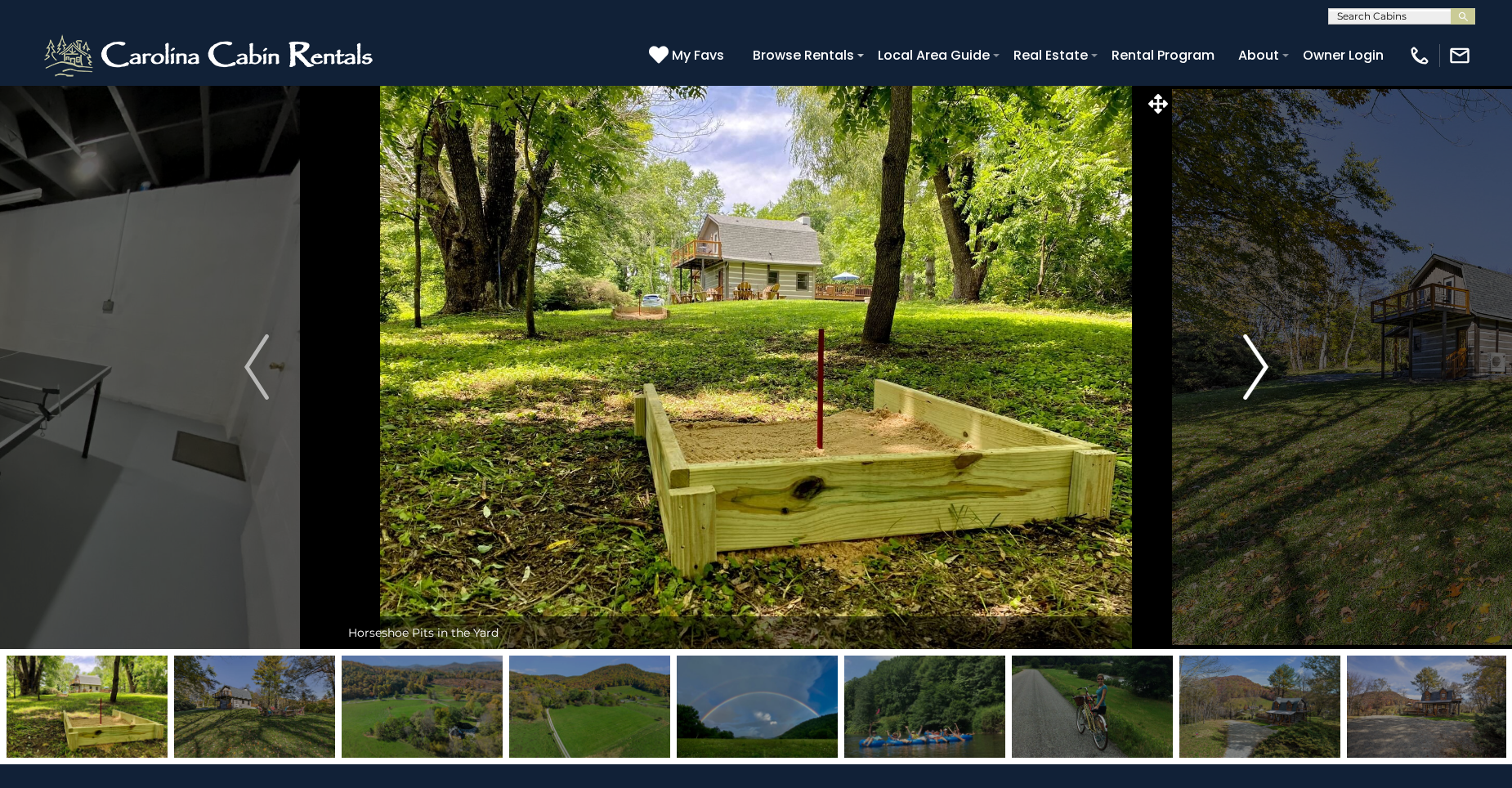
click at [1257, 379] on img "Next" at bounding box center [1255, 367] width 25 height 65
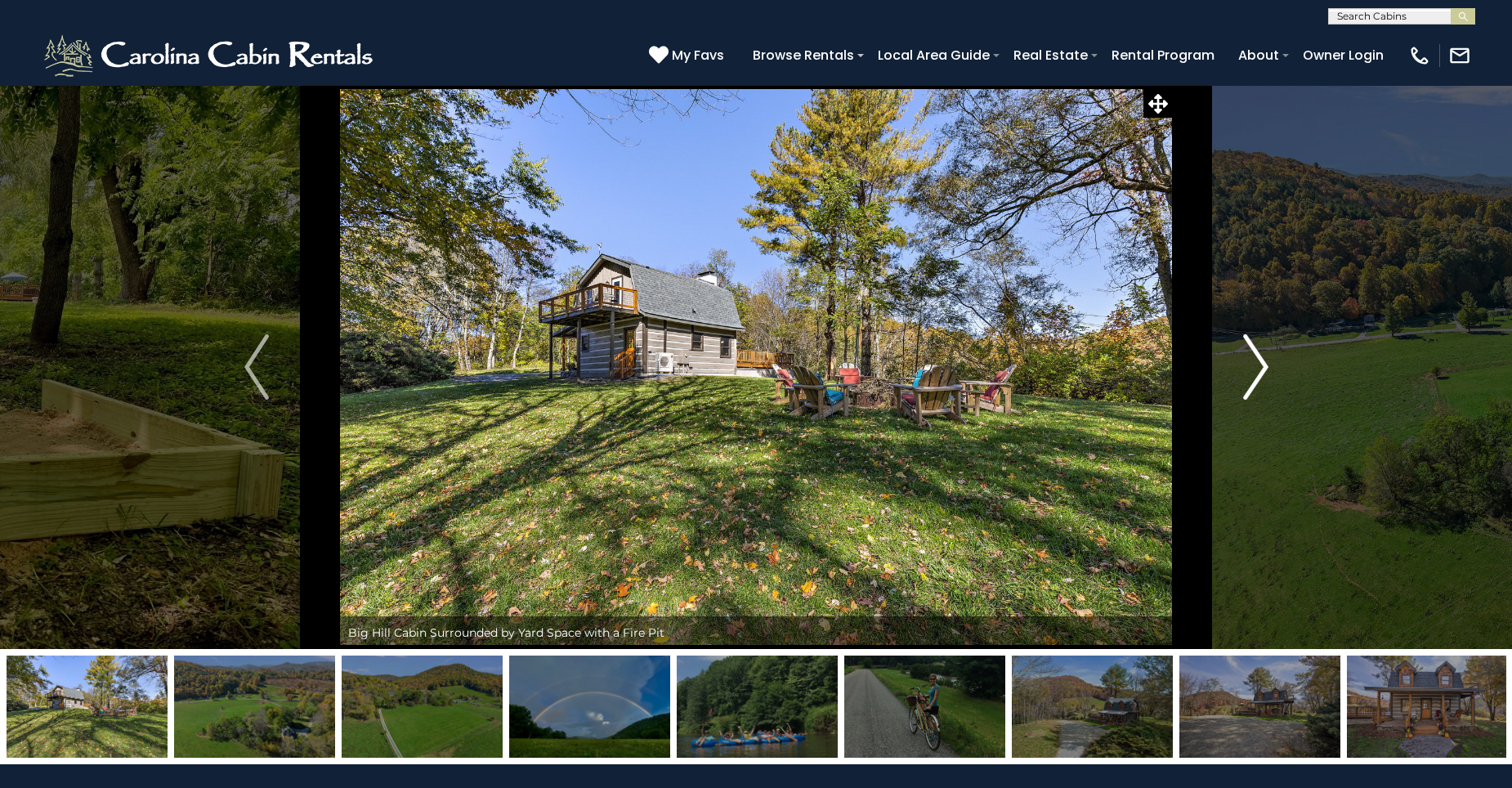
click at [1257, 379] on img "Next" at bounding box center [1255, 367] width 25 height 65
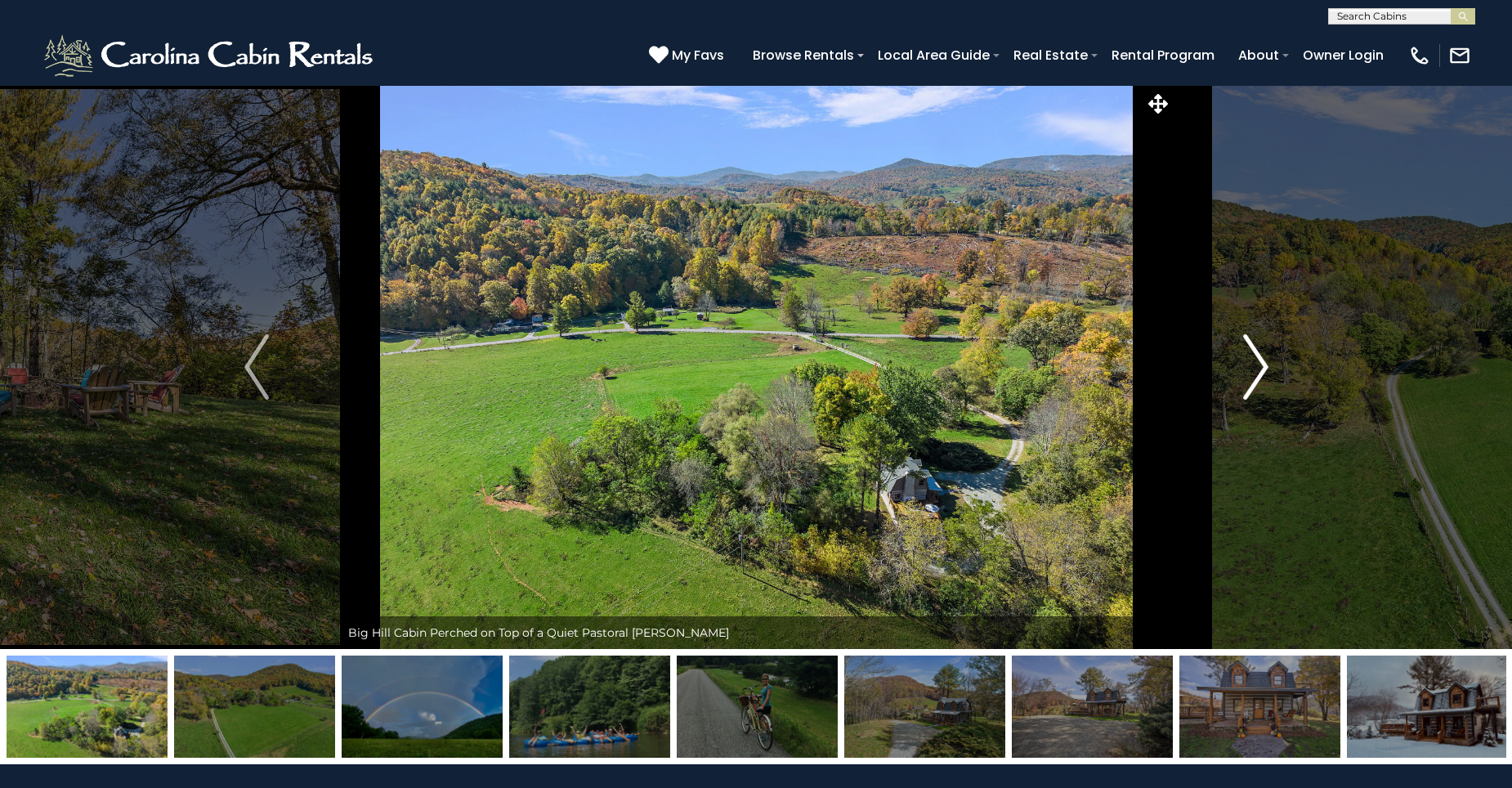
click at [1257, 379] on img "Next" at bounding box center [1255, 367] width 25 height 65
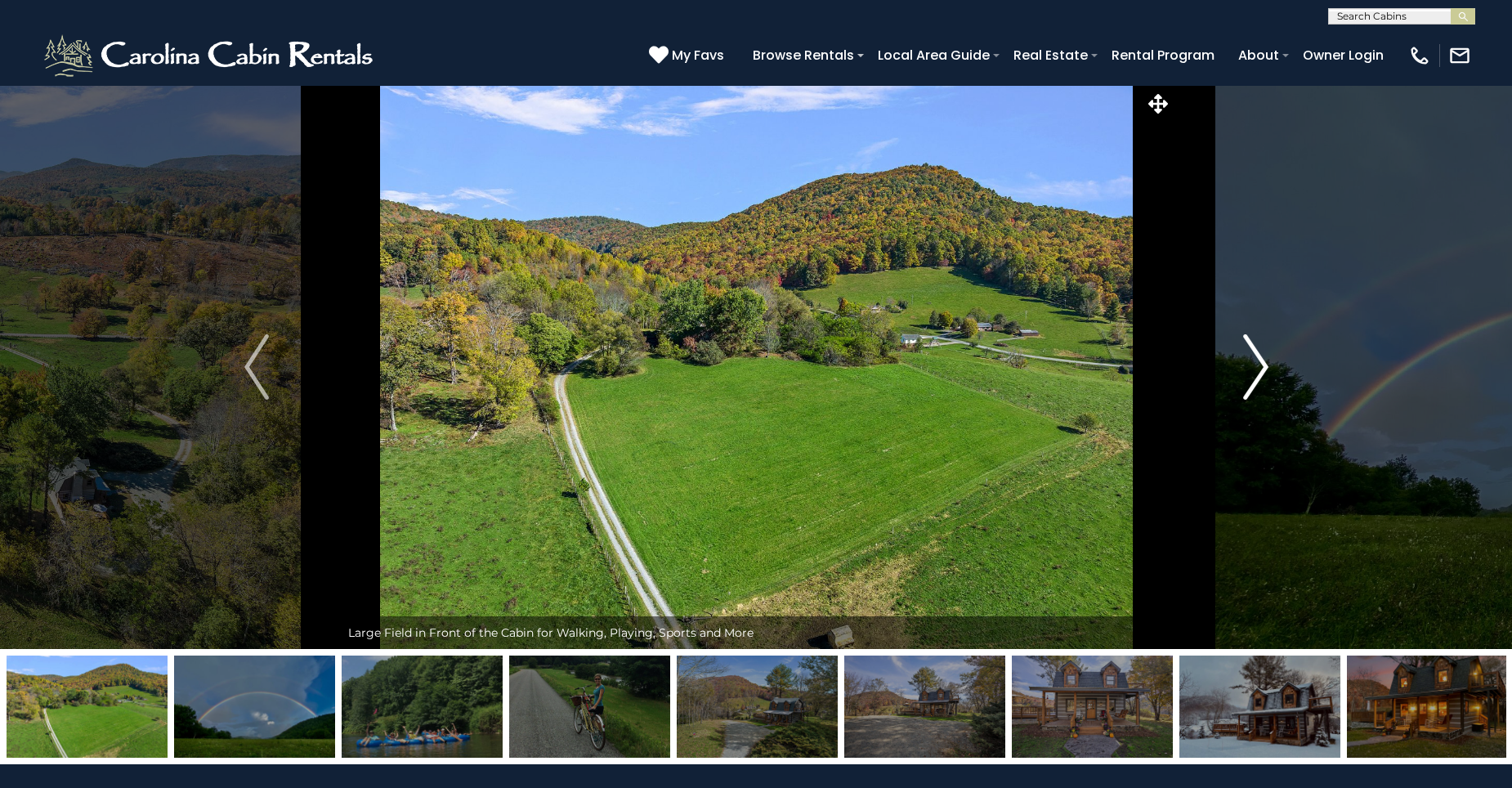
click at [1257, 379] on img "Next" at bounding box center [1255, 367] width 25 height 65
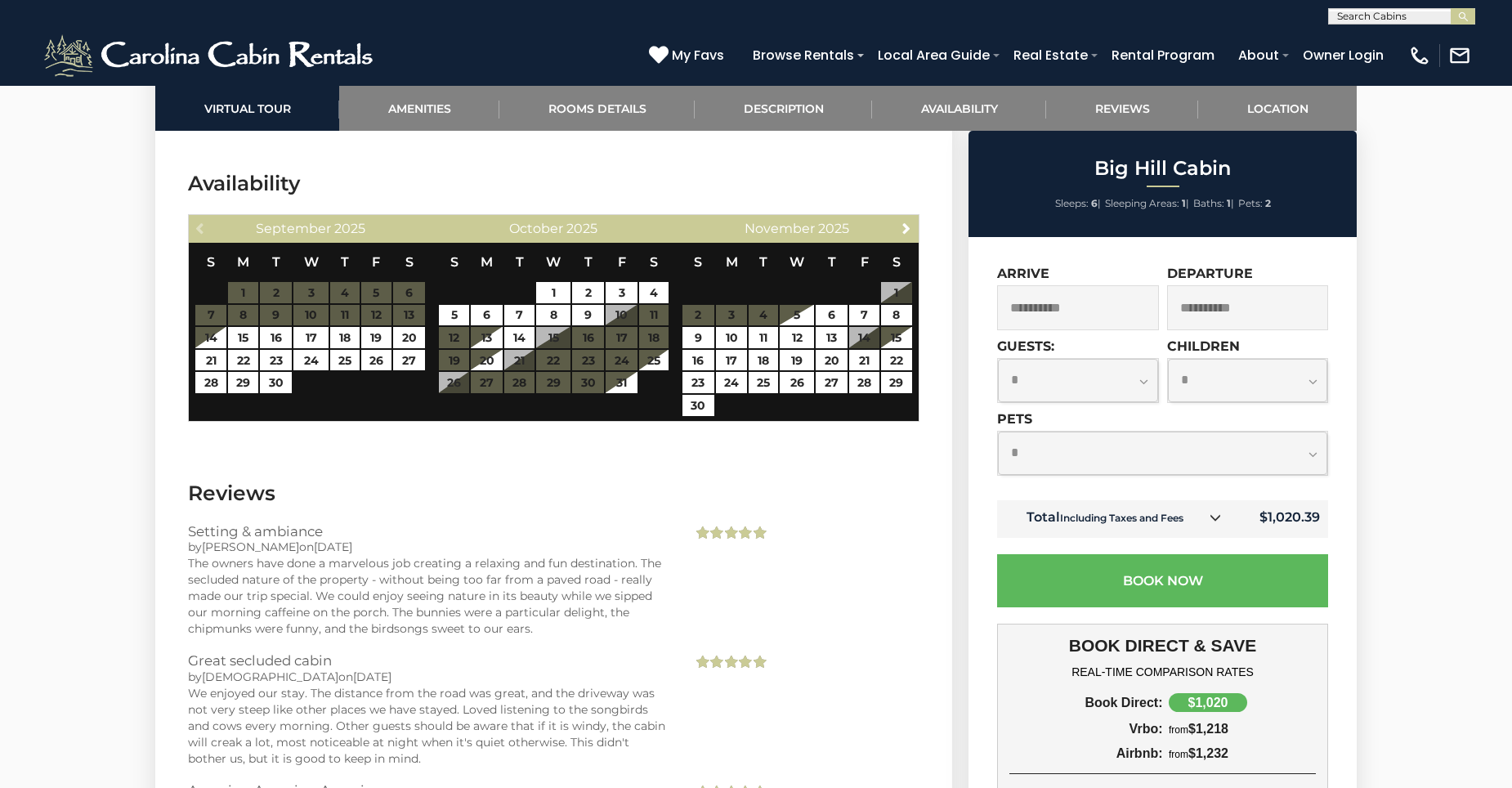
scroll to position [3108, 0]
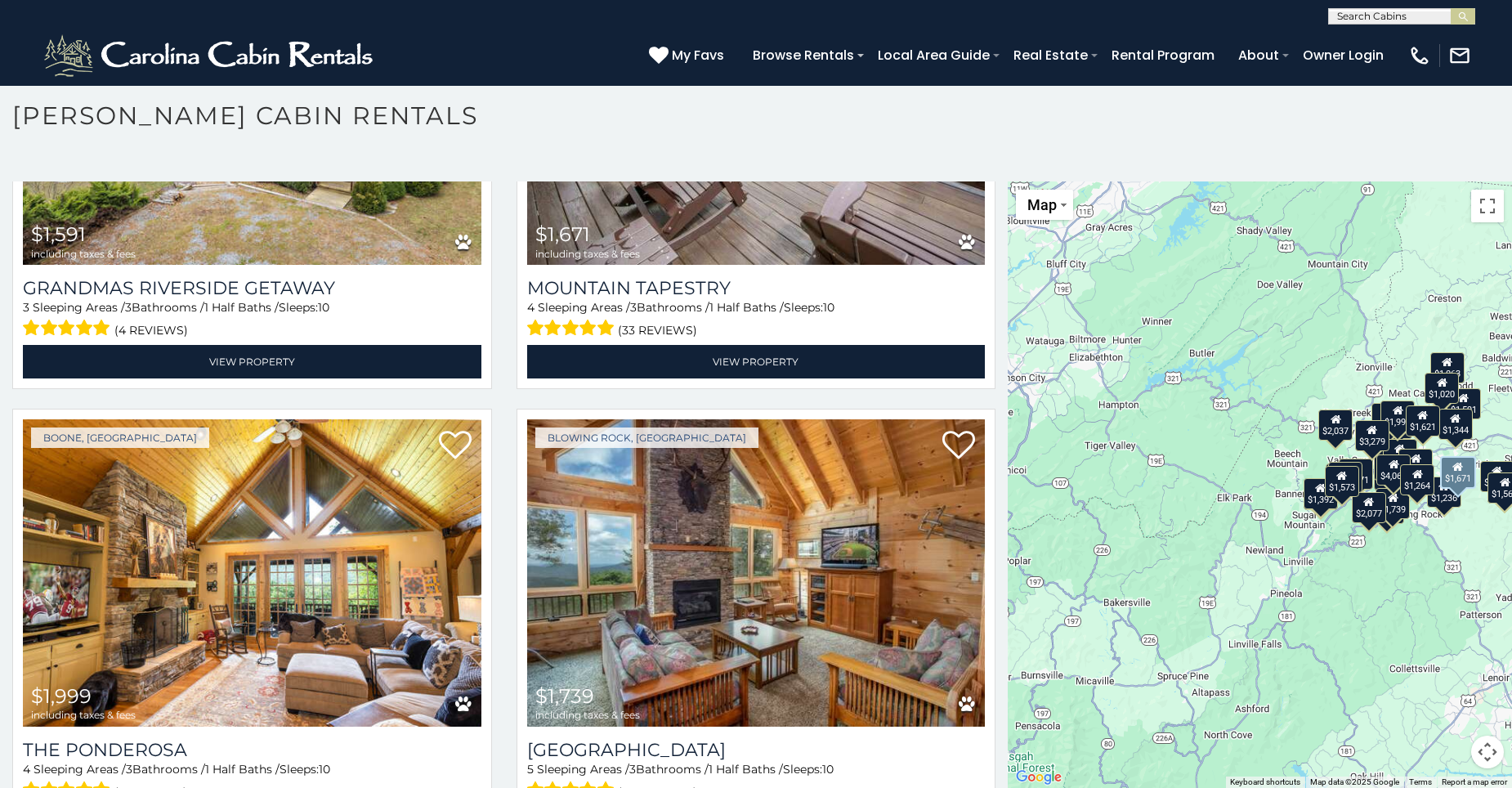
scroll to position [5889, 0]
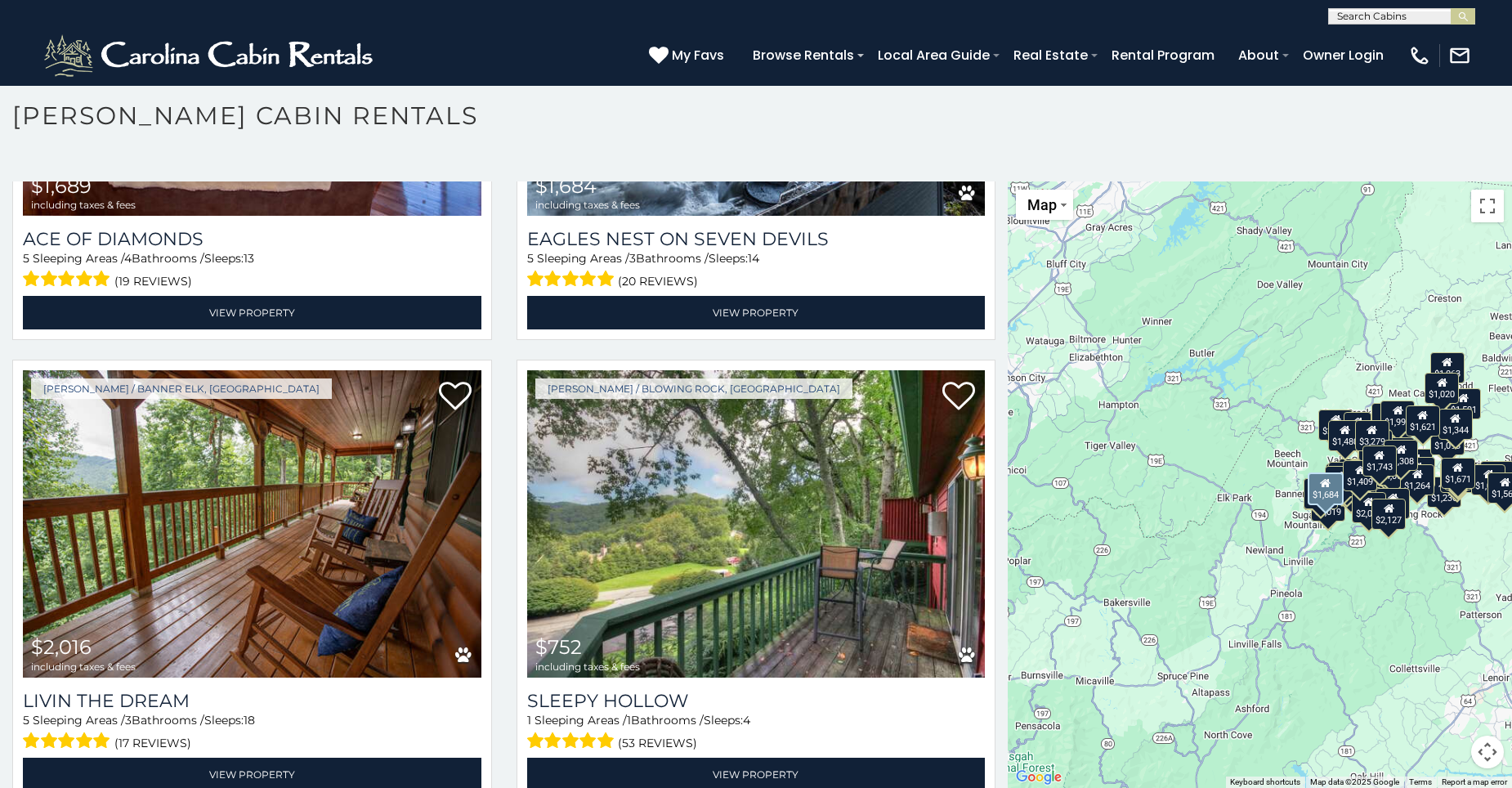
scroll to position [9152, 0]
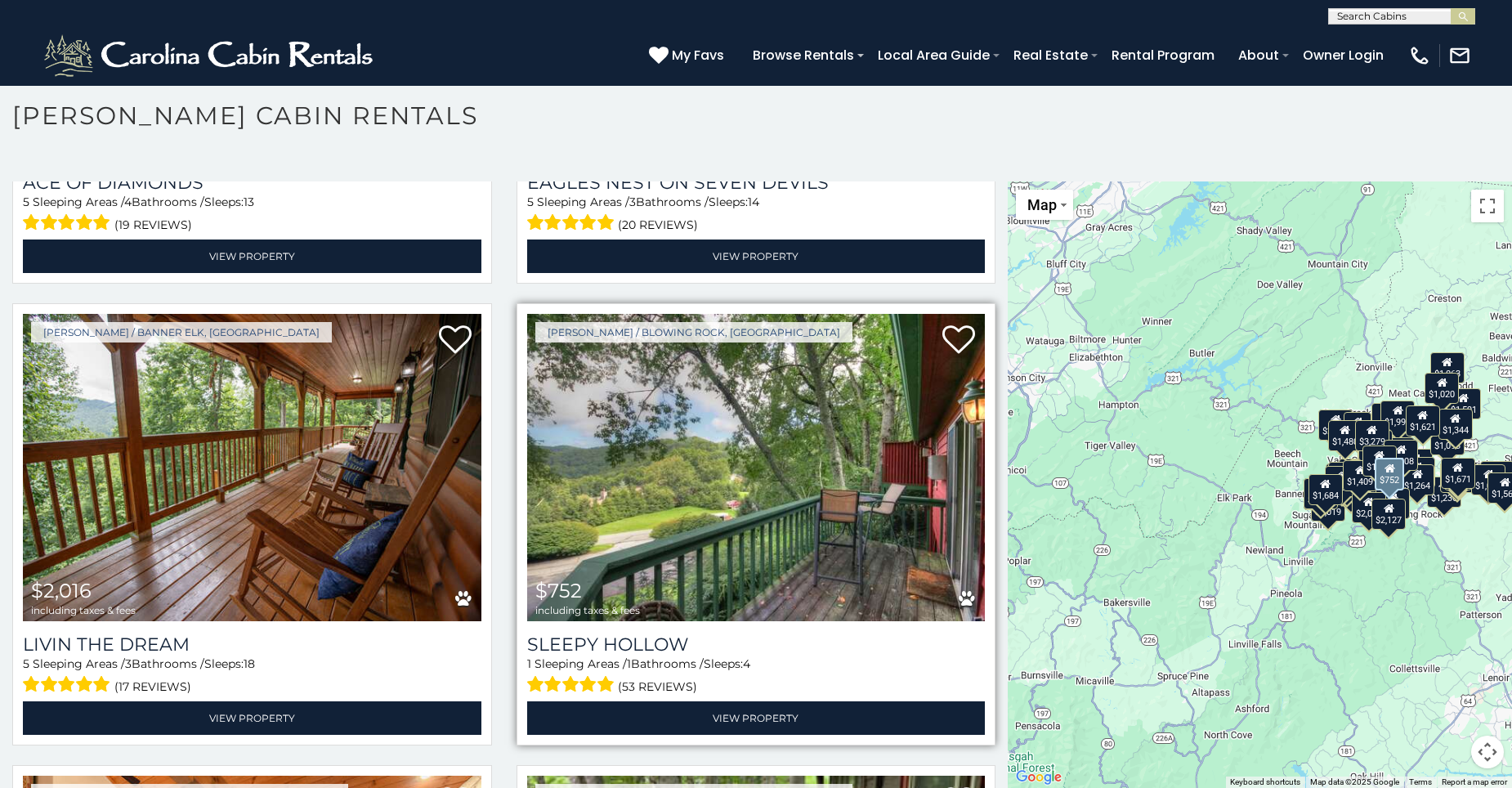
click at [739, 444] on img at bounding box center [756, 467] width 458 height 308
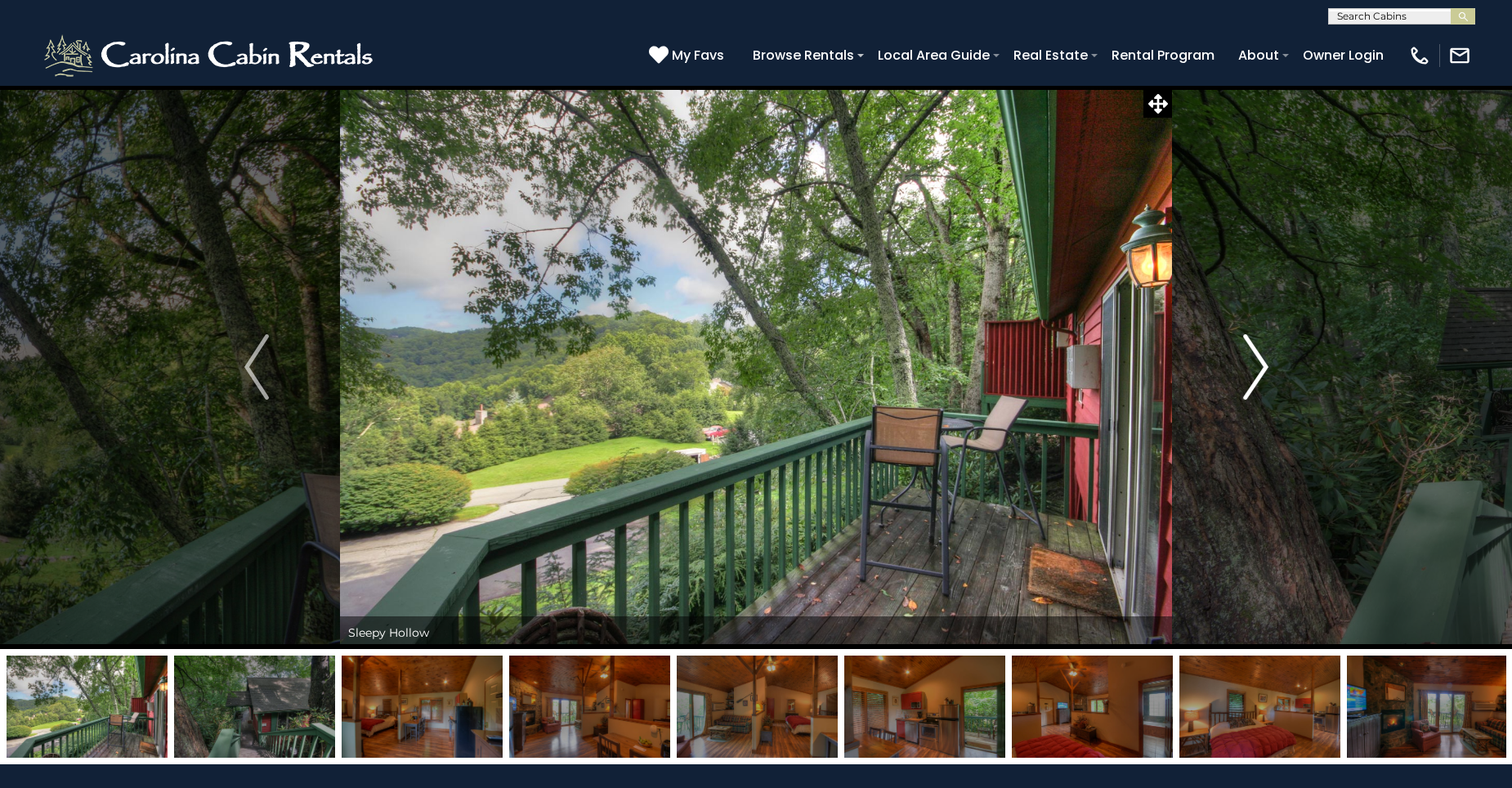
click at [1257, 371] on img "Next" at bounding box center [1255, 367] width 25 height 65
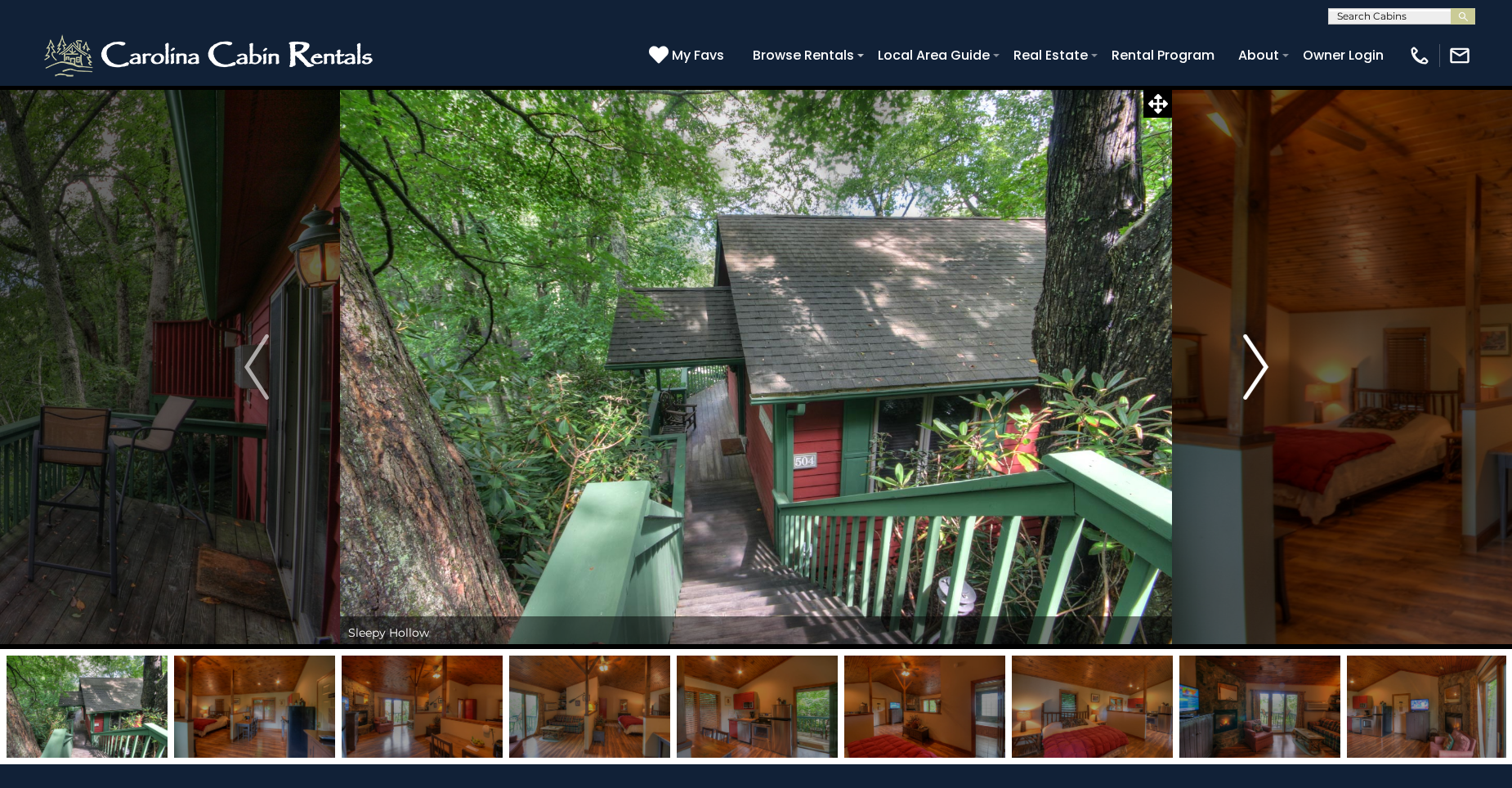
click at [1257, 371] on img "Next" at bounding box center [1255, 367] width 25 height 65
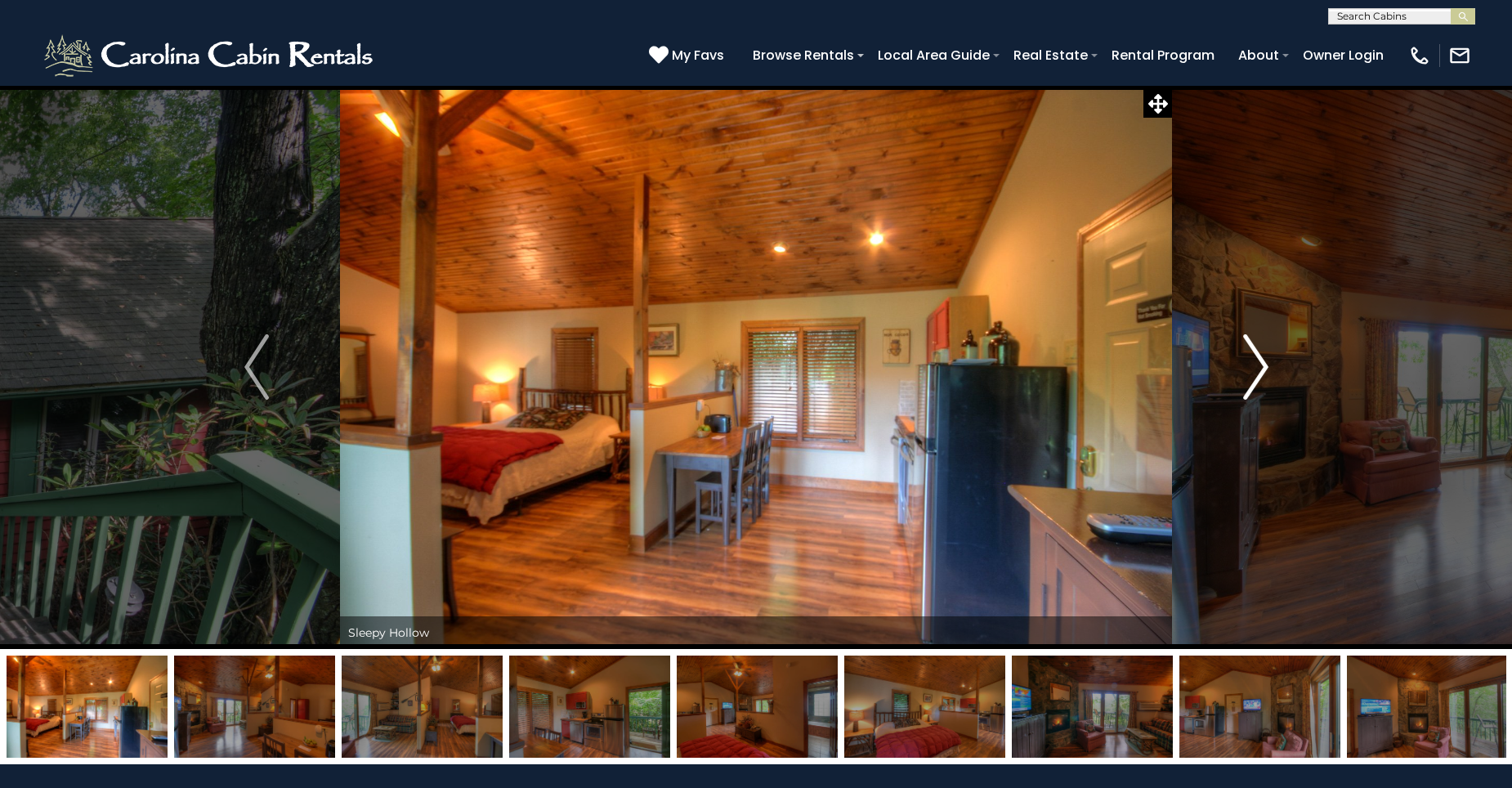
click at [1257, 371] on img "Next" at bounding box center [1255, 367] width 25 height 65
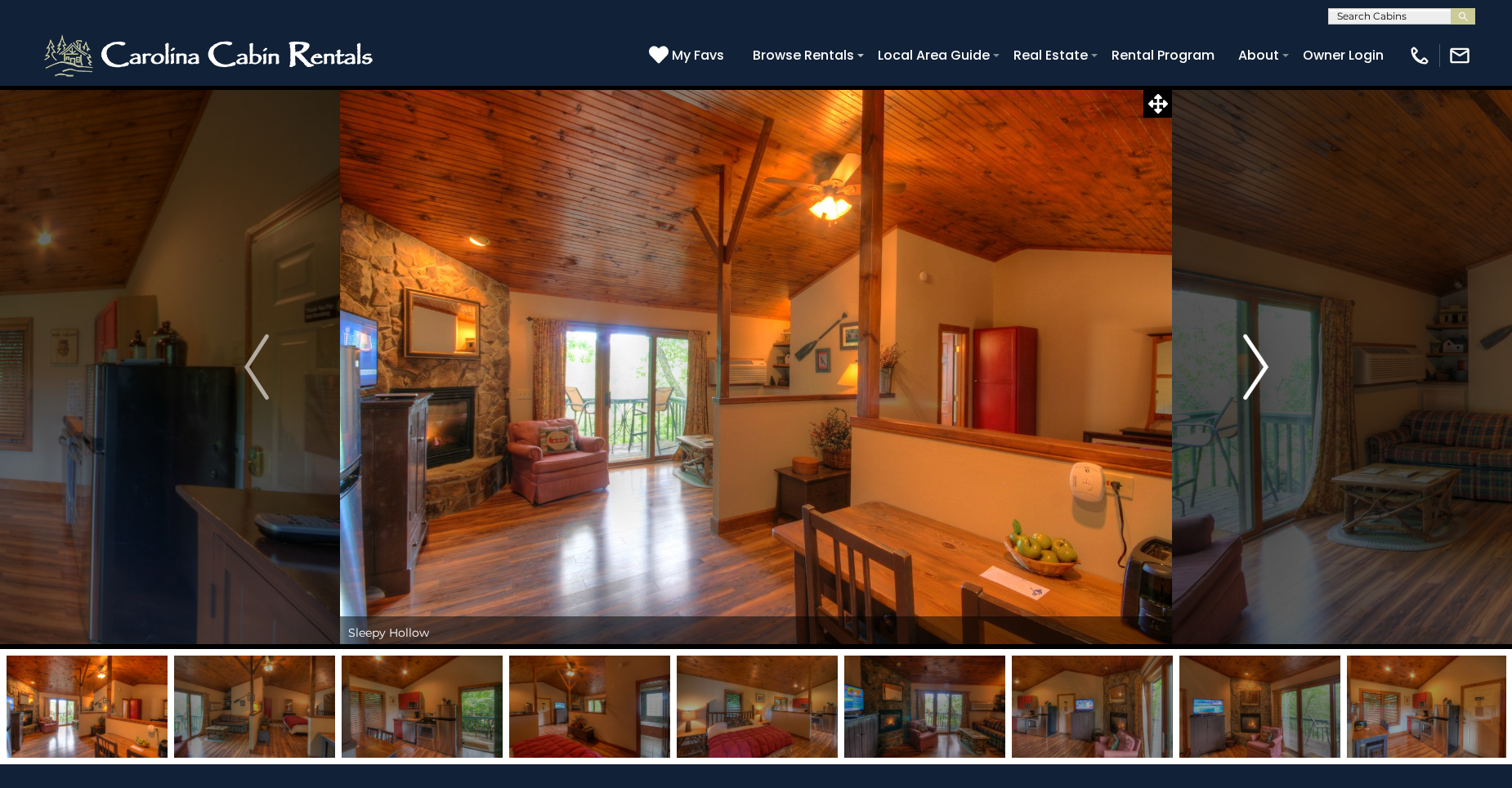
click at [1257, 371] on img "Next" at bounding box center [1255, 367] width 25 height 65
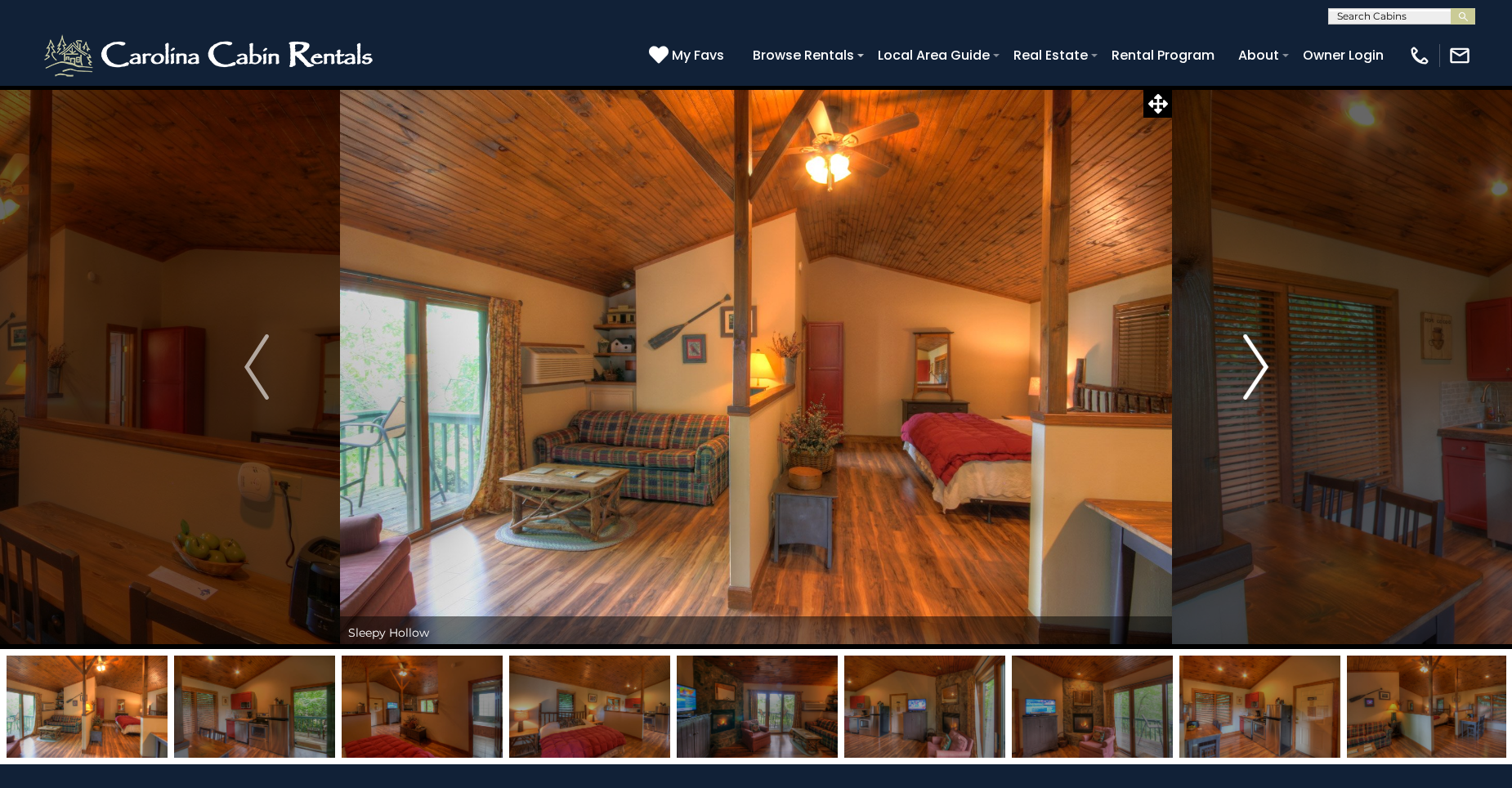
click at [1257, 371] on img "Next" at bounding box center [1255, 367] width 25 height 65
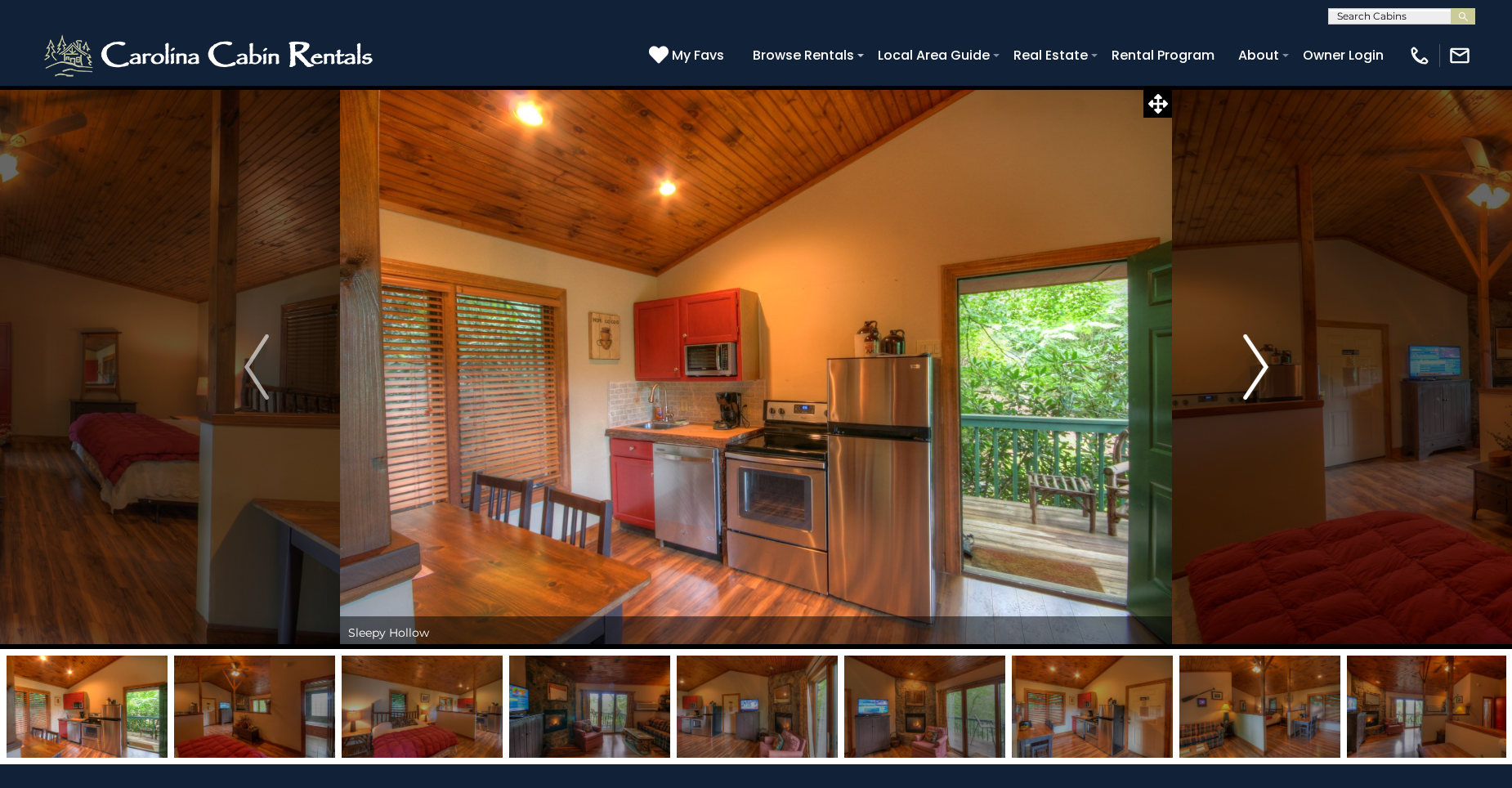
click at [1257, 371] on img "Next" at bounding box center [1255, 367] width 25 height 65
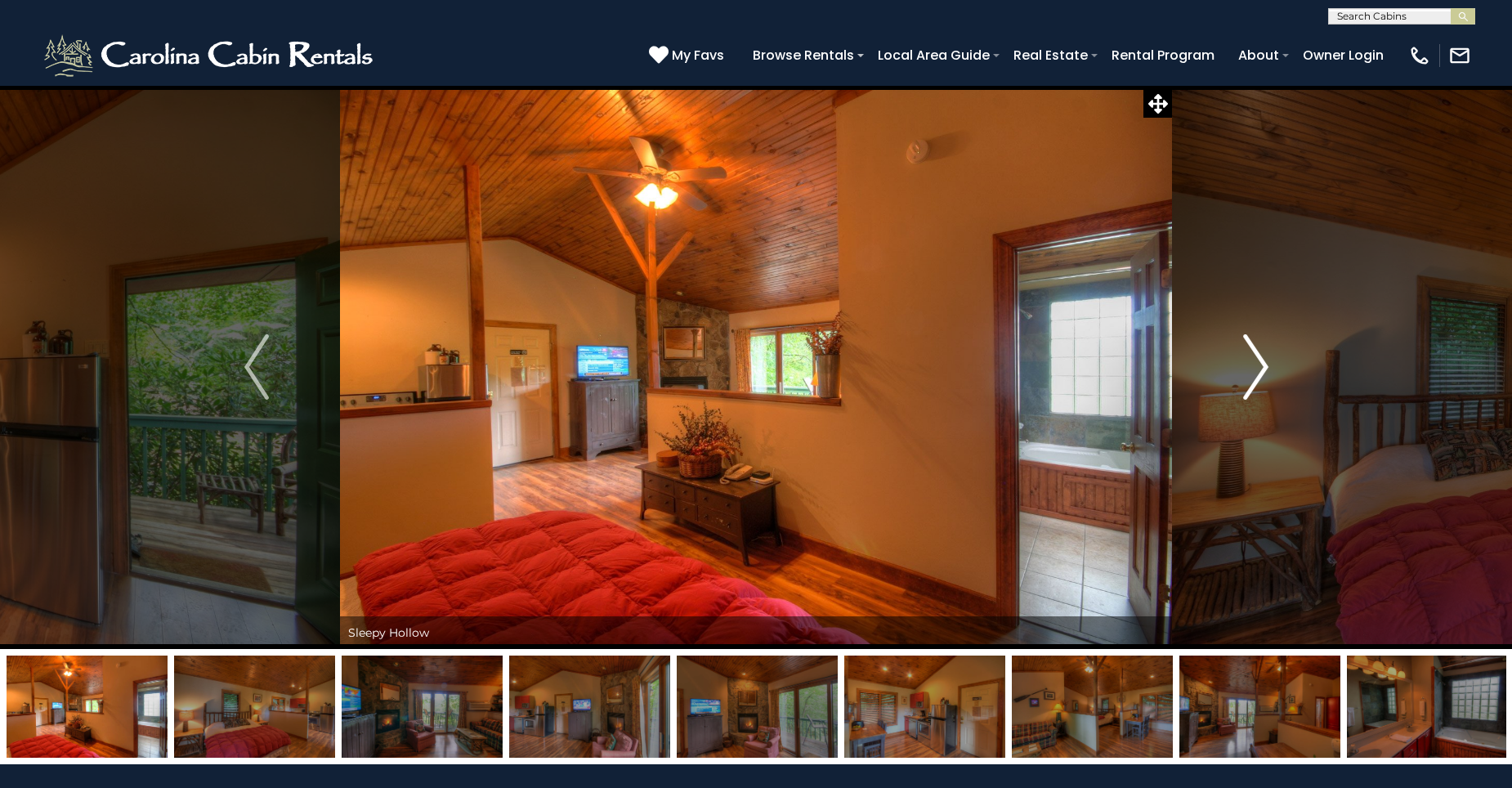
click at [1257, 371] on img "Next" at bounding box center [1255, 367] width 25 height 65
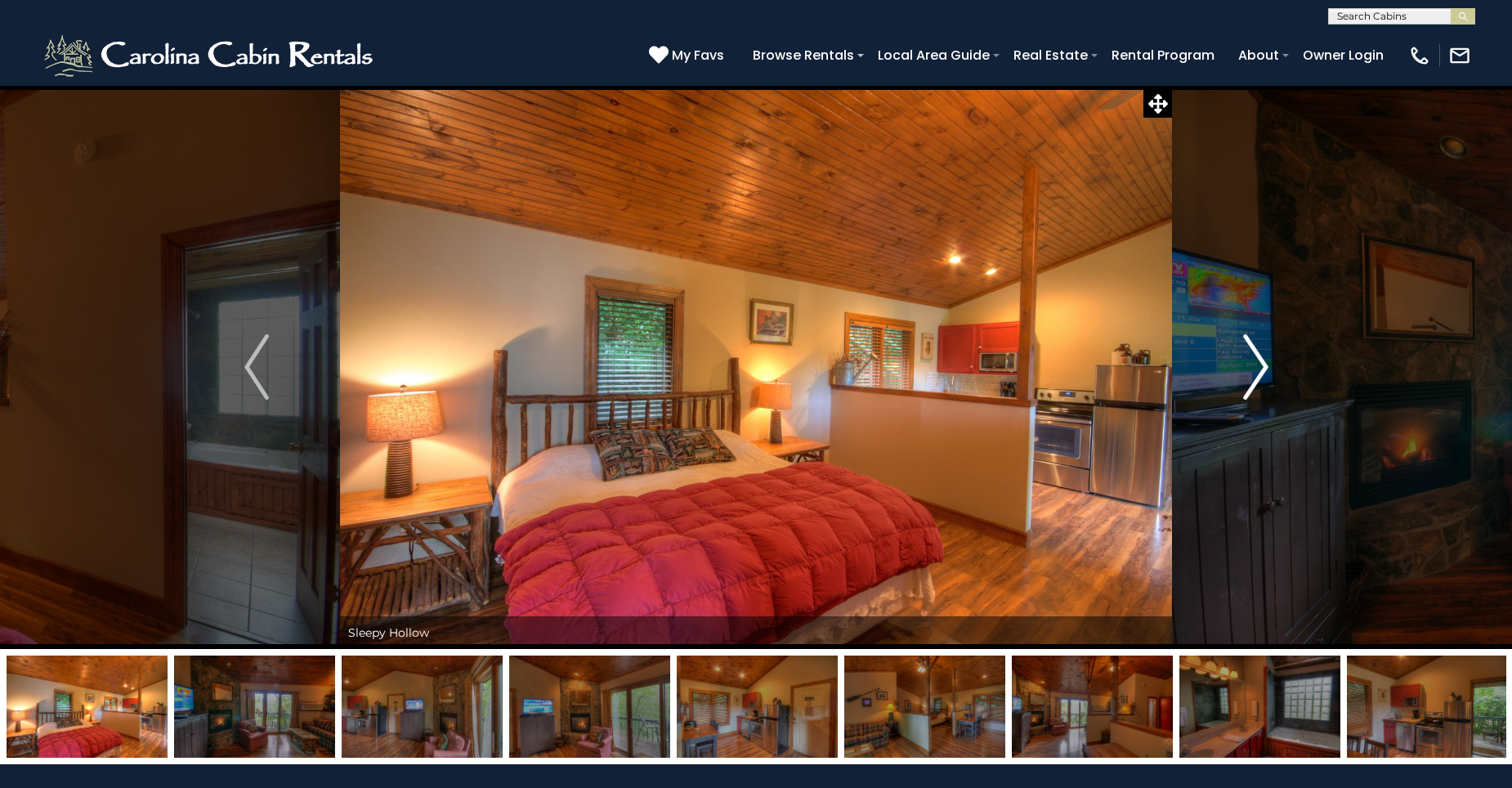
click at [1257, 371] on img "Next" at bounding box center [1255, 367] width 25 height 65
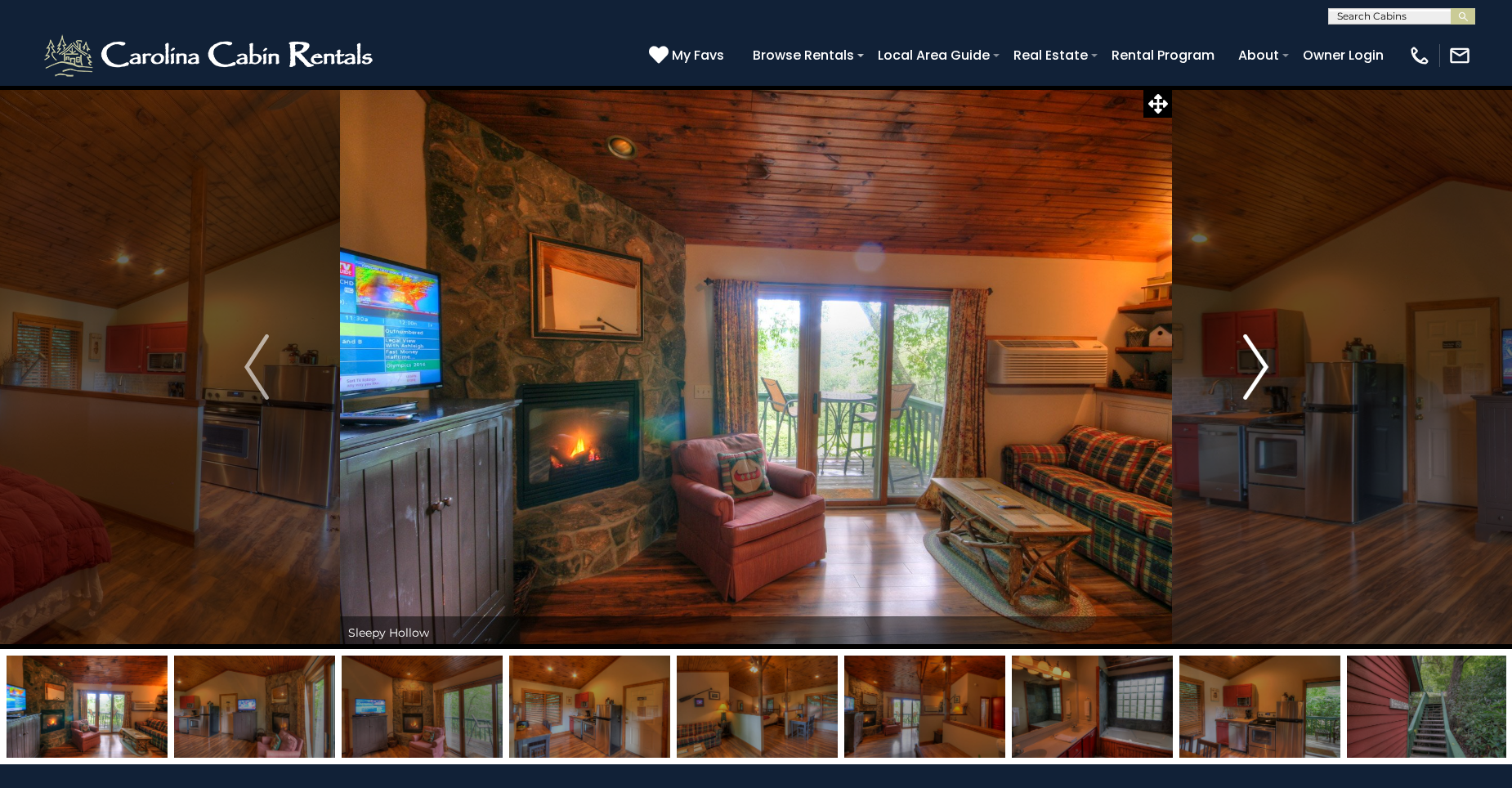
click at [1257, 371] on img "Next" at bounding box center [1255, 367] width 25 height 65
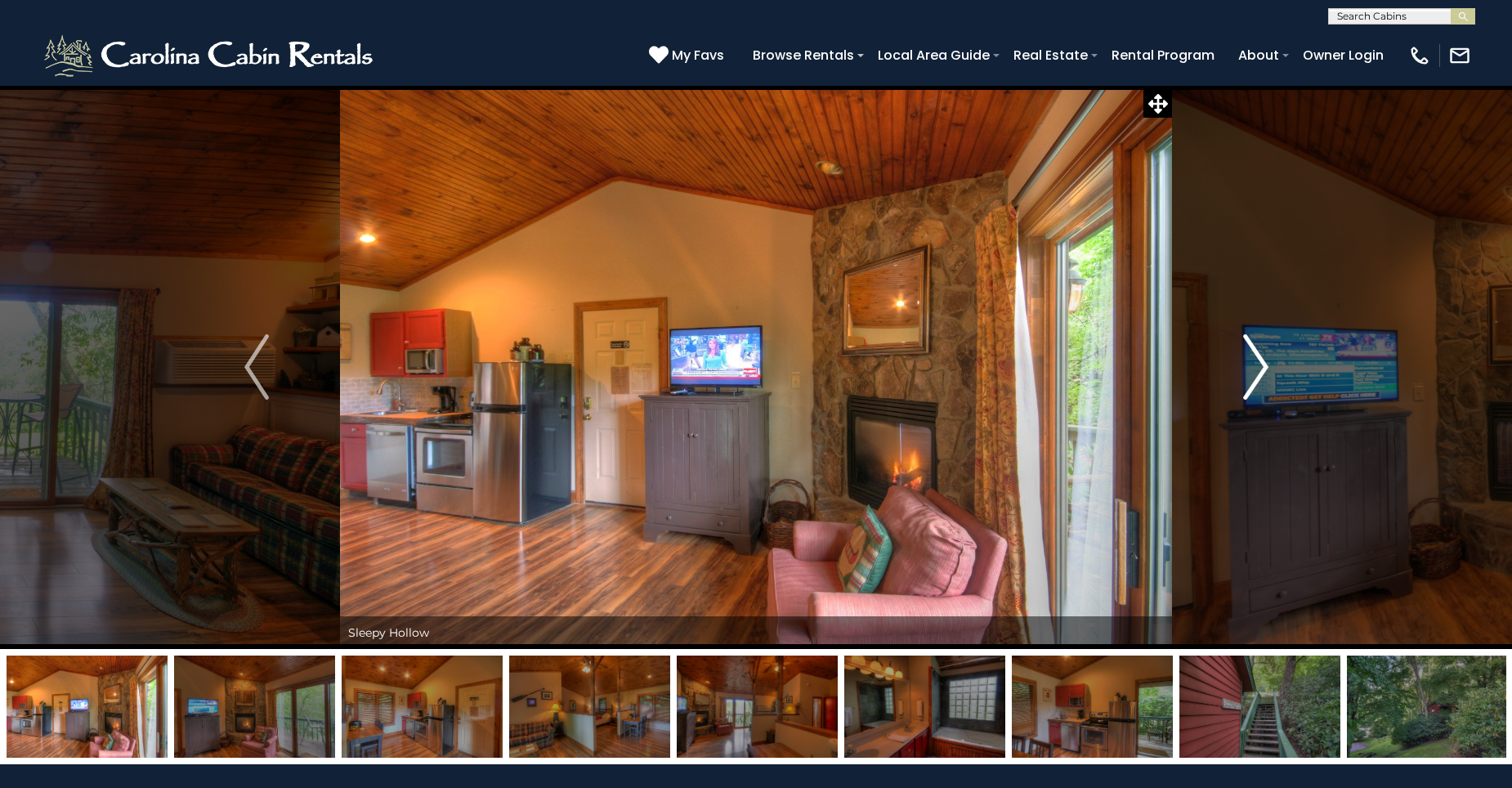
click at [1257, 371] on img "Next" at bounding box center [1255, 367] width 25 height 65
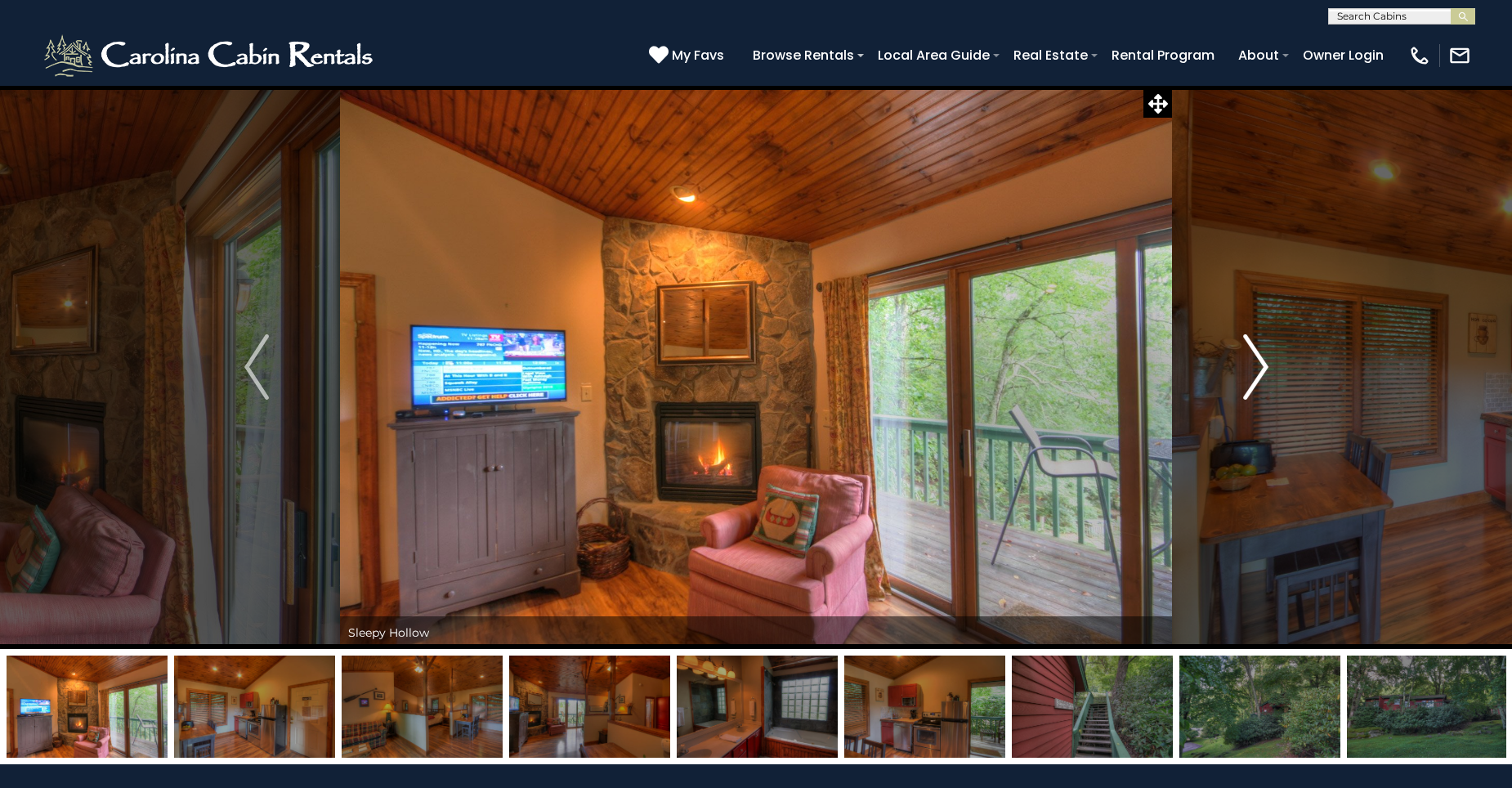
click at [1257, 371] on img "Next" at bounding box center [1255, 367] width 25 height 65
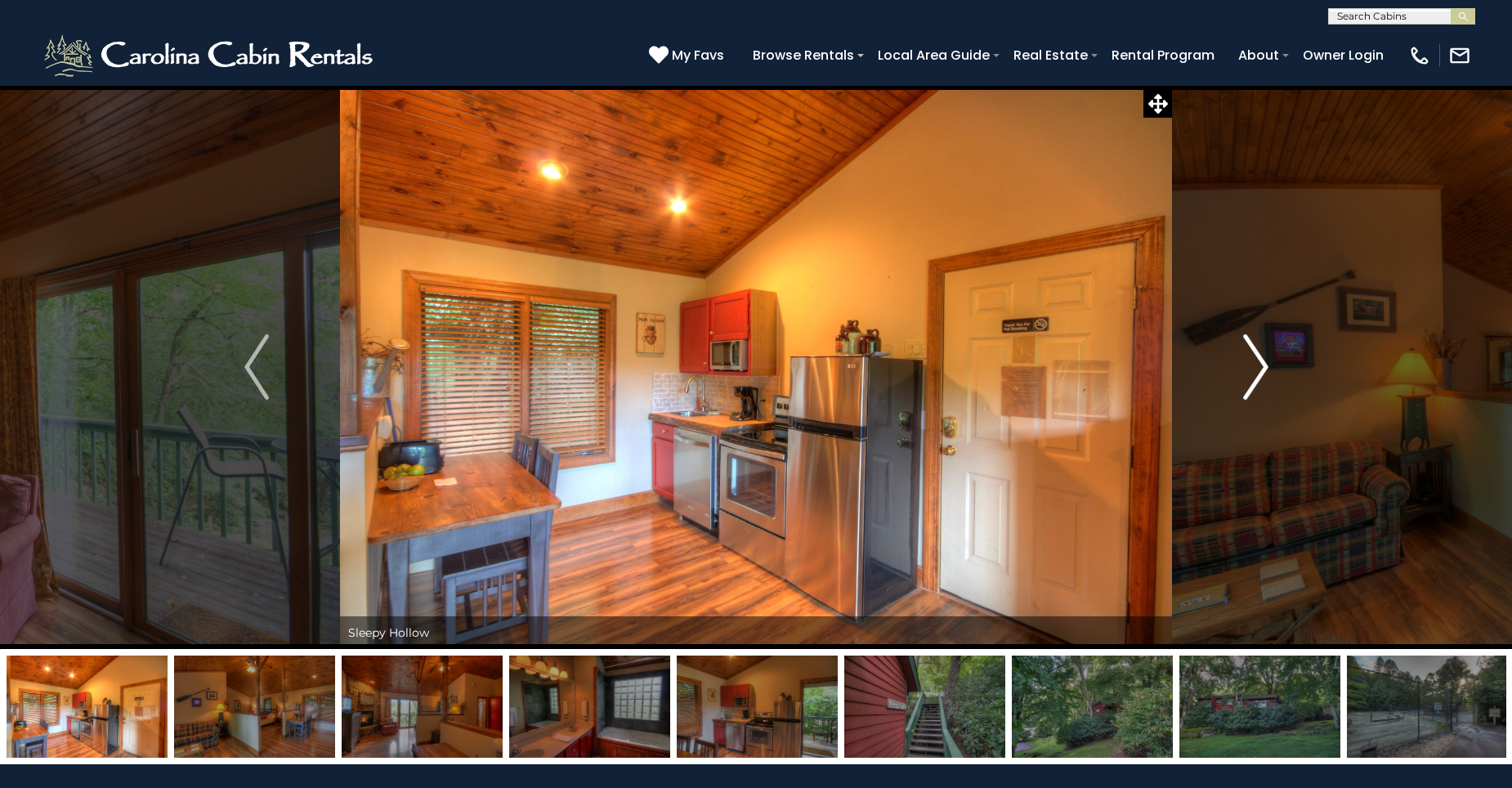
click at [1257, 371] on img "Next" at bounding box center [1255, 367] width 25 height 65
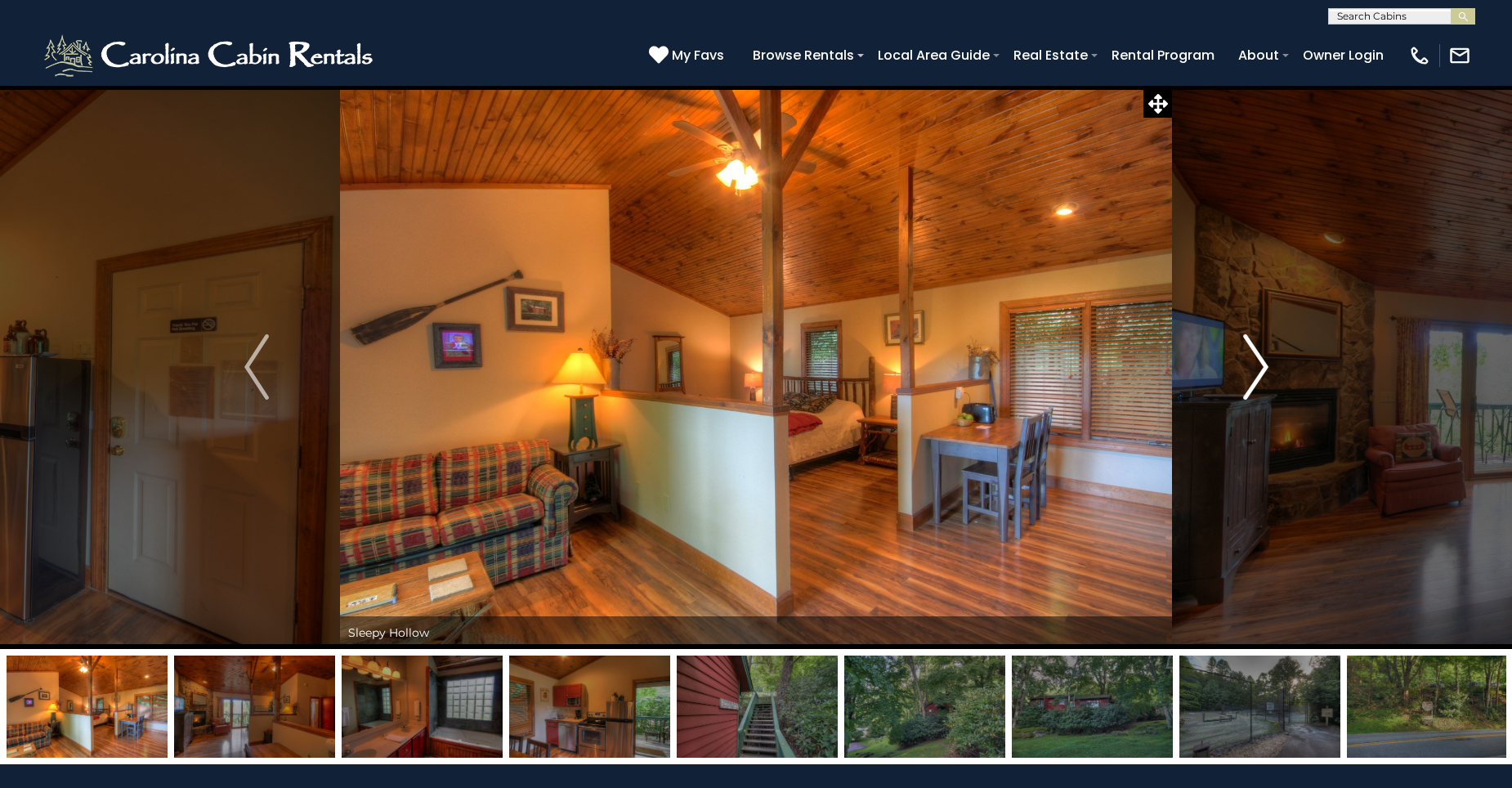
click at [1257, 371] on img "Next" at bounding box center [1255, 367] width 25 height 65
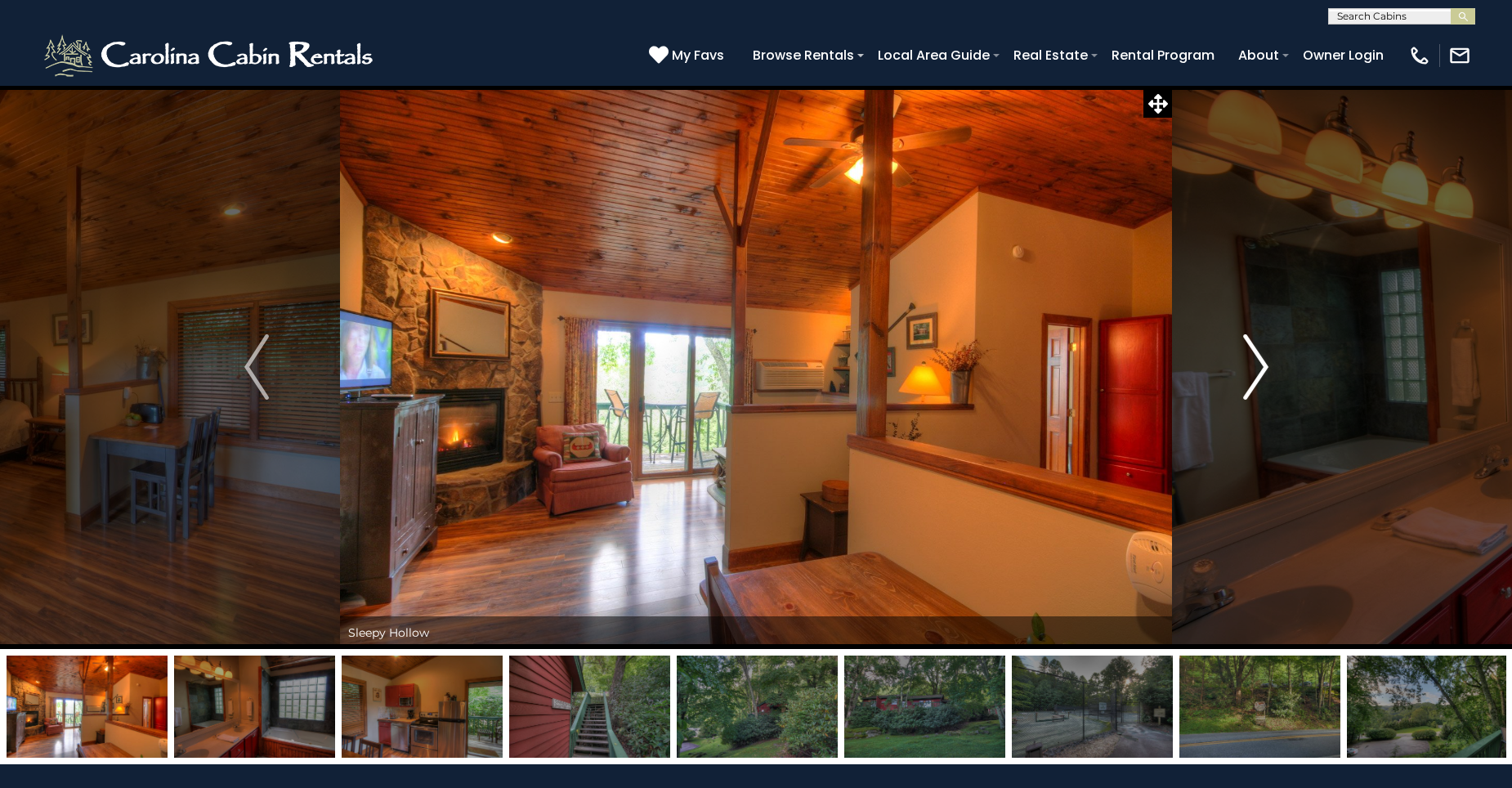
click at [1257, 371] on img "Next" at bounding box center [1255, 367] width 25 height 65
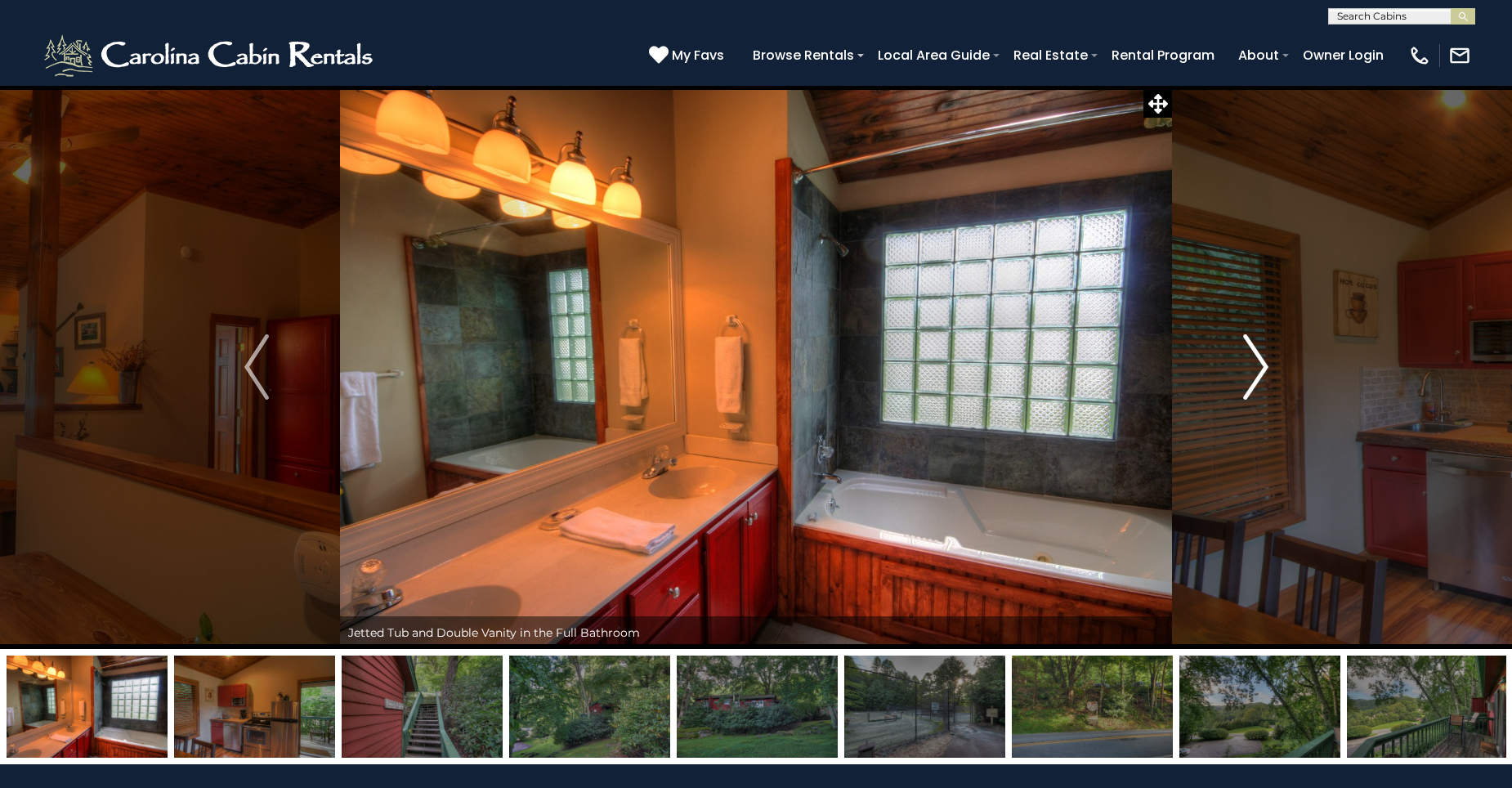
click at [1257, 371] on img "Next" at bounding box center [1255, 367] width 25 height 65
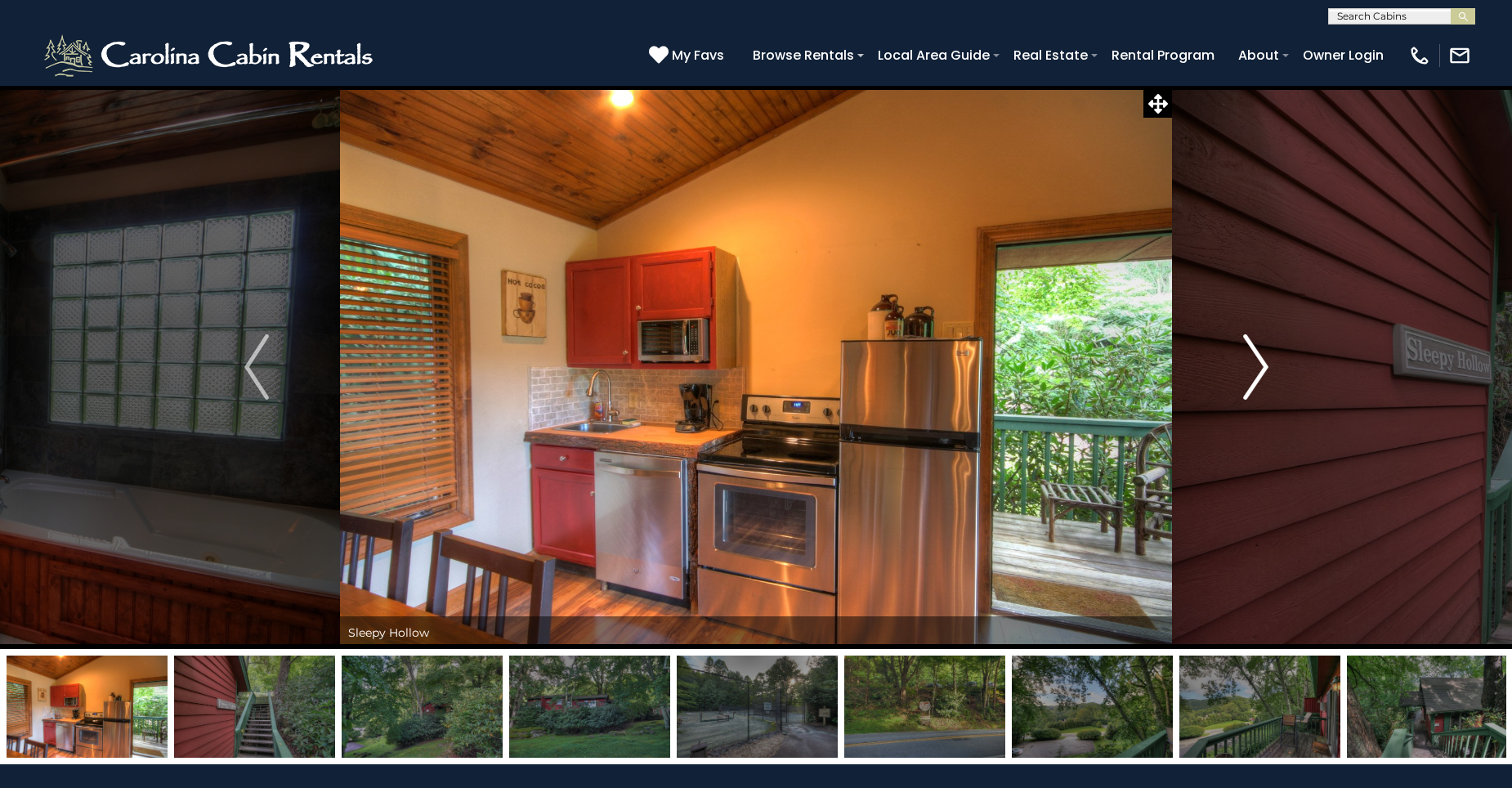
click at [1257, 371] on img "Next" at bounding box center [1255, 367] width 25 height 65
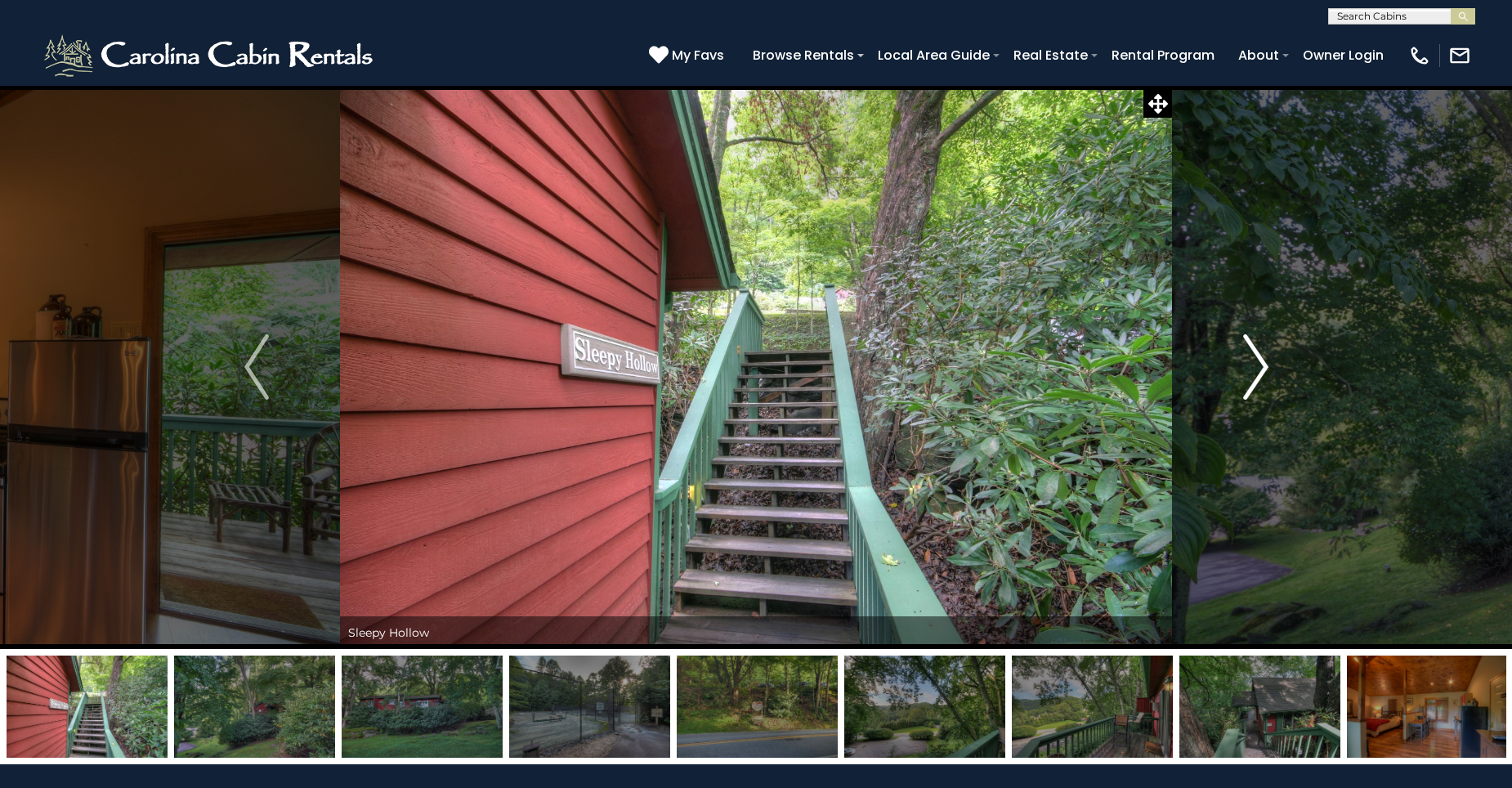
click at [1257, 371] on img "Next" at bounding box center [1255, 367] width 25 height 65
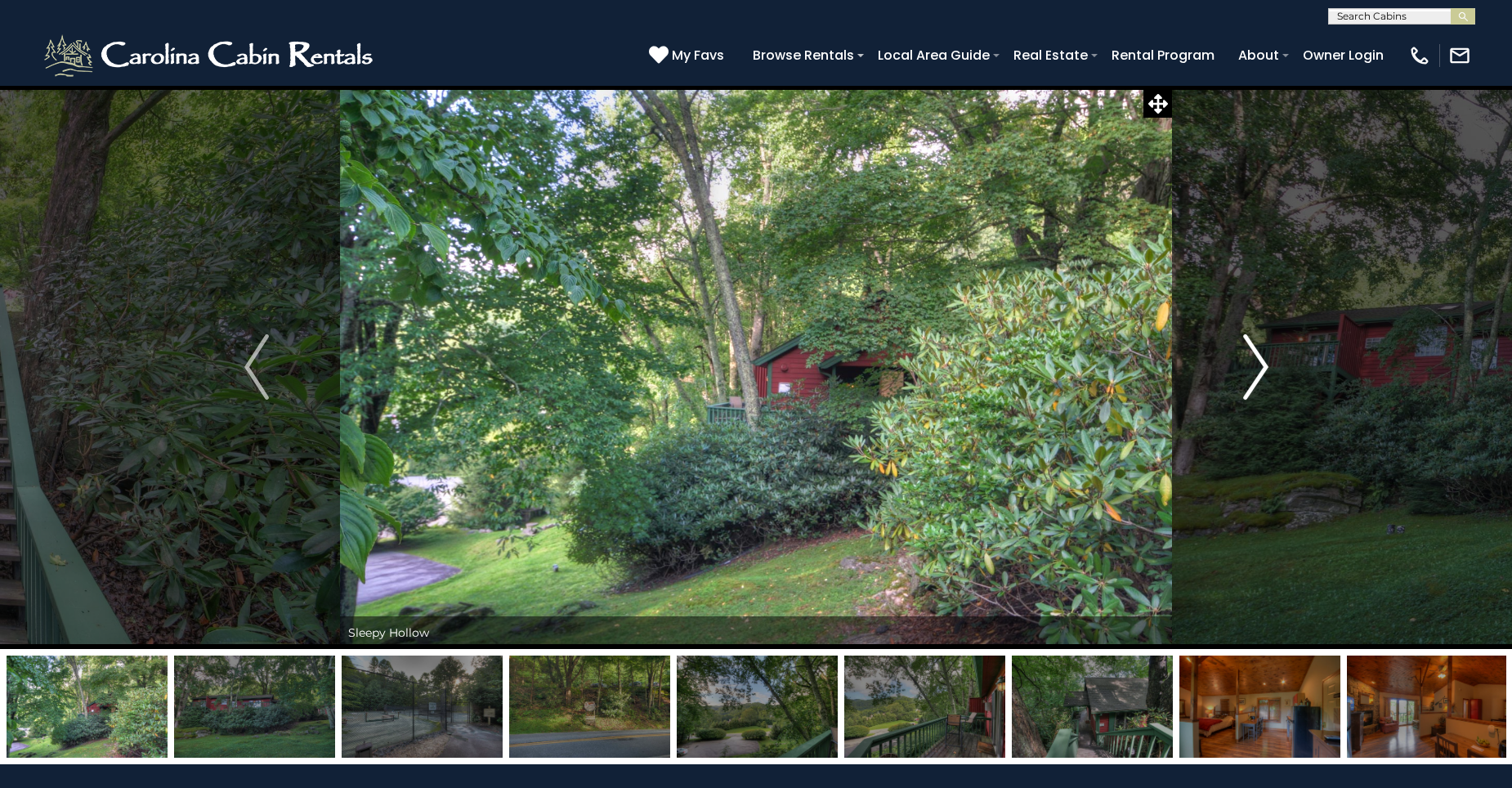
click at [1257, 371] on img "Next" at bounding box center [1255, 367] width 25 height 65
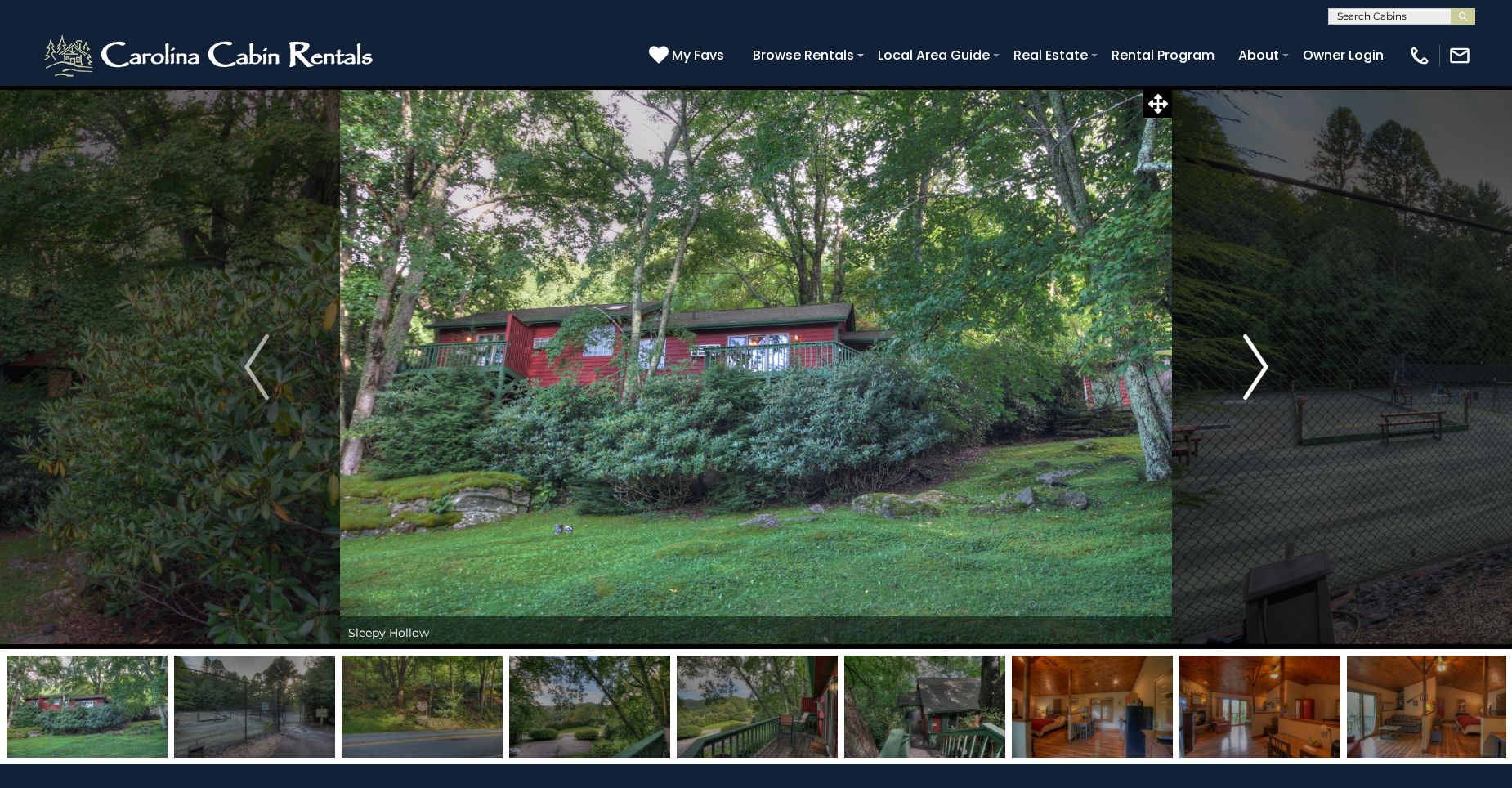
click at [1257, 371] on img "Next" at bounding box center [1255, 367] width 25 height 65
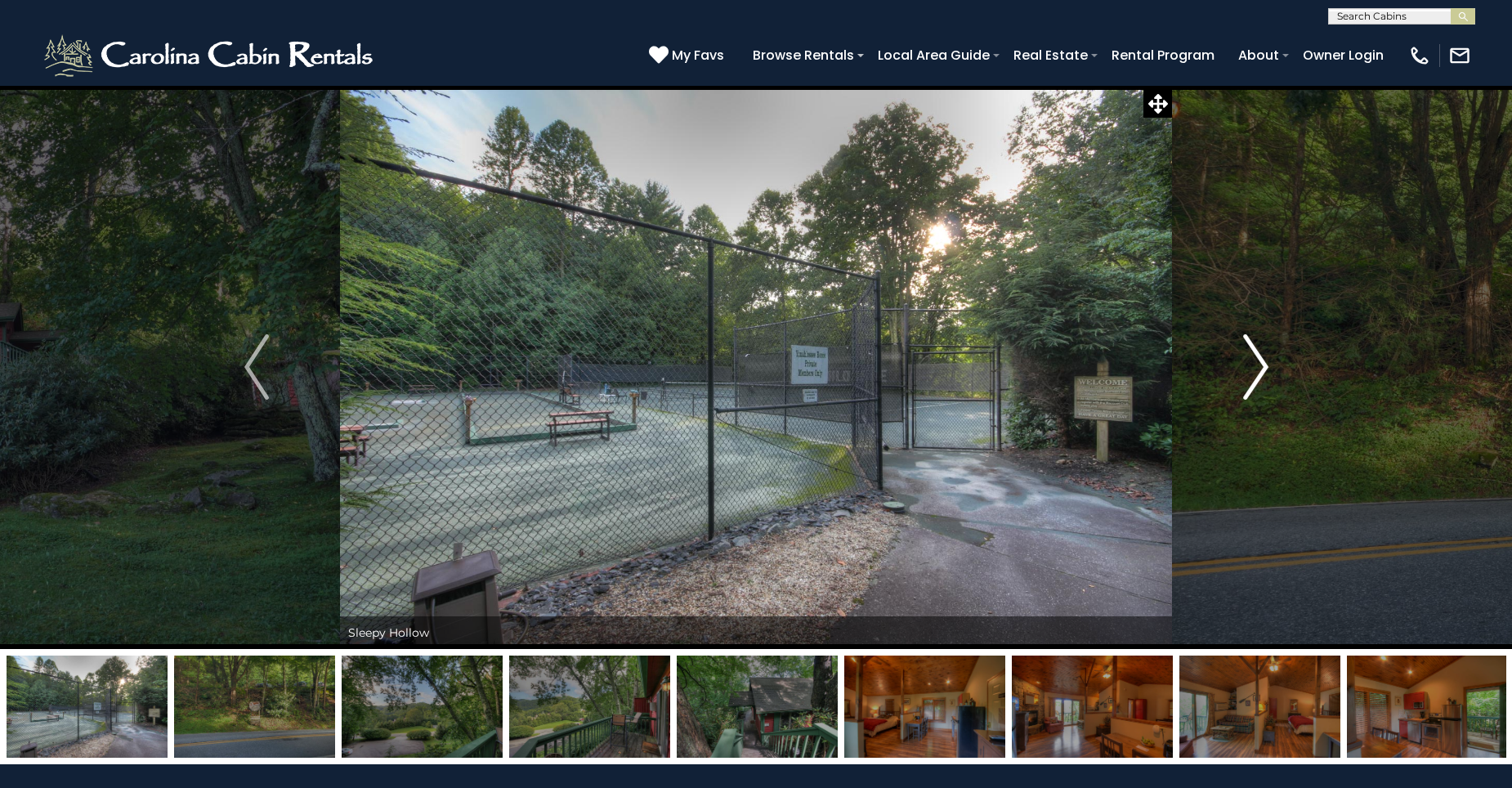
click at [1257, 371] on img "Next" at bounding box center [1255, 367] width 25 height 65
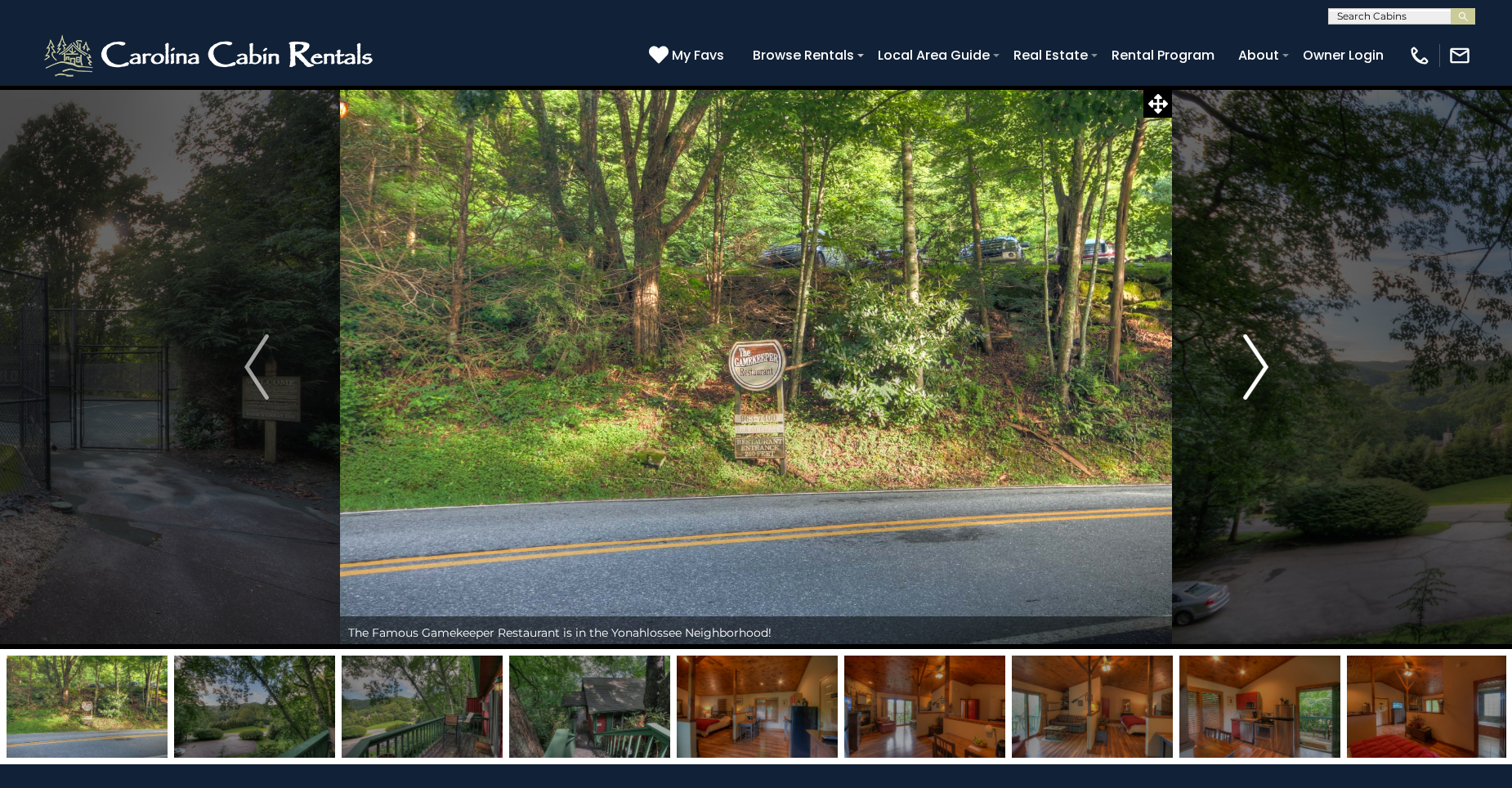
click at [1257, 371] on img "Next" at bounding box center [1255, 367] width 25 height 65
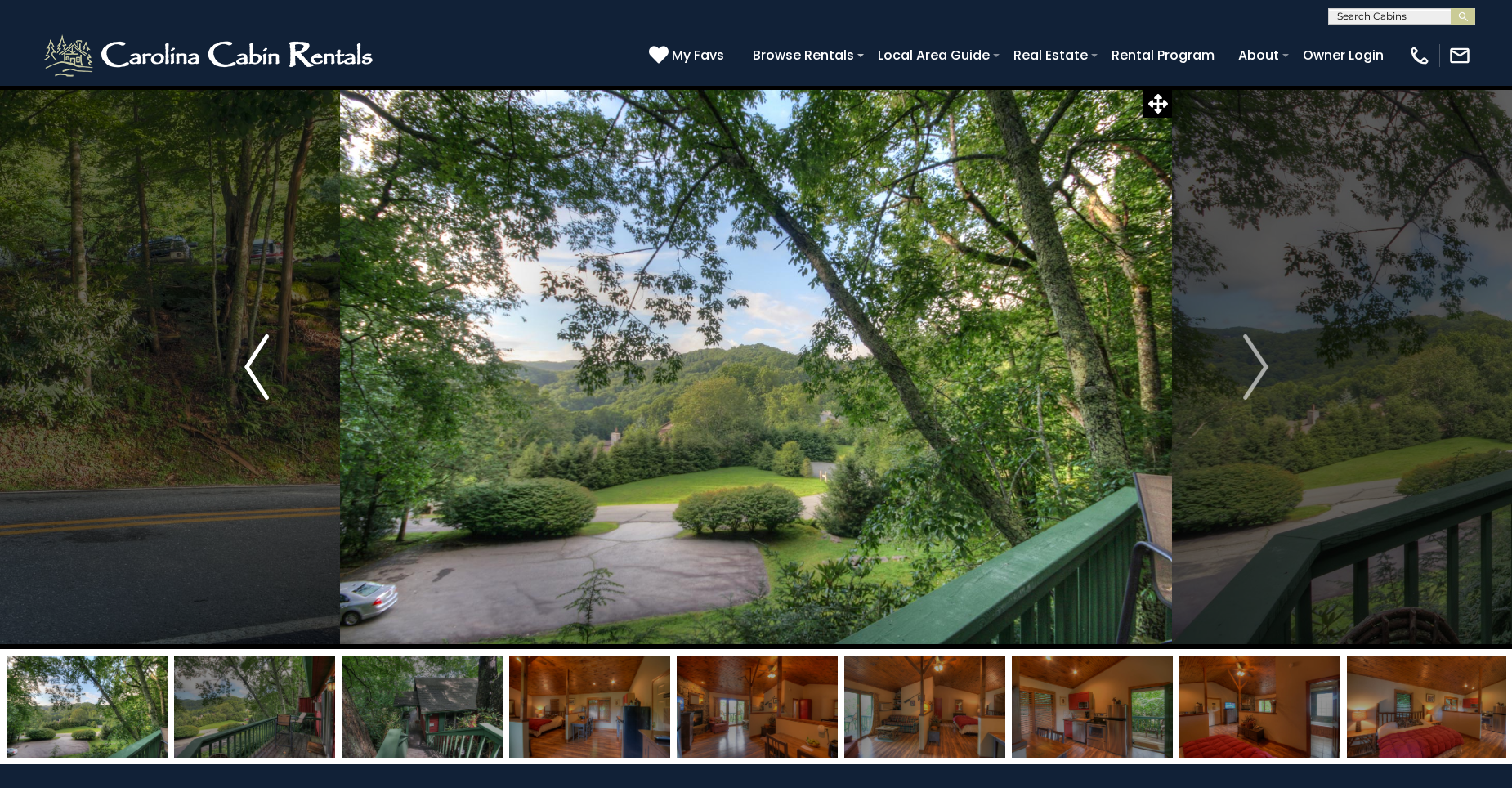
click at [252, 372] on img "Previous" at bounding box center [256, 367] width 25 height 65
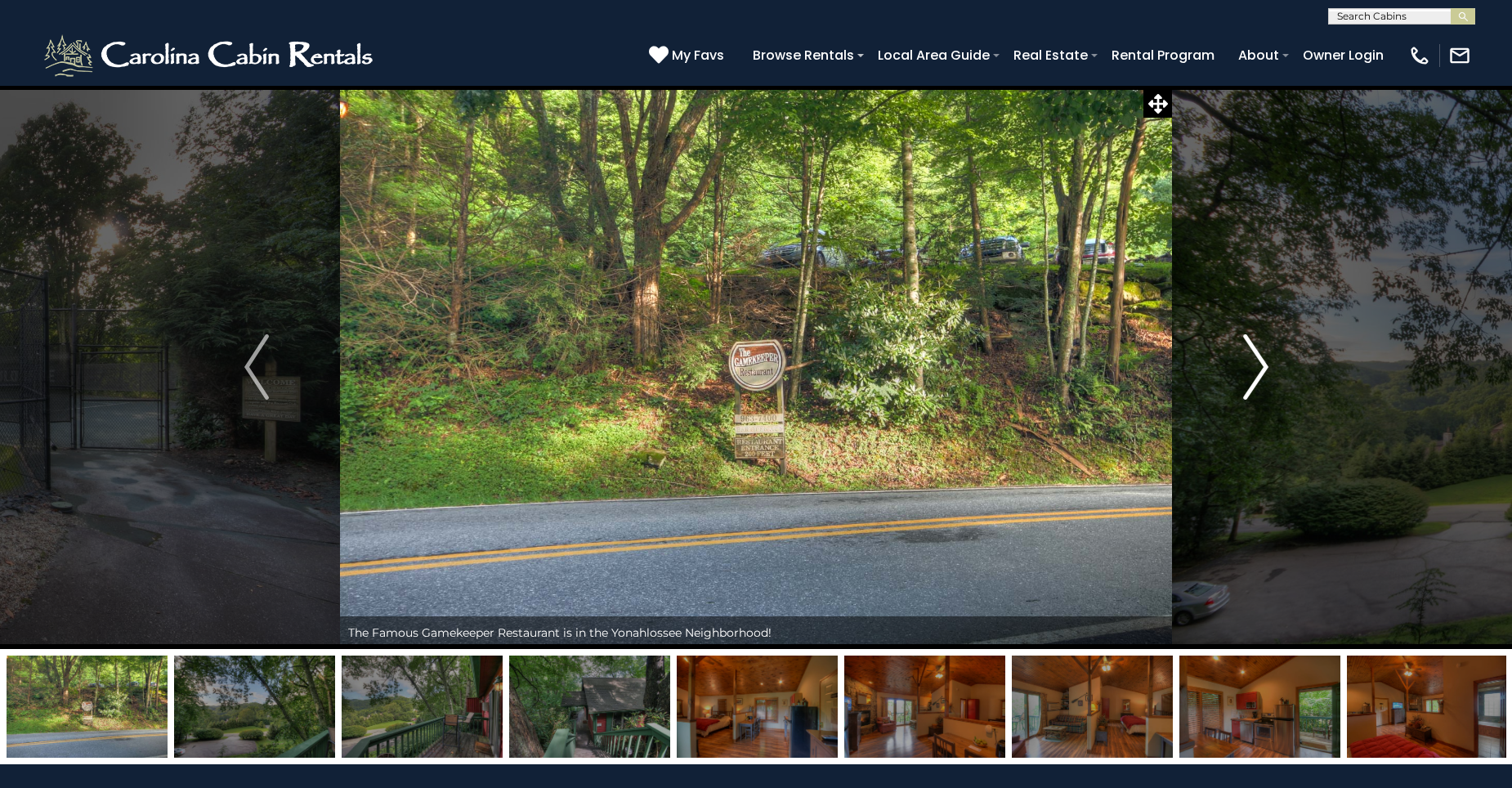
click at [1264, 372] on img "Next" at bounding box center [1255, 367] width 25 height 65
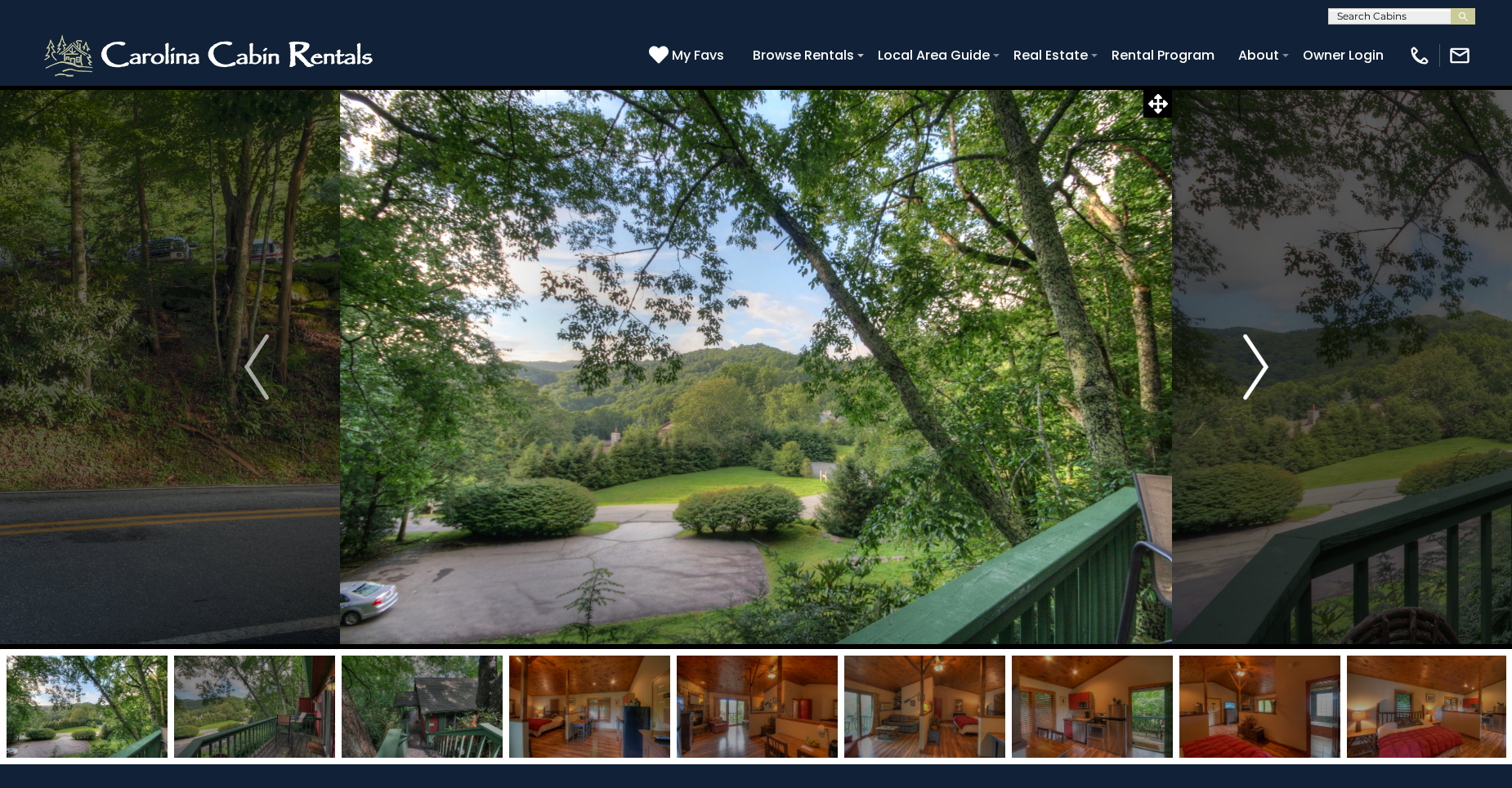
click at [1264, 372] on img "Next" at bounding box center [1255, 367] width 25 height 65
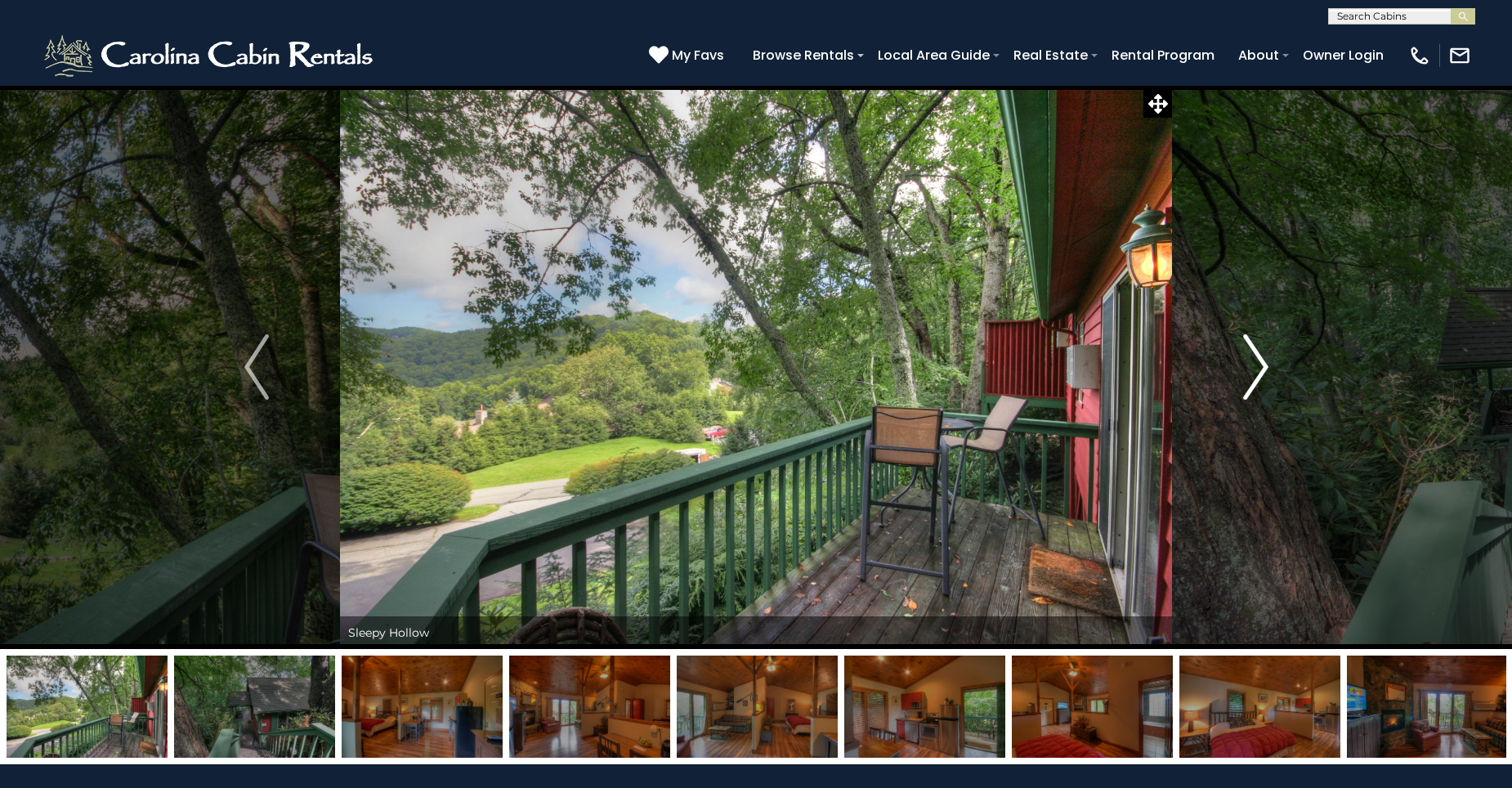
click at [1264, 372] on img "Next" at bounding box center [1255, 367] width 25 height 65
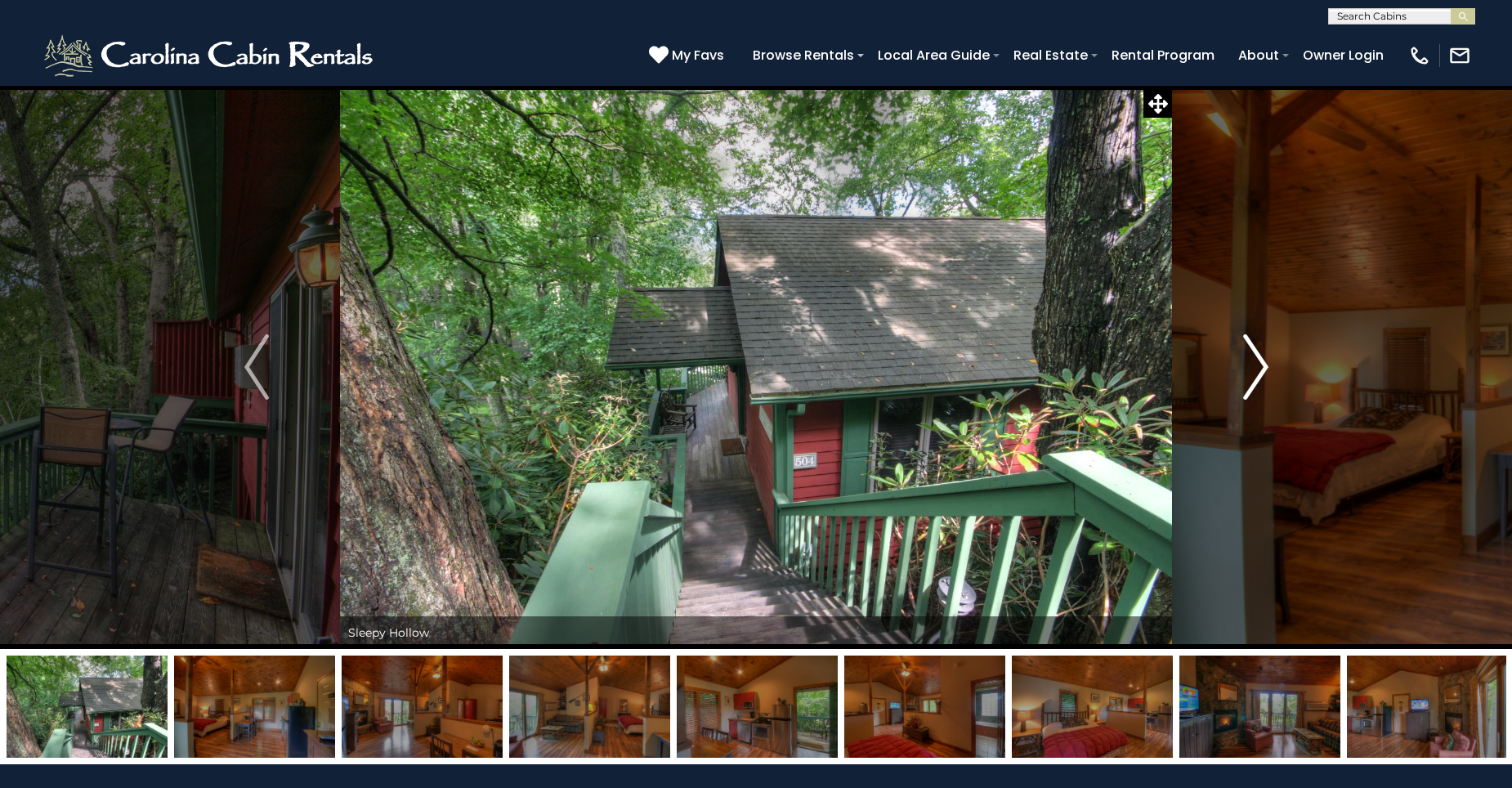
click at [1264, 372] on img "Next" at bounding box center [1255, 367] width 25 height 65
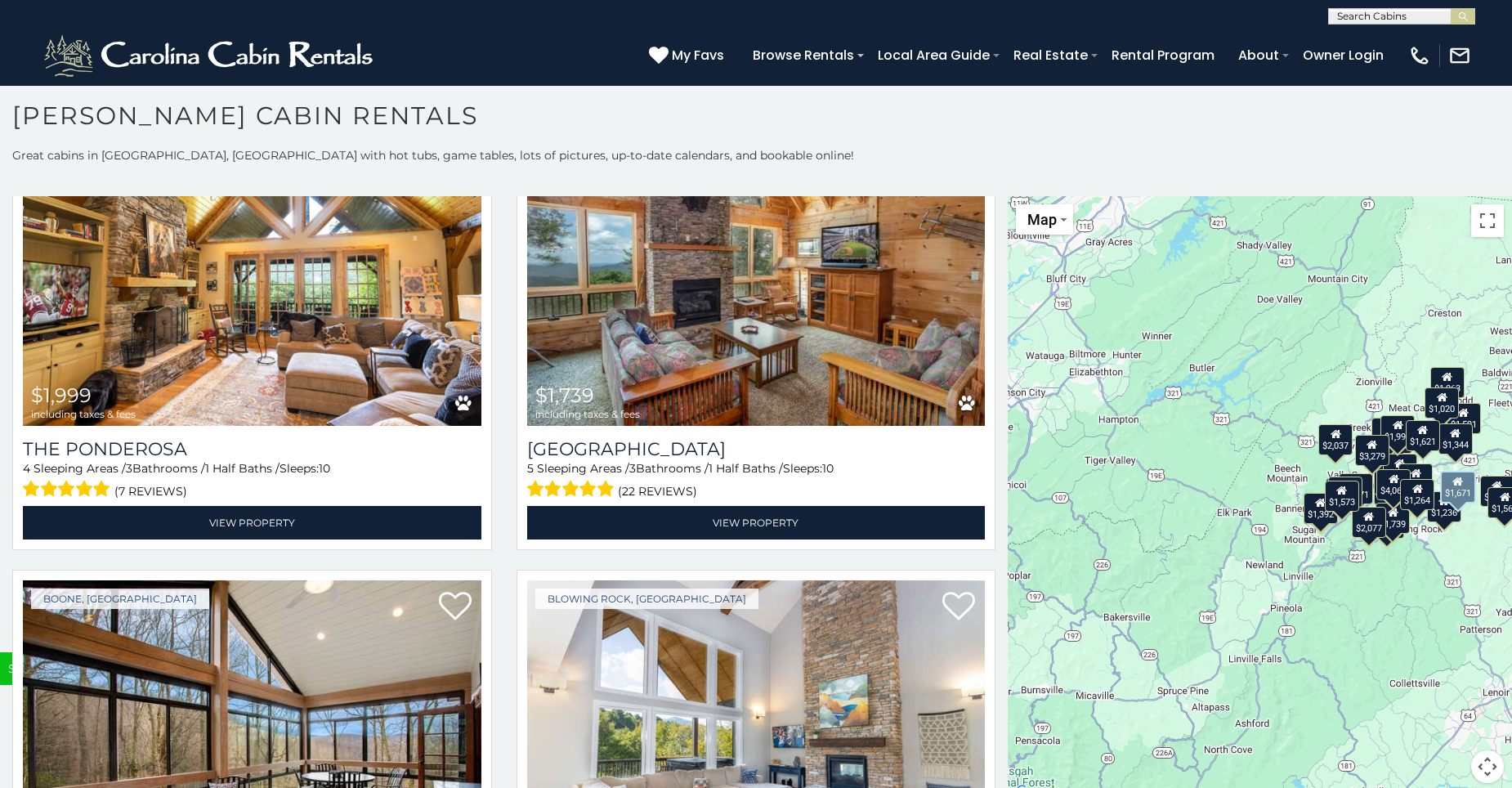
scroll to position [6133, 0]
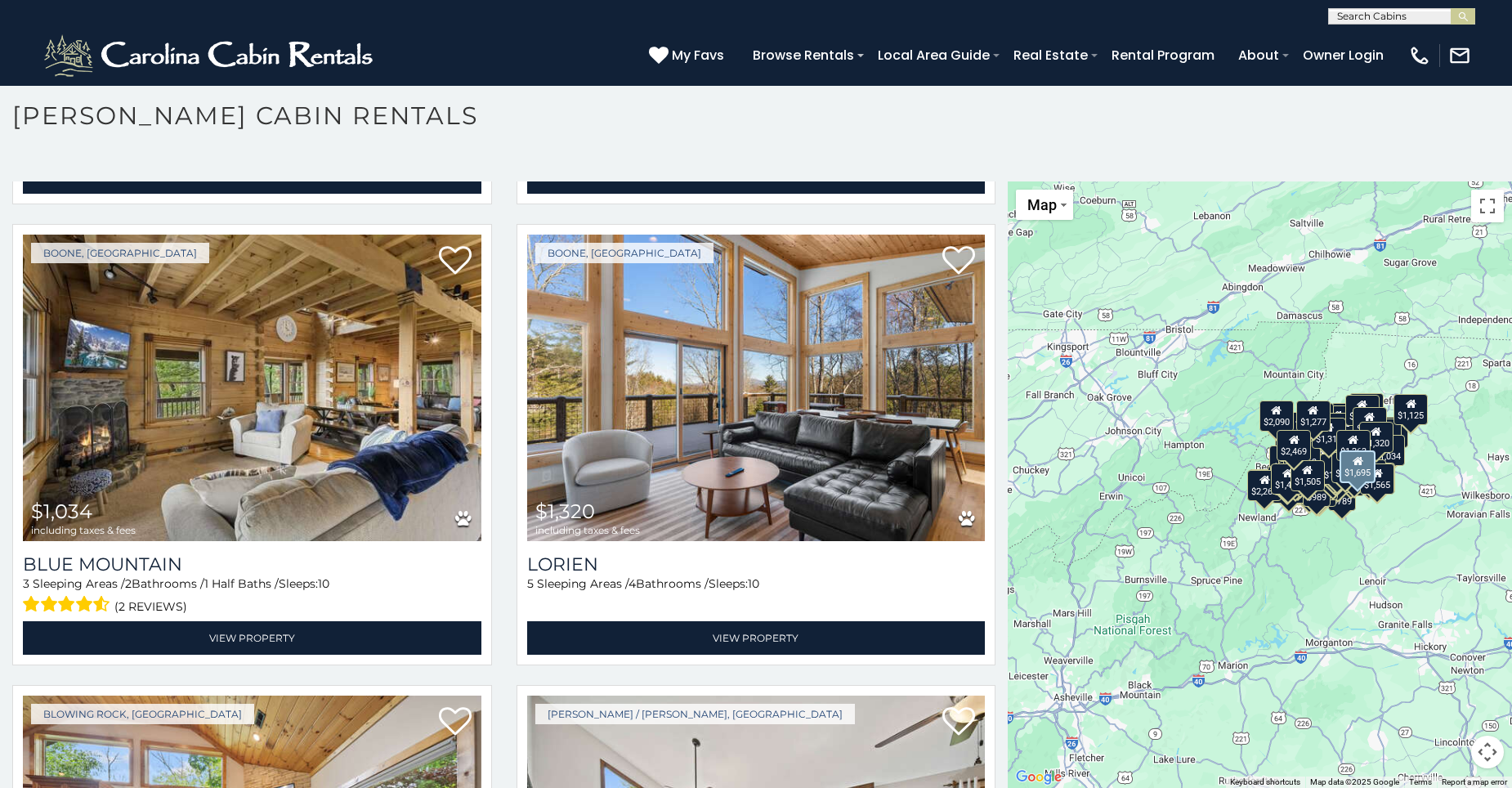
scroll to position [28075, 0]
